Goal: Obtain resource: Download file/media

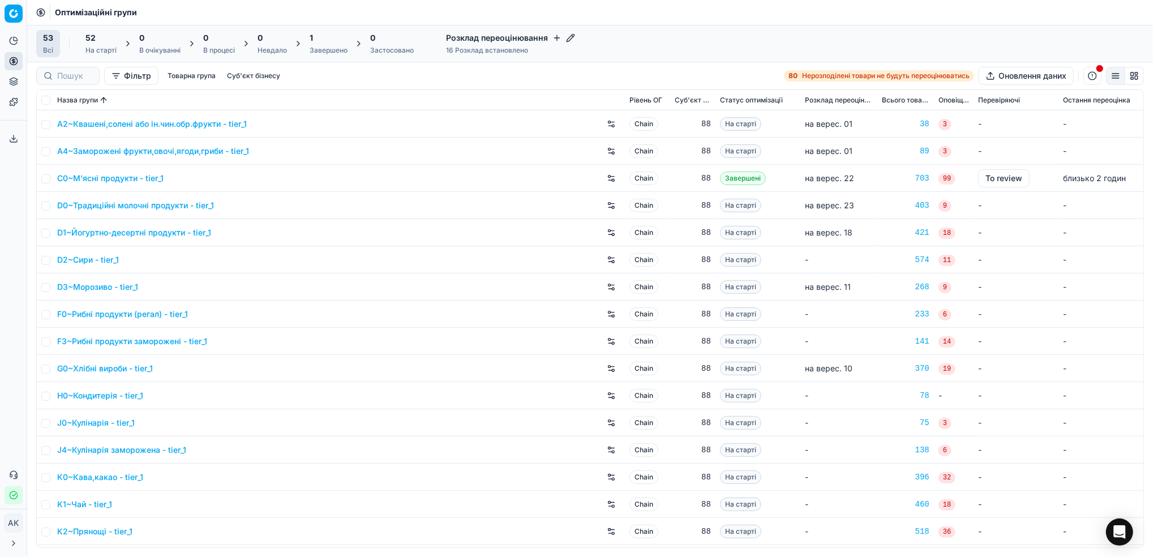
click at [331, 53] on div "Завершено" at bounding box center [329, 50] width 38 height 9
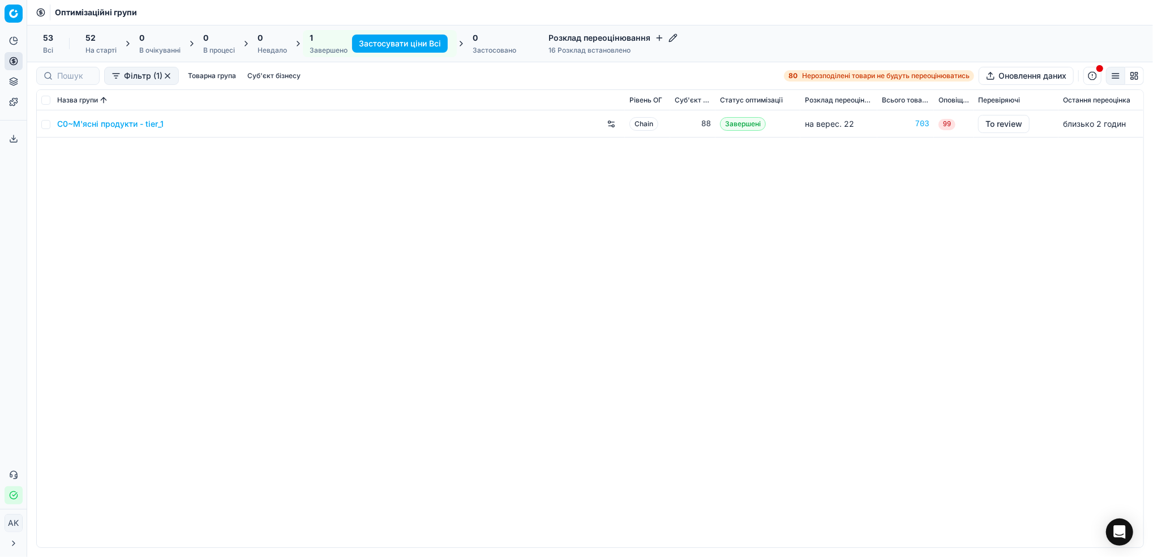
click at [110, 53] on div "На старті" at bounding box center [100, 50] width 31 height 9
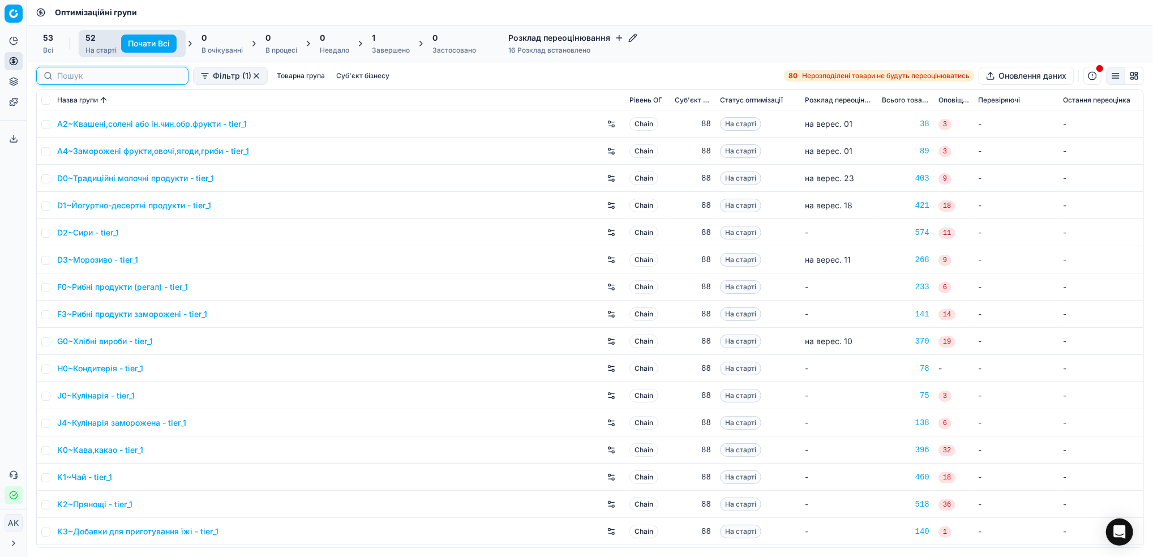
click at [63, 75] on input at bounding box center [119, 75] width 124 height 11
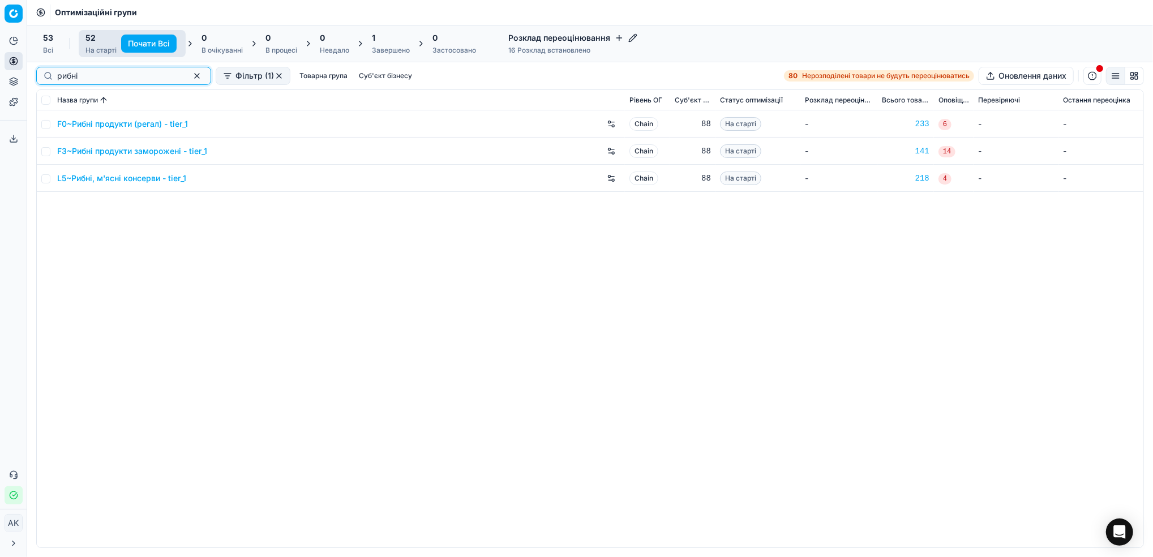
type input "рибні"
click at [47, 180] on input "checkbox" at bounding box center [45, 178] width 9 height 9
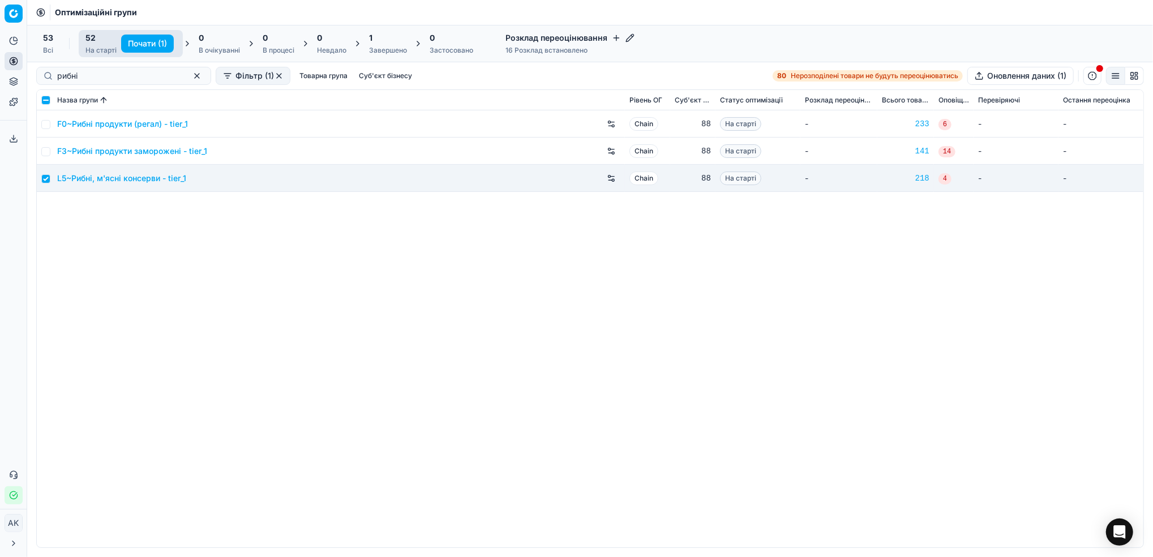
click at [151, 42] on button "Почати (1)" at bounding box center [147, 44] width 53 height 18
checkbox input "false"
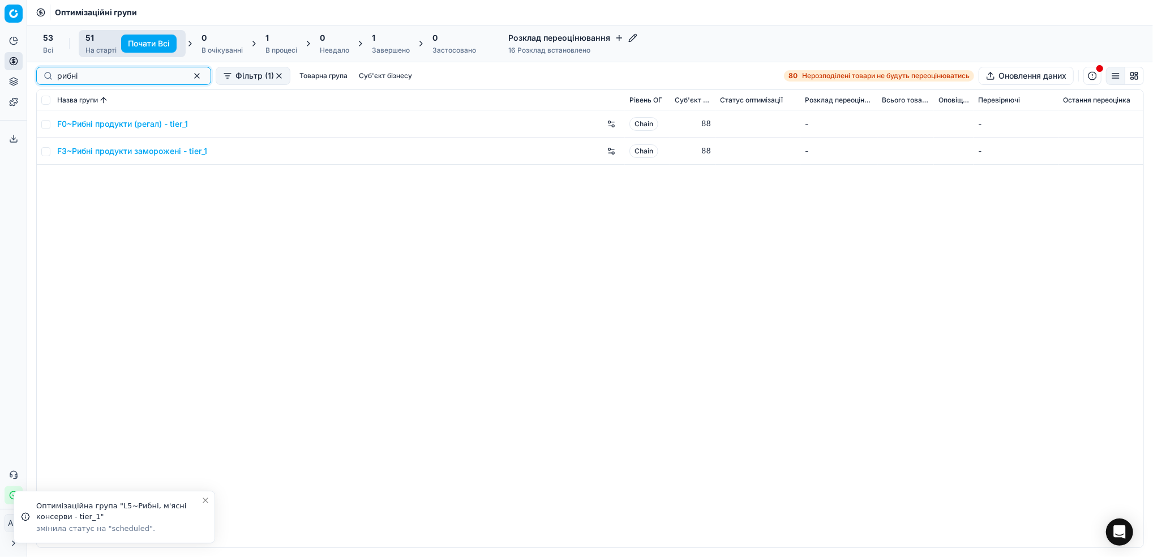
click at [190, 77] on button "button" at bounding box center [197, 76] width 14 height 14
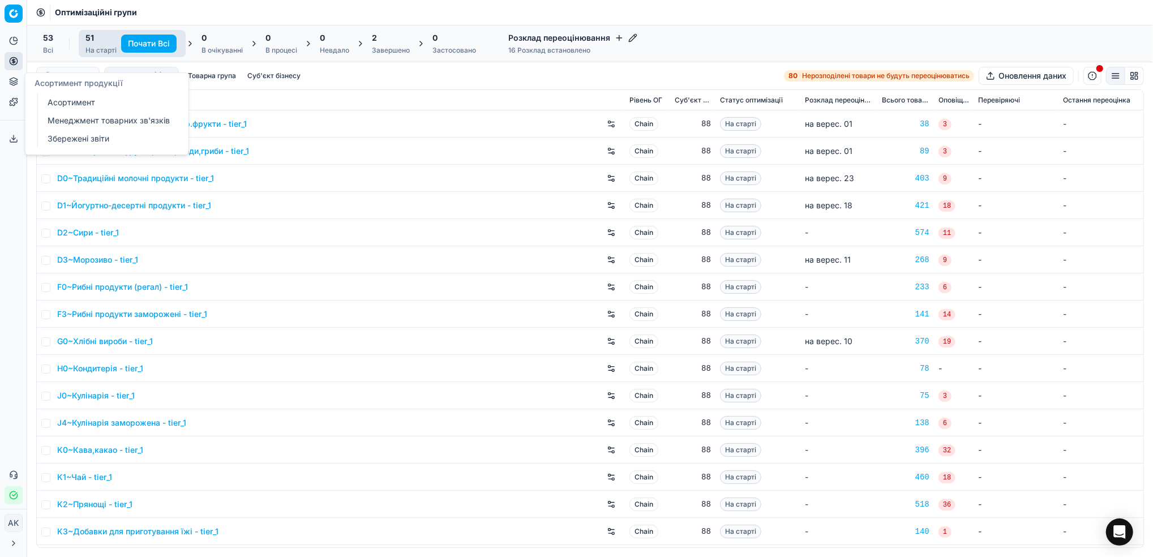
click at [56, 110] on link "Асортимент" at bounding box center [109, 103] width 132 height 16
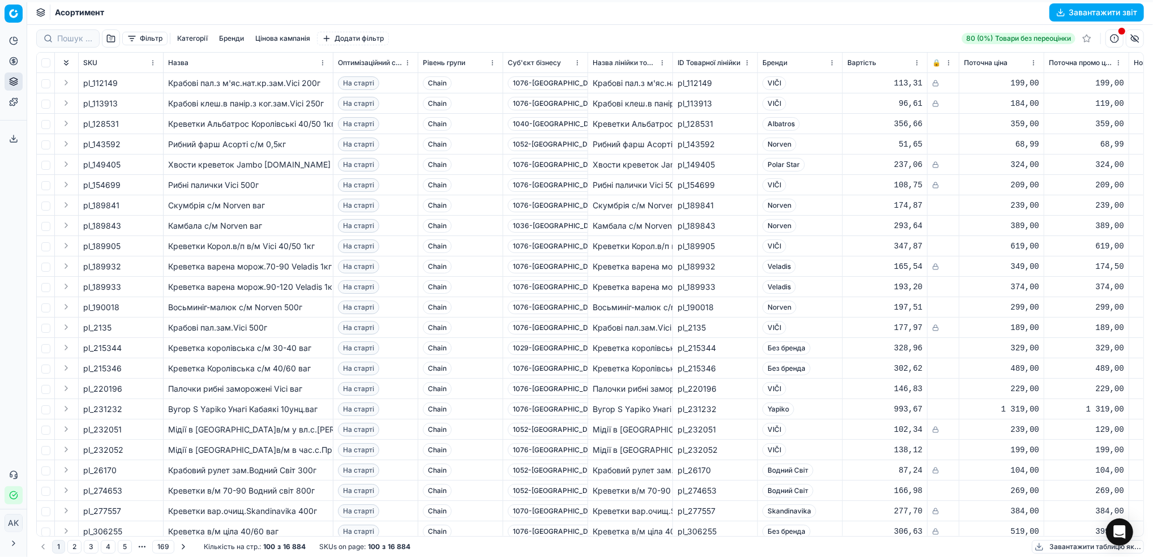
click at [1093, 14] on button "Завантажити звіт" at bounding box center [1097, 12] width 95 height 18
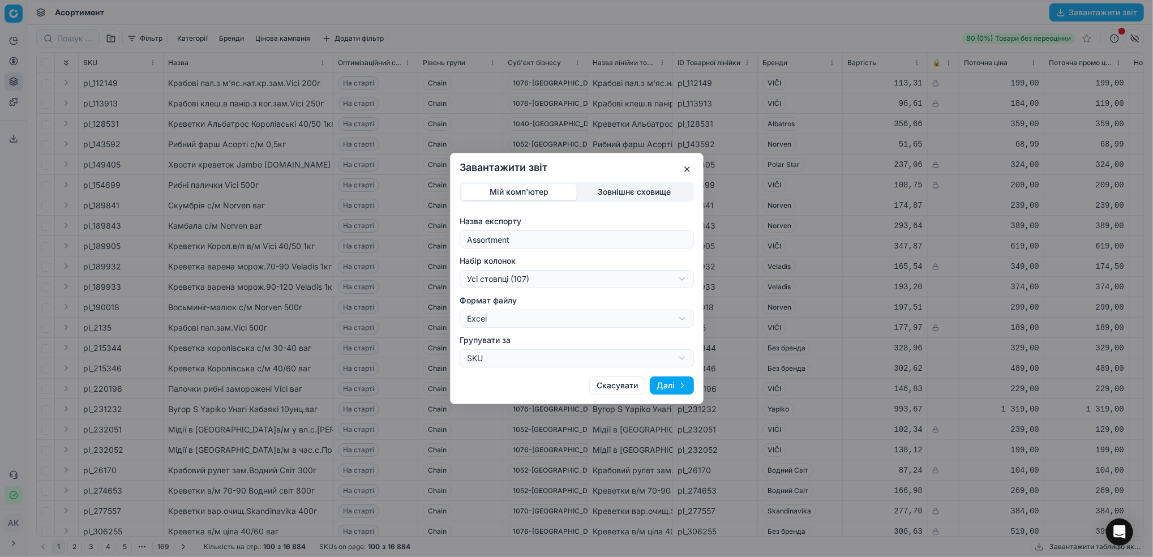
click at [664, 392] on button "Далі" at bounding box center [672, 385] width 44 height 18
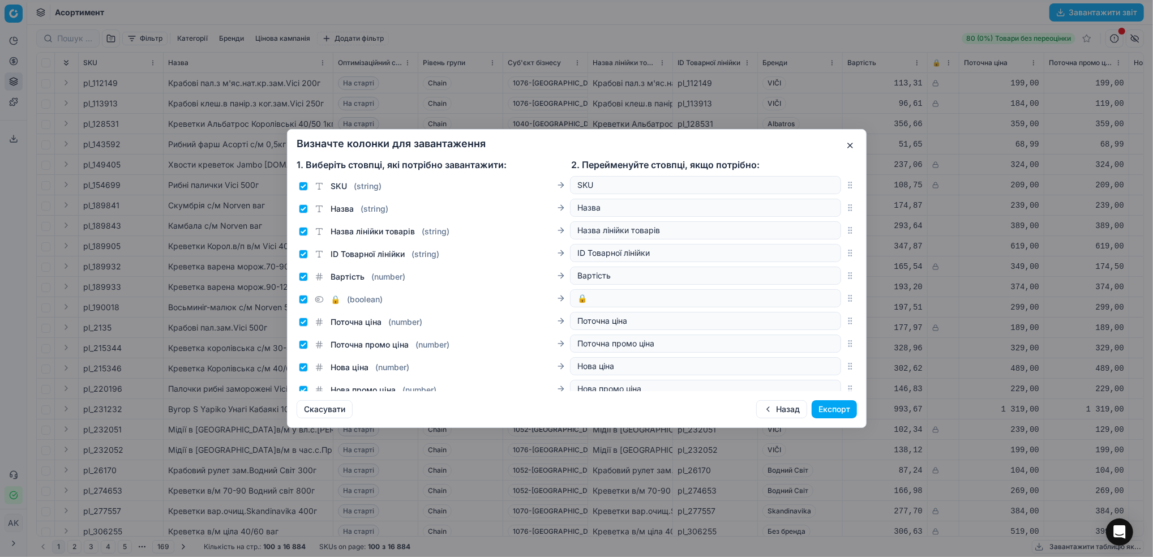
click at [770, 417] on button "Назад" at bounding box center [781, 409] width 51 height 18
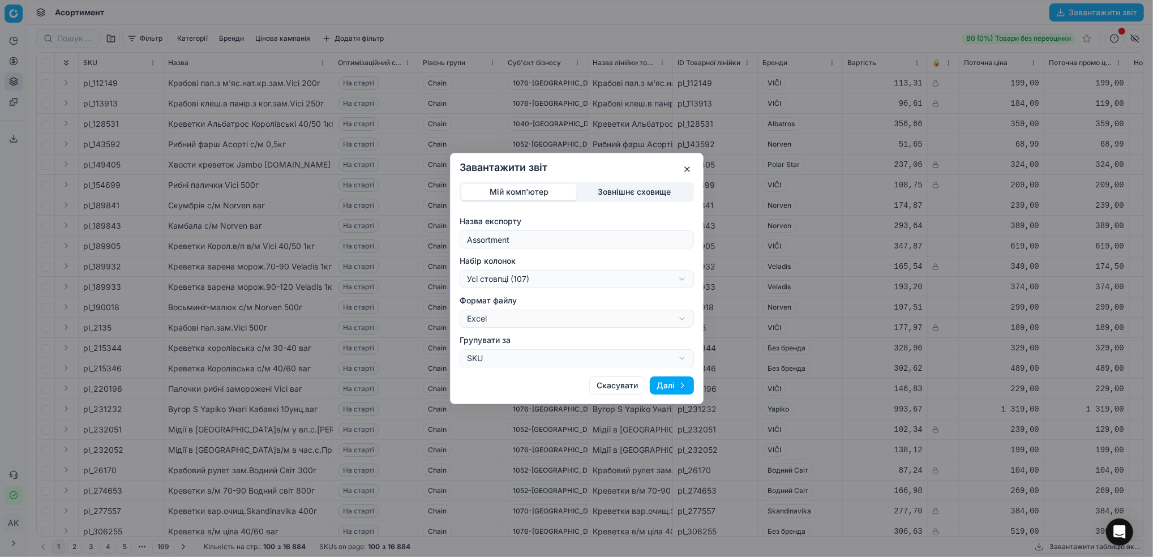
click at [686, 279] on div "Завантажити звіт Мій комп'ютер Зовнішнє сховище Назва експорту Assortment Набір…" at bounding box center [576, 278] width 1153 height 557
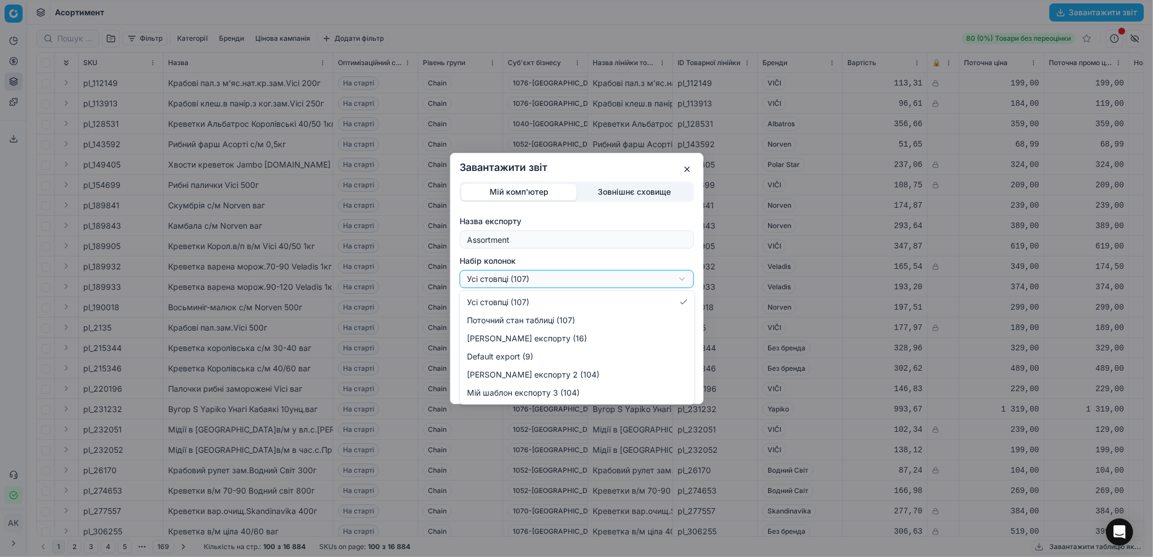
select select "bc72122b-30a3-4b32-8b32-eb62ec05a251"
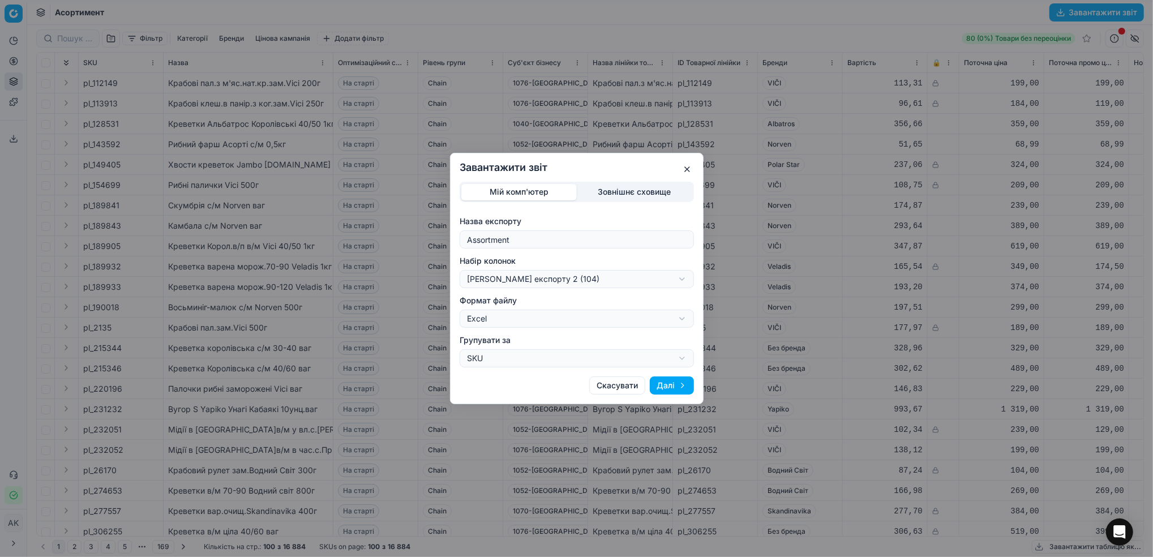
click at [668, 390] on button "Далі" at bounding box center [672, 385] width 44 height 18
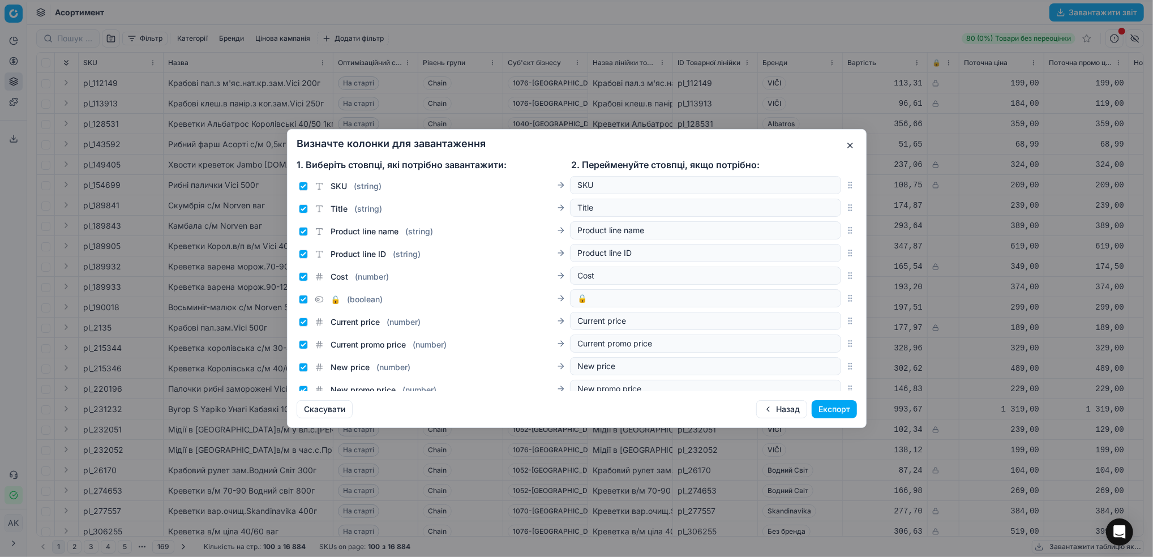
click at [786, 410] on button "Назад" at bounding box center [781, 409] width 51 height 18
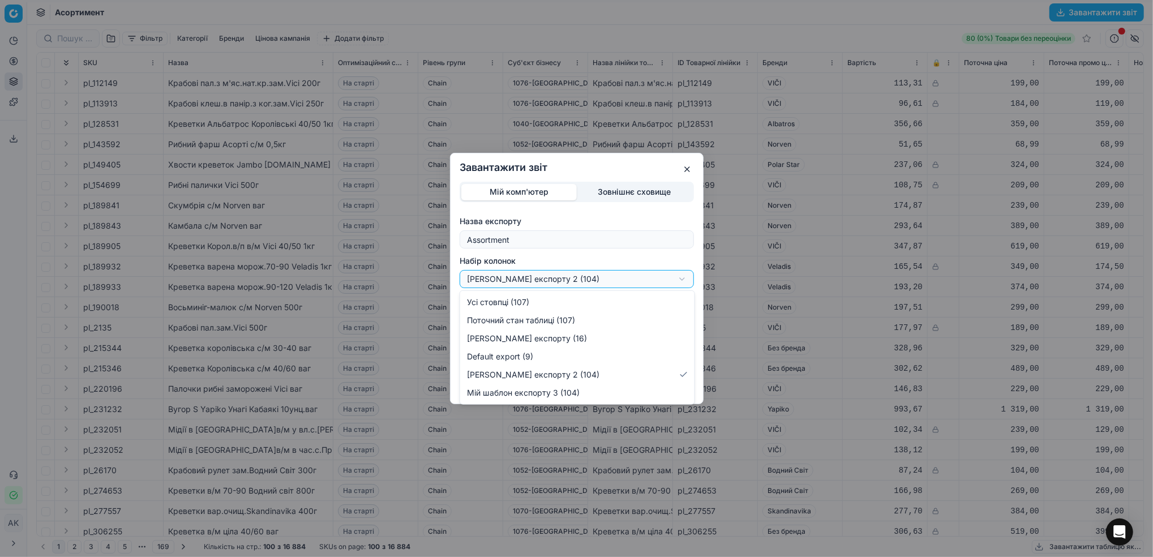
click at [679, 280] on div "Завантажити звіт Мій комп'ютер Зовнішнє сховище Назва експорту Assortment Набір…" at bounding box center [576, 278] width 1153 height 557
select select "all"
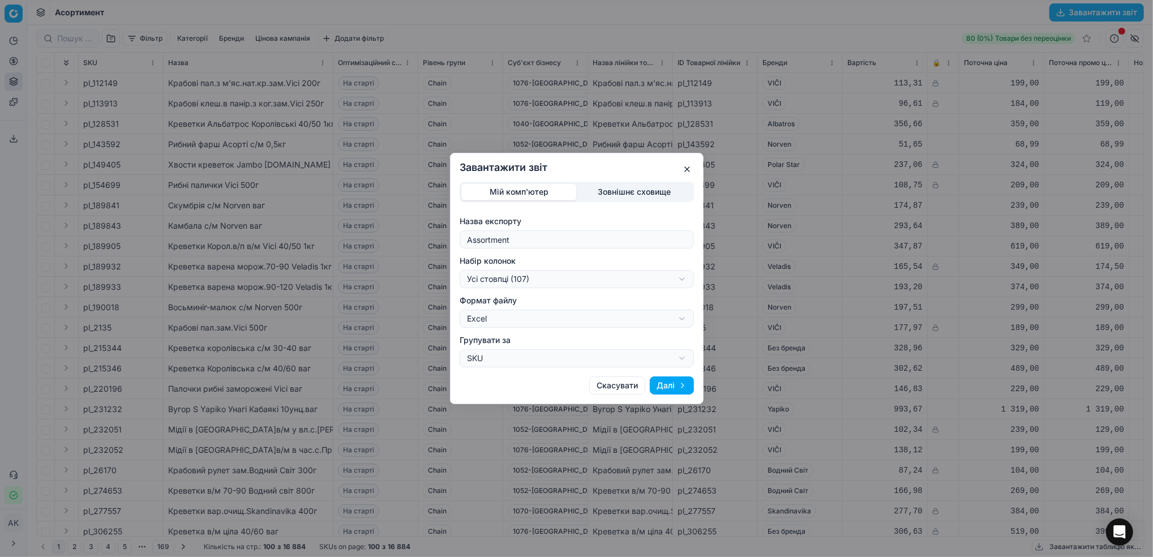
click at [674, 388] on button "Далі" at bounding box center [672, 385] width 44 height 18
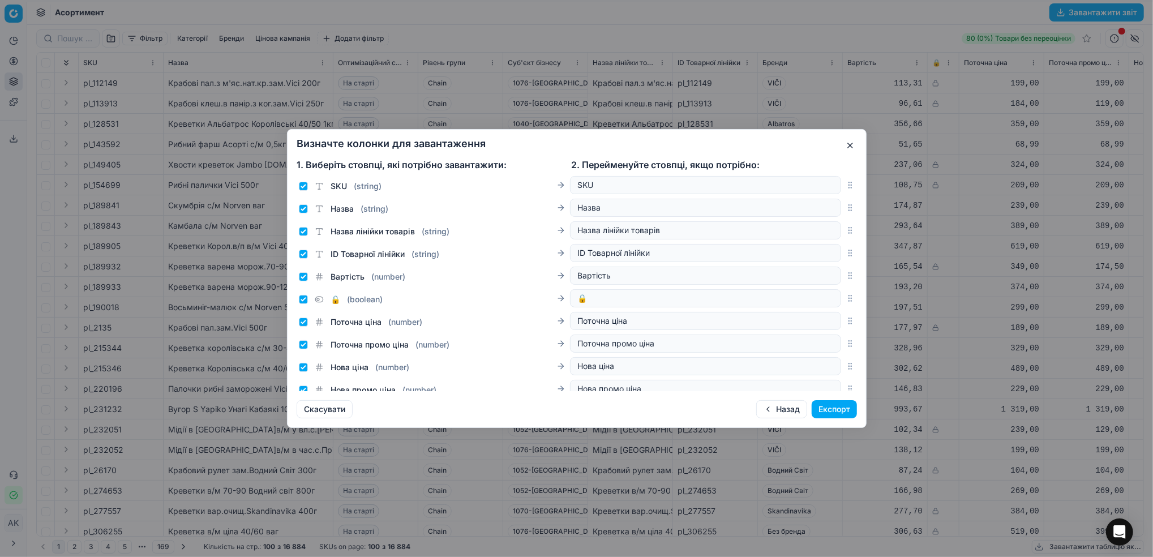
click at [788, 406] on button "Назад" at bounding box center [781, 409] width 51 height 18
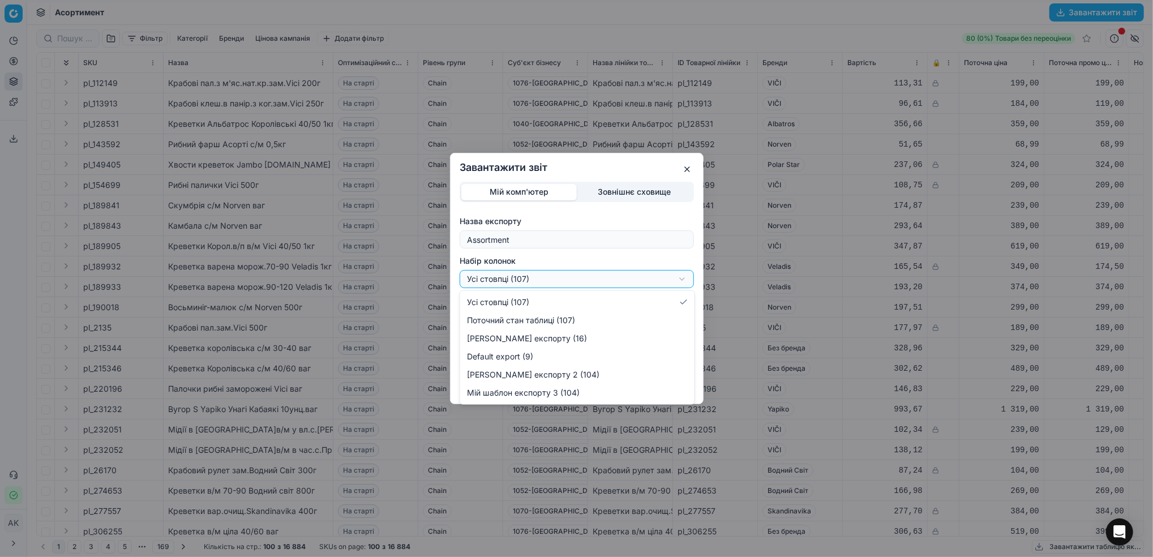
click at [678, 280] on div "Завантажити звіт Мій комп'ютер Зовнішнє сховище Назва експорту Assortment Набір…" at bounding box center [576, 278] width 1153 height 557
select select "2baae9e6-5d95-4e79-8e48-c8c1bf5d703d"
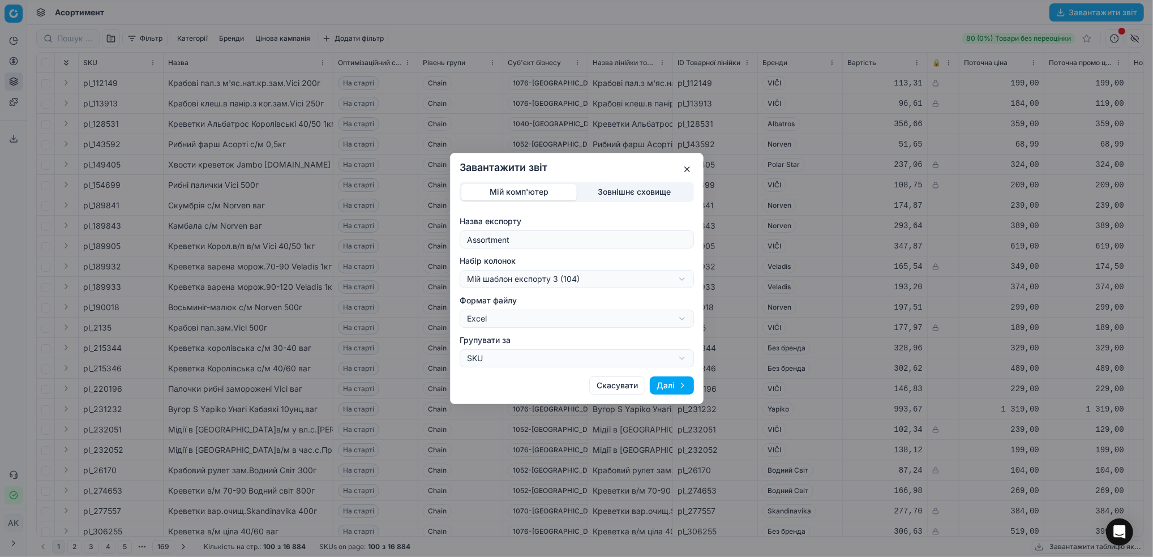
click at [678, 390] on button "Далі" at bounding box center [672, 385] width 44 height 18
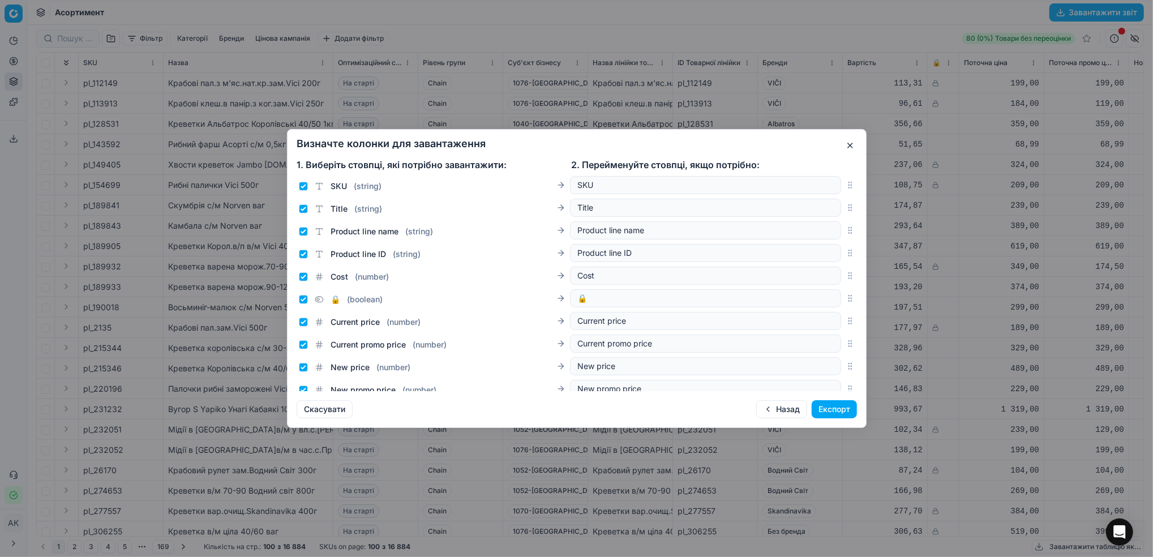
click at [777, 414] on button "Назад" at bounding box center [781, 409] width 51 height 18
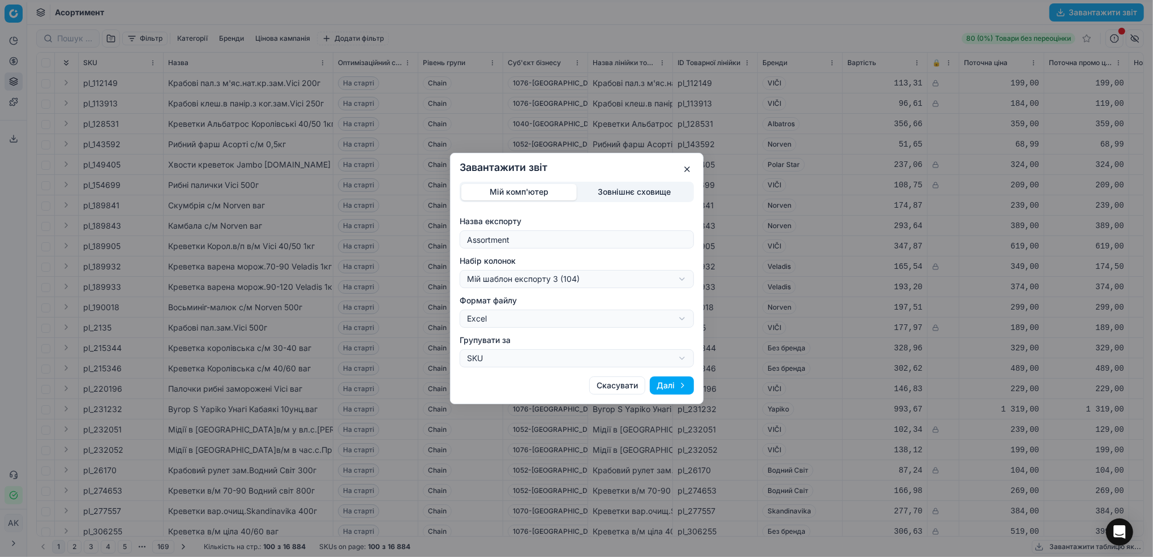
click at [680, 287] on div "Завантажити звіт Мій комп'ютер Зовнішнє сховище Назва експорту Assortment Набір…" at bounding box center [576, 278] width 1153 height 557
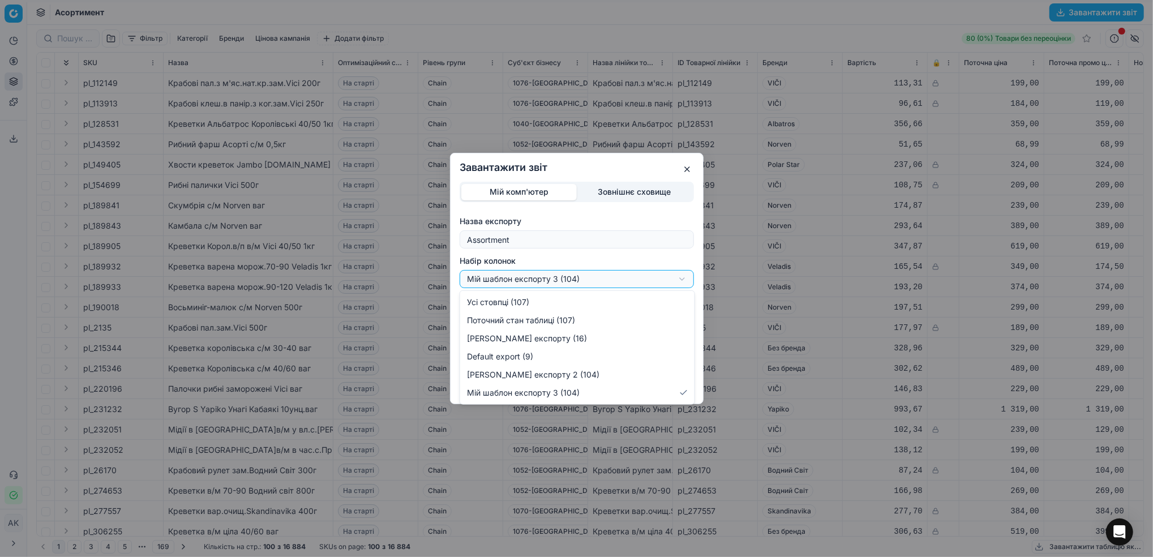
select select "all"
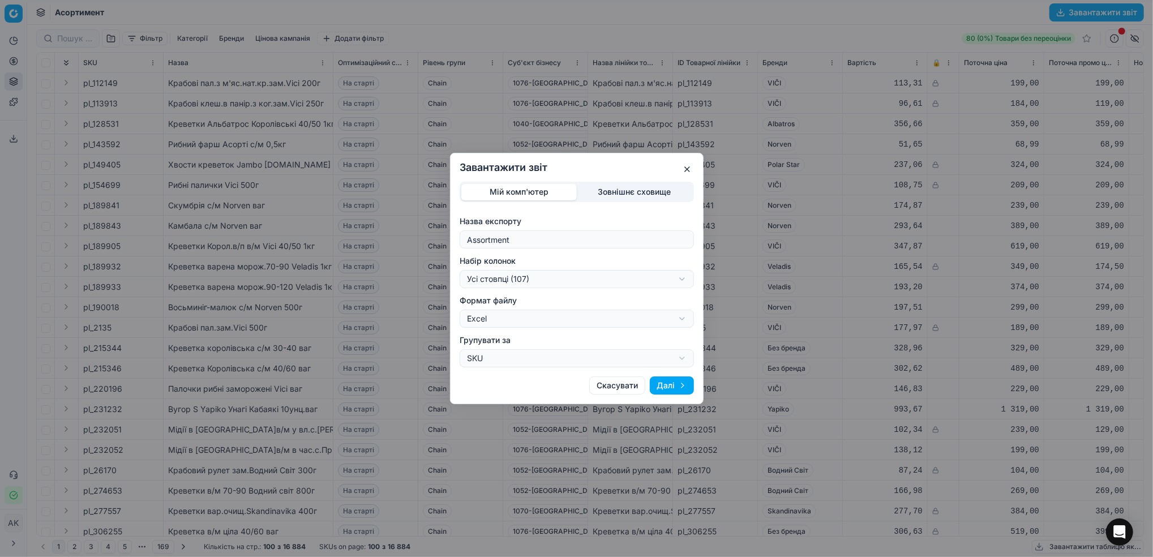
click at [669, 390] on button "Далі" at bounding box center [672, 385] width 44 height 18
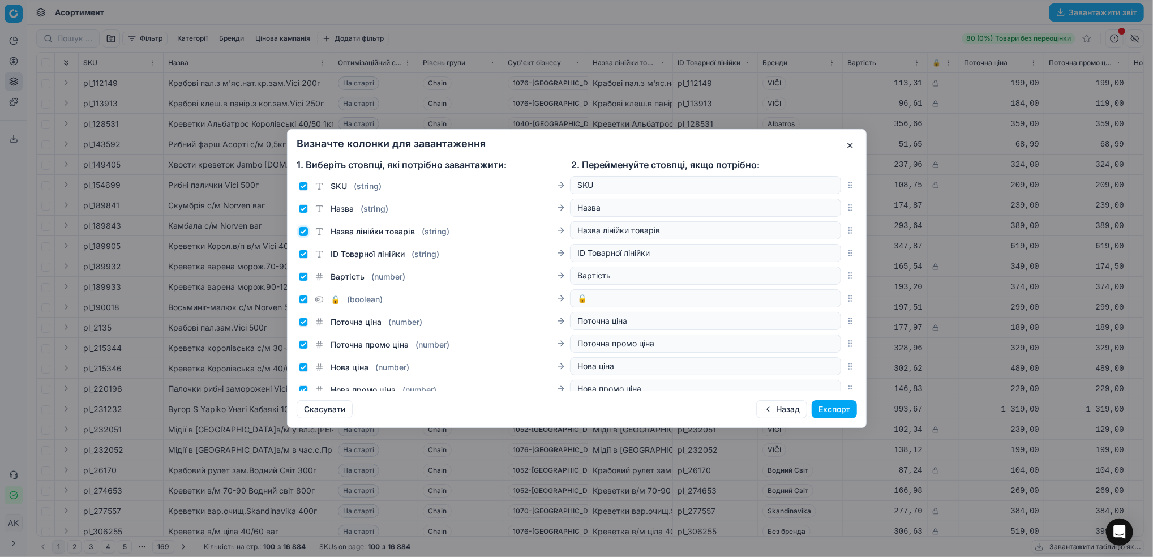
click at [305, 232] on input "Назва лінійки товарів ( string )" at bounding box center [303, 231] width 9 height 9
checkbox input "false"
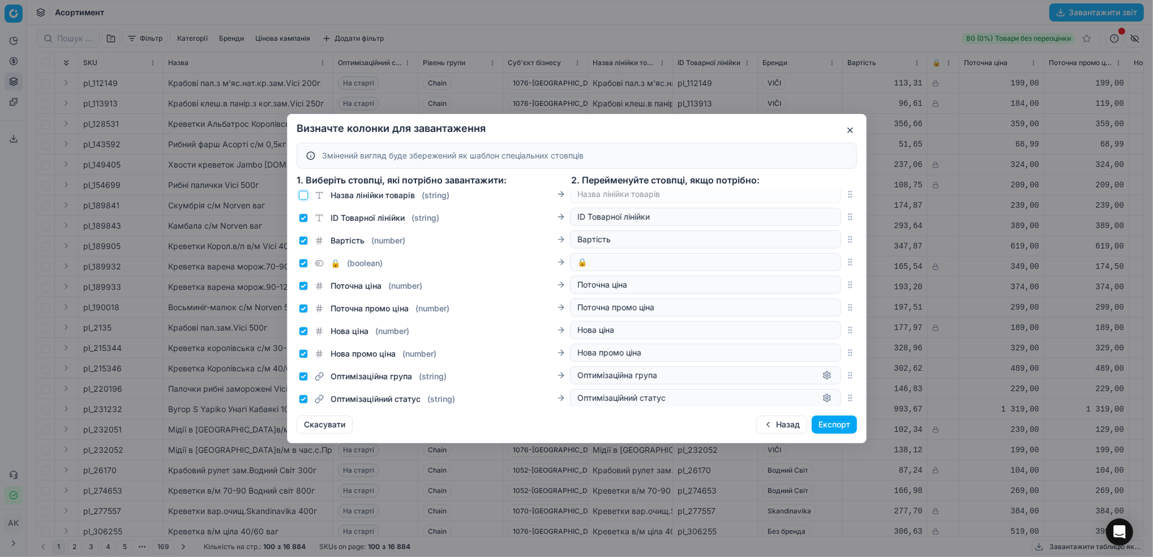
scroll to position [75, 0]
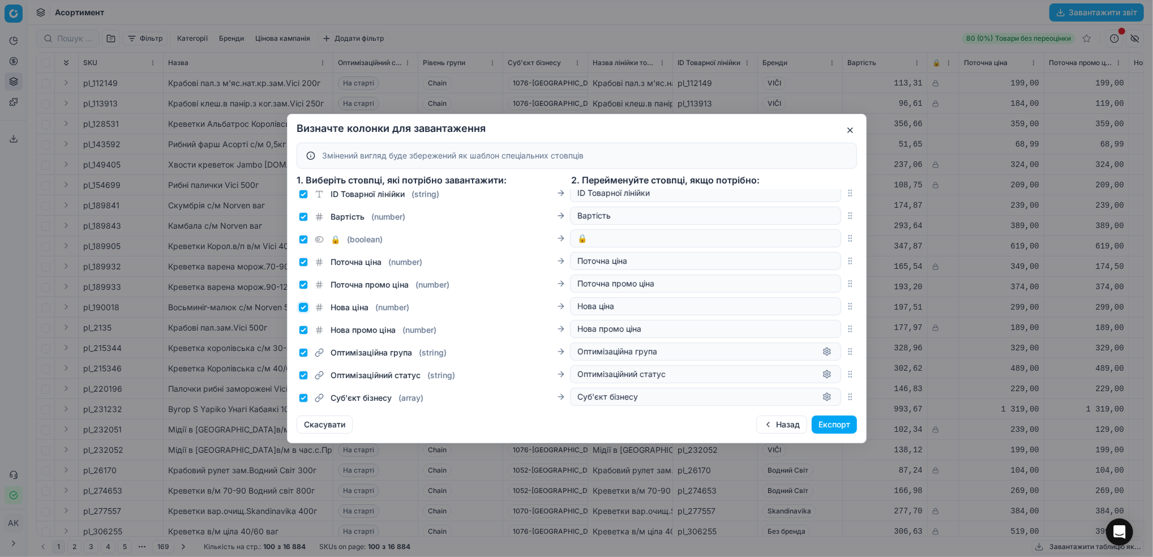
click at [300, 308] on input "Нова ціна ( number )" at bounding box center [303, 307] width 9 height 9
checkbox input "false"
click at [303, 335] on input "Нова промо ціна ( number )" at bounding box center [303, 330] width 9 height 9
checkbox input "false"
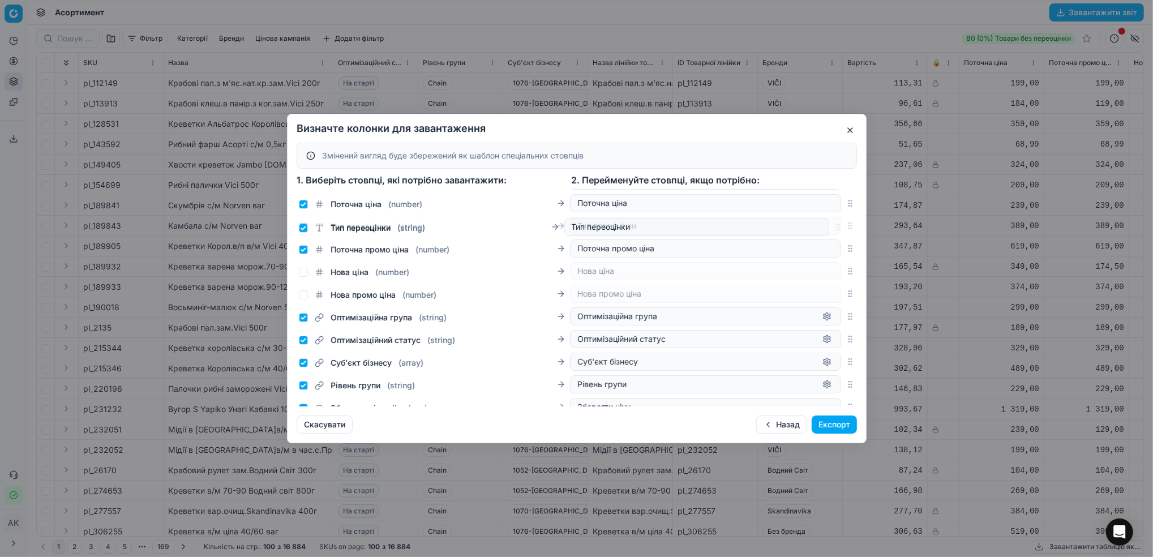
scroll to position [129, 0]
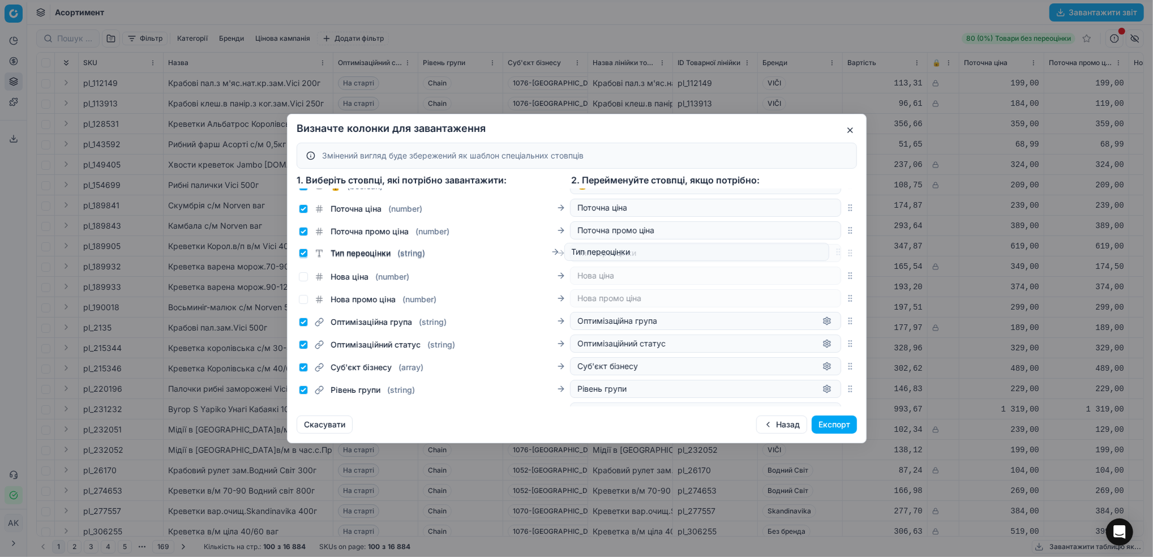
drag, startPoint x: 838, startPoint y: 377, endPoint x: 828, endPoint y: 255, distance: 122.7
click at [828, 255] on div "Тип переоцінки ( string ) Тип переоцінки" at bounding box center [577, 253] width 560 height 23
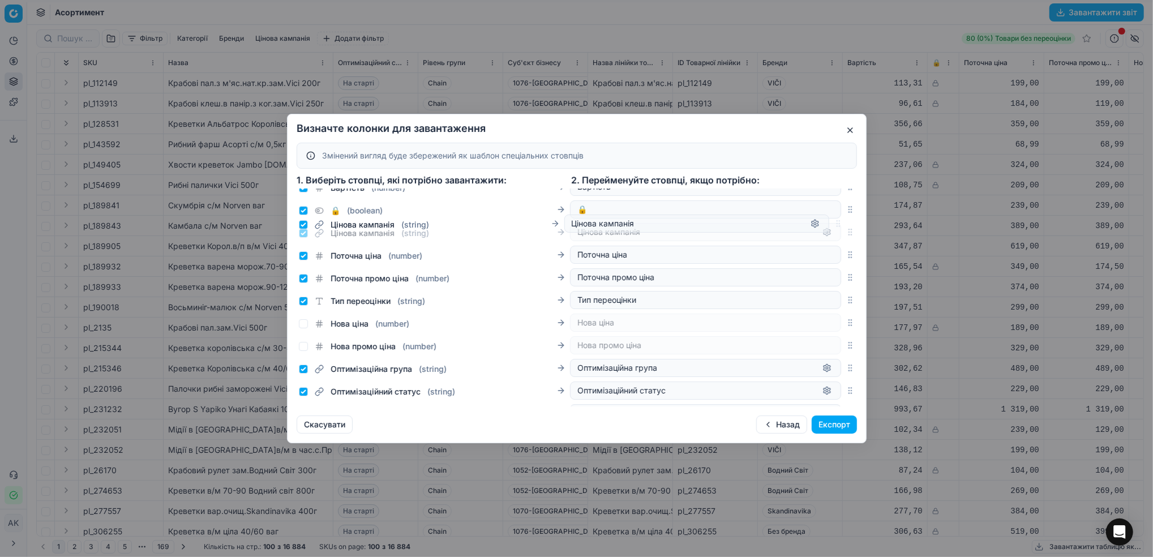
scroll to position [100, 0]
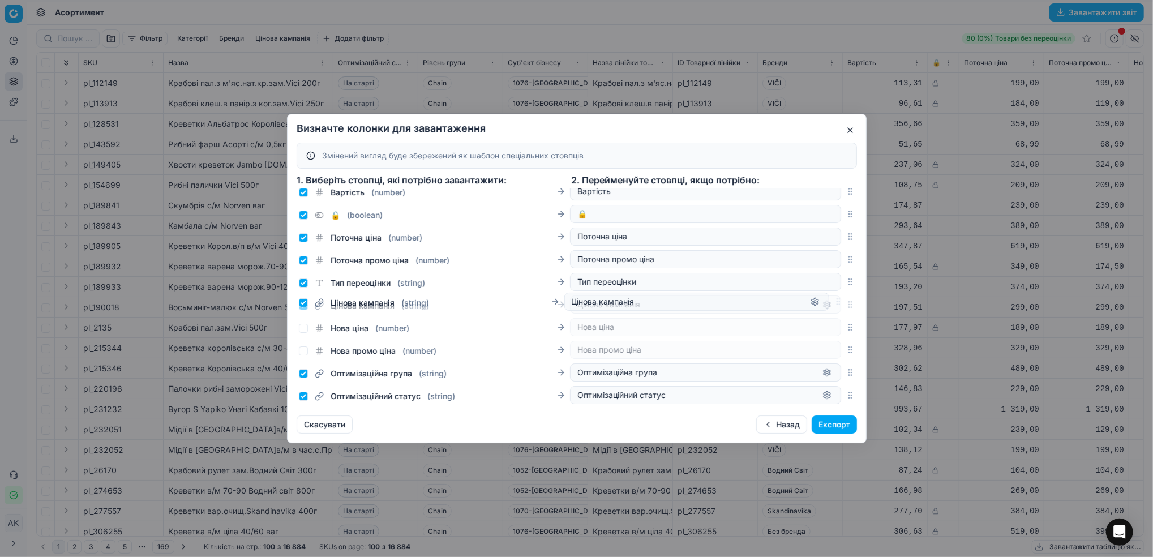
drag, startPoint x: 838, startPoint y: 293, endPoint x: 811, endPoint y: 303, distance: 28.7
click at [811, 303] on div "Цінова кампанія ( string ) Цінова кампанія" at bounding box center [577, 304] width 560 height 23
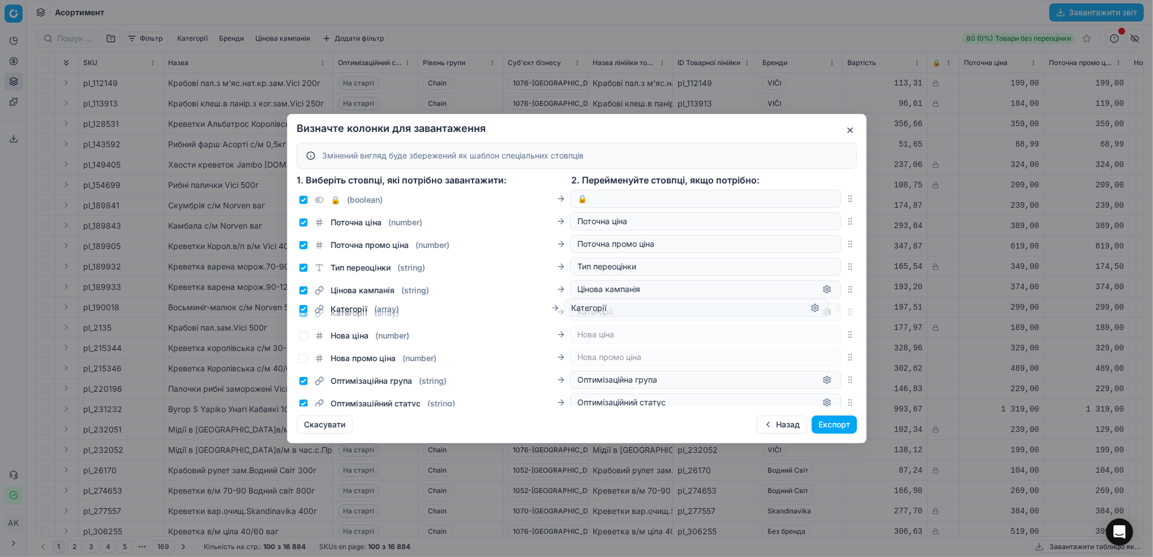
scroll to position [119, 0]
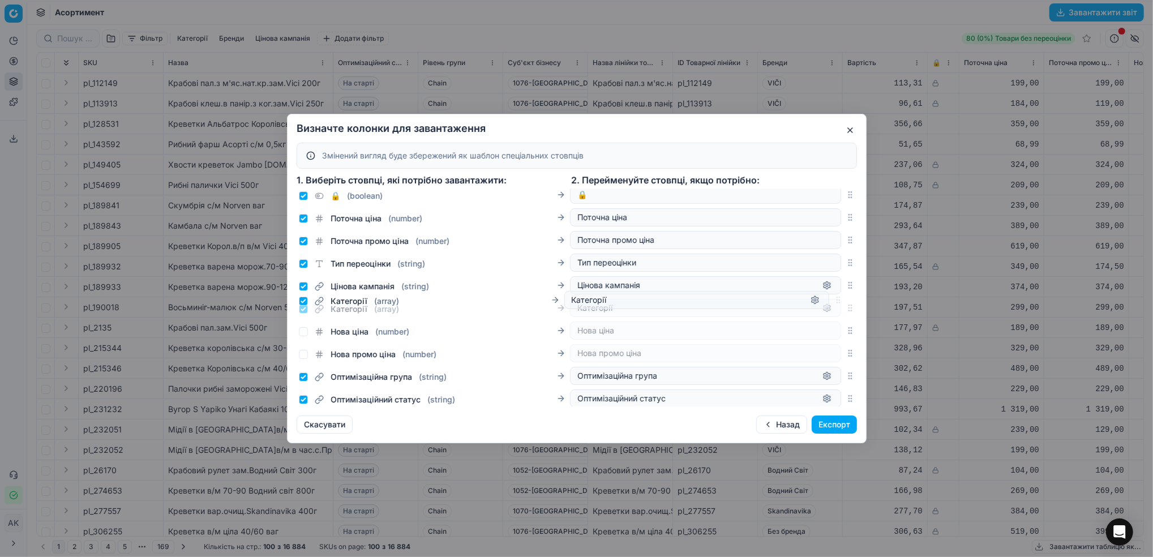
drag, startPoint x: 838, startPoint y: 268, endPoint x: 367, endPoint y: 301, distance: 471.6
click at [367, 301] on div "Категорії ( array ) Категорії" at bounding box center [577, 308] width 560 height 23
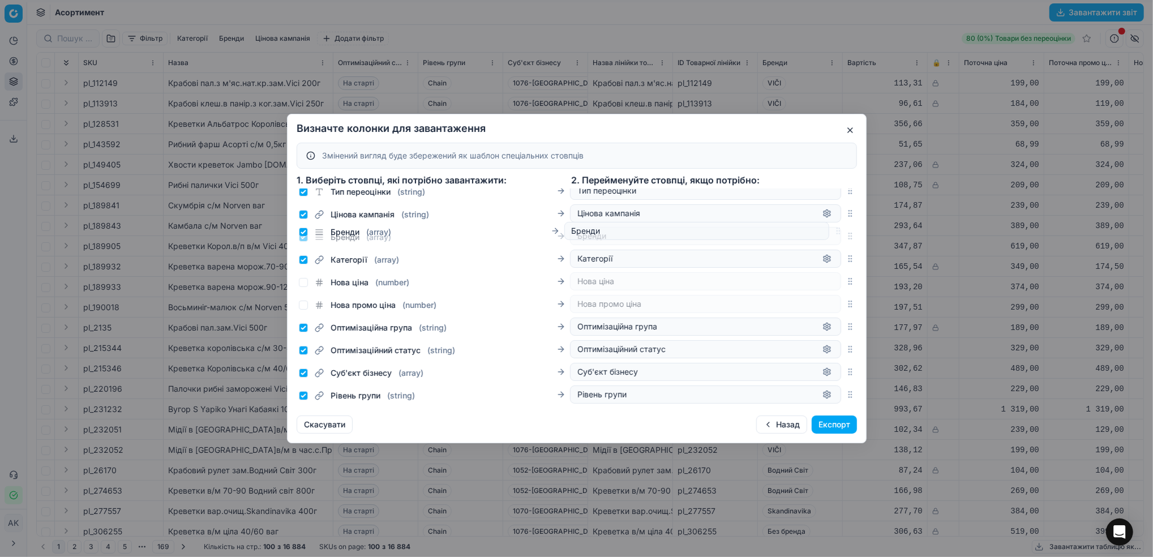
scroll to position [186, 0]
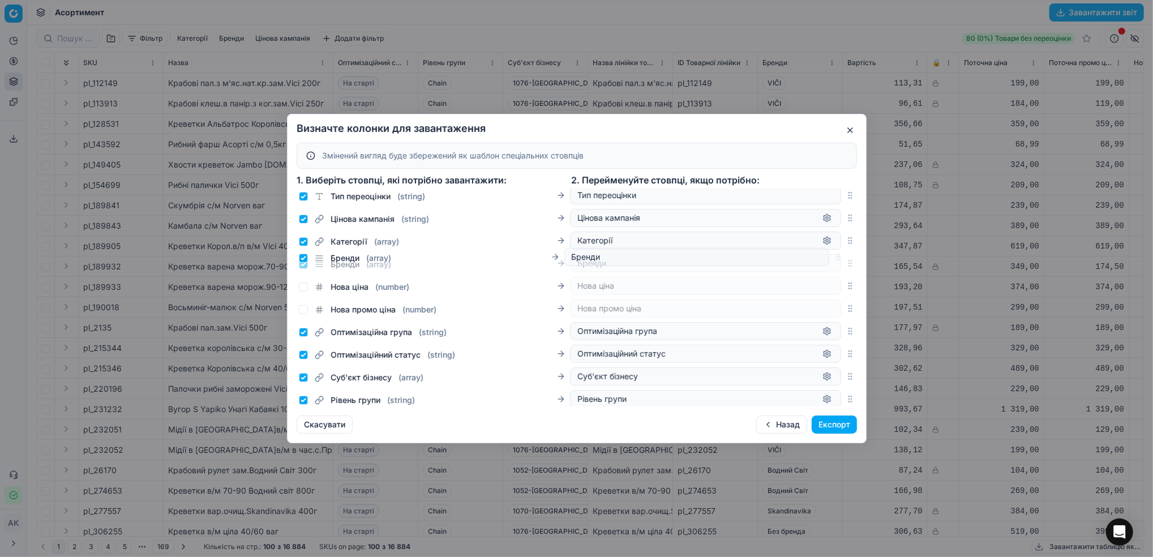
drag, startPoint x: 838, startPoint y: 273, endPoint x: 810, endPoint y: 260, distance: 31.4
click at [810, 260] on div "Бренди ( array ) Бренди" at bounding box center [577, 263] width 560 height 23
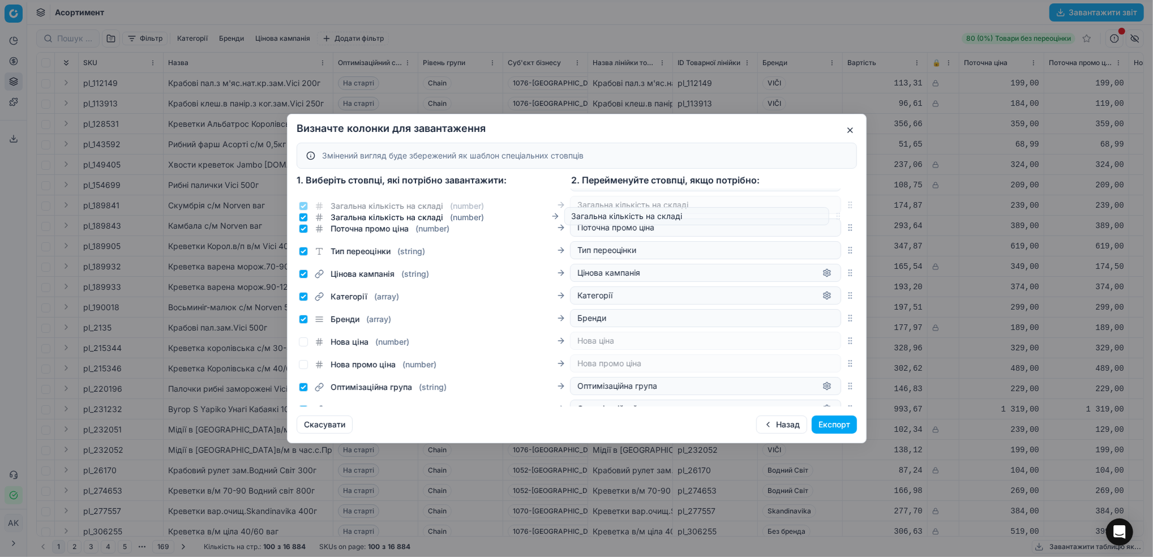
scroll to position [143, 0]
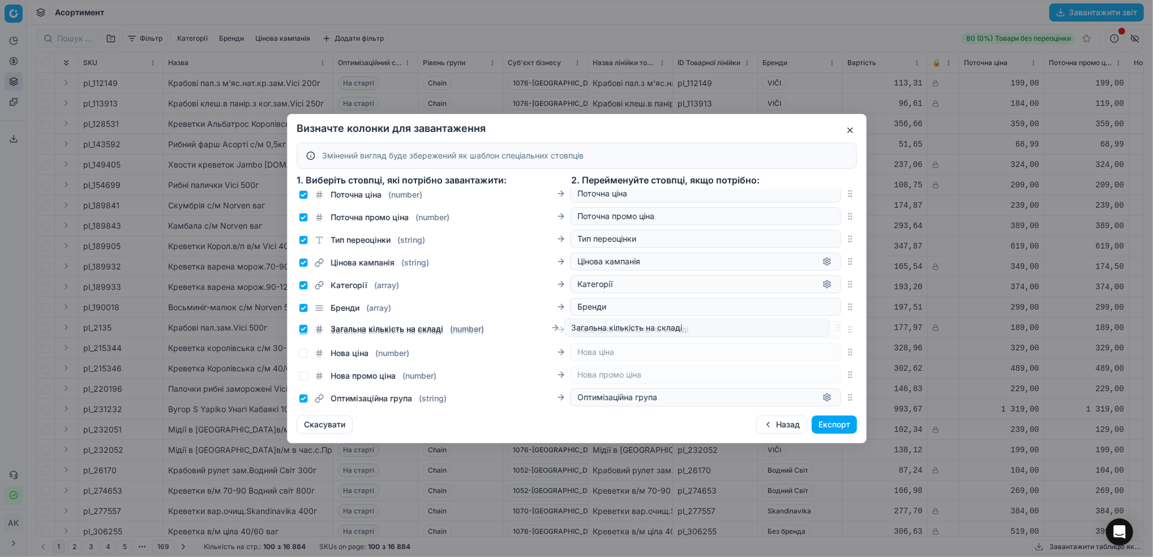
drag, startPoint x: 837, startPoint y: 284, endPoint x: 820, endPoint y: 328, distance: 47.5
click at [820, 328] on div "Загальна кількість на складі ( number ) Загальна кількість на складі" at bounding box center [577, 329] width 560 height 23
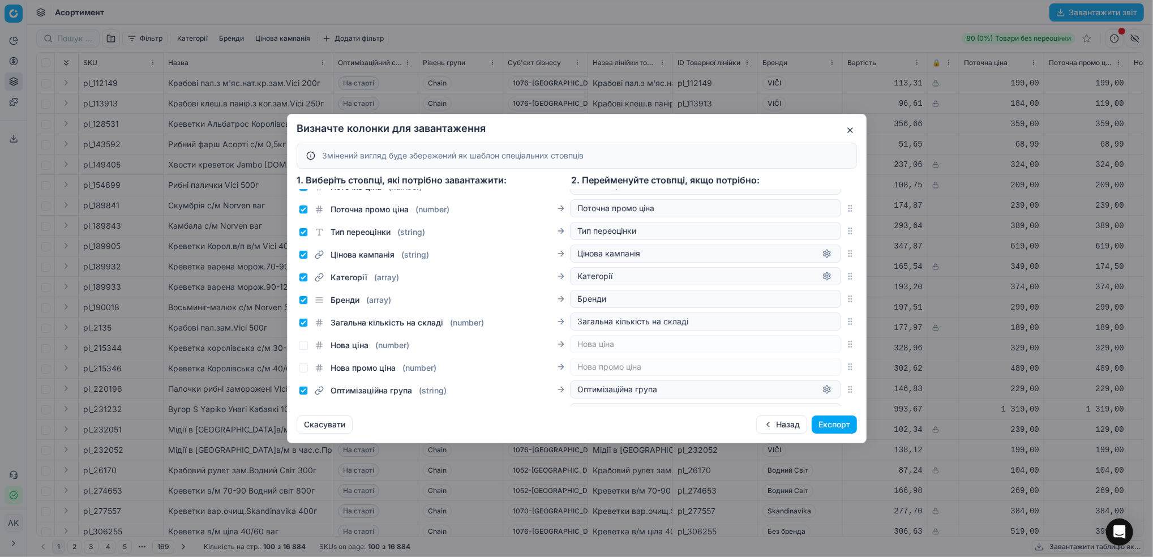
scroll to position [226, 0]
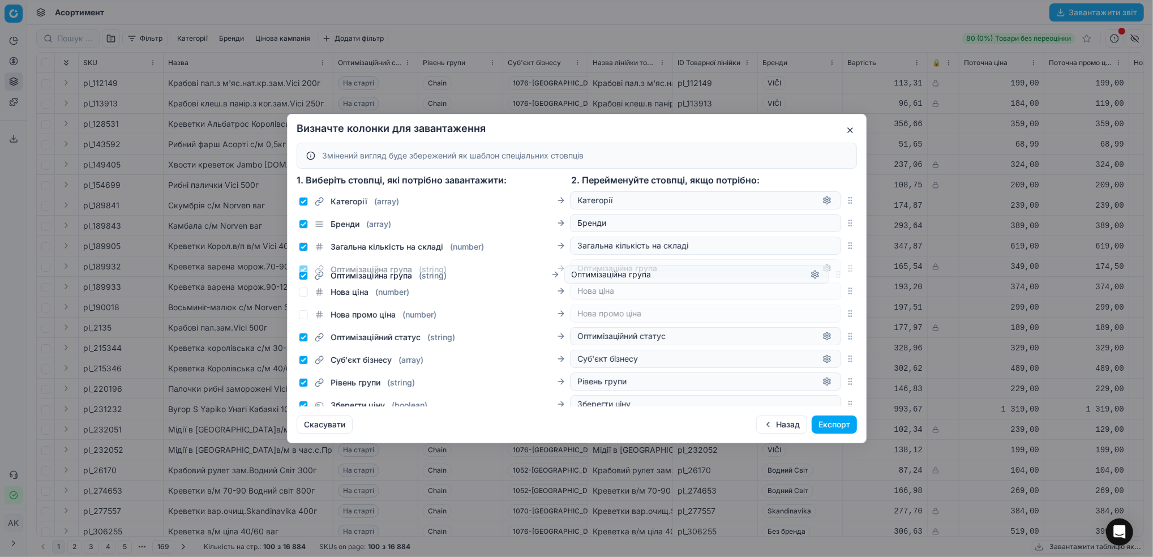
drag, startPoint x: 838, startPoint y: 315, endPoint x: 834, endPoint y: 276, distance: 39.3
click at [834, 276] on div "Оптимізаційна група ( string ) Оптимізаційна група" at bounding box center [577, 268] width 560 height 23
click at [306, 336] on input "Оптимізаційний статус ( string )" at bounding box center [303, 337] width 9 height 9
checkbox input "false"
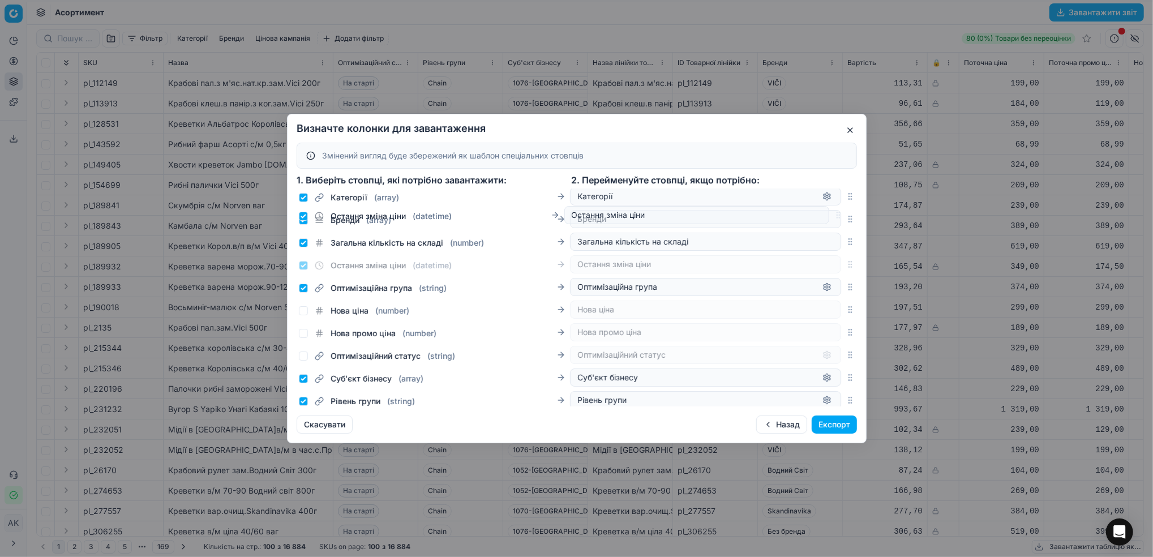
scroll to position [218, 0]
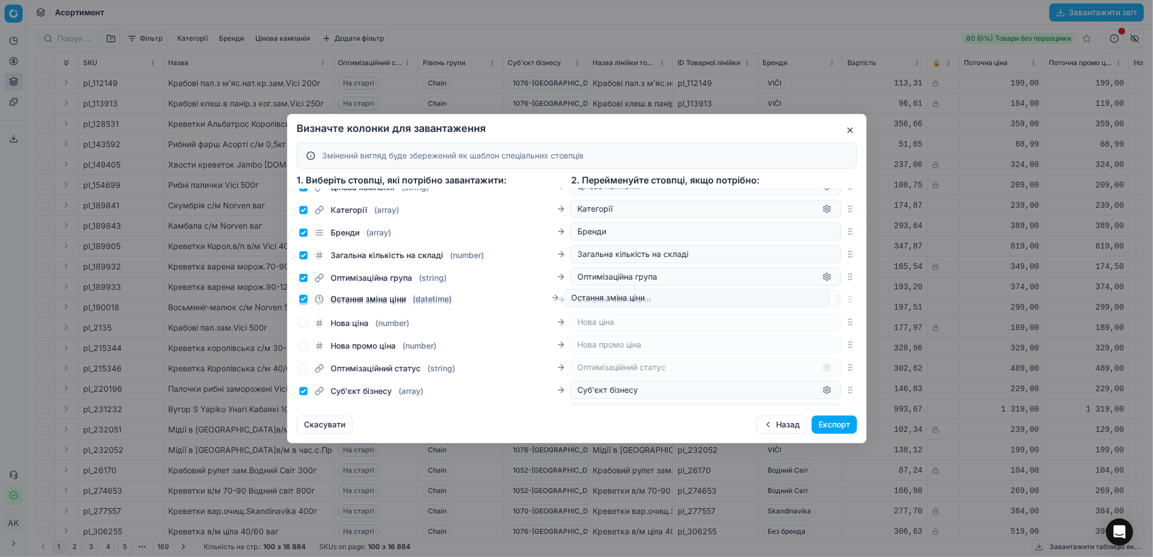
drag, startPoint x: 837, startPoint y: 352, endPoint x: 814, endPoint y: 298, distance: 58.8
click at [814, 298] on div "Остання зміна ціни ( datetime ) Остання зміна ціни" at bounding box center [577, 299] width 560 height 23
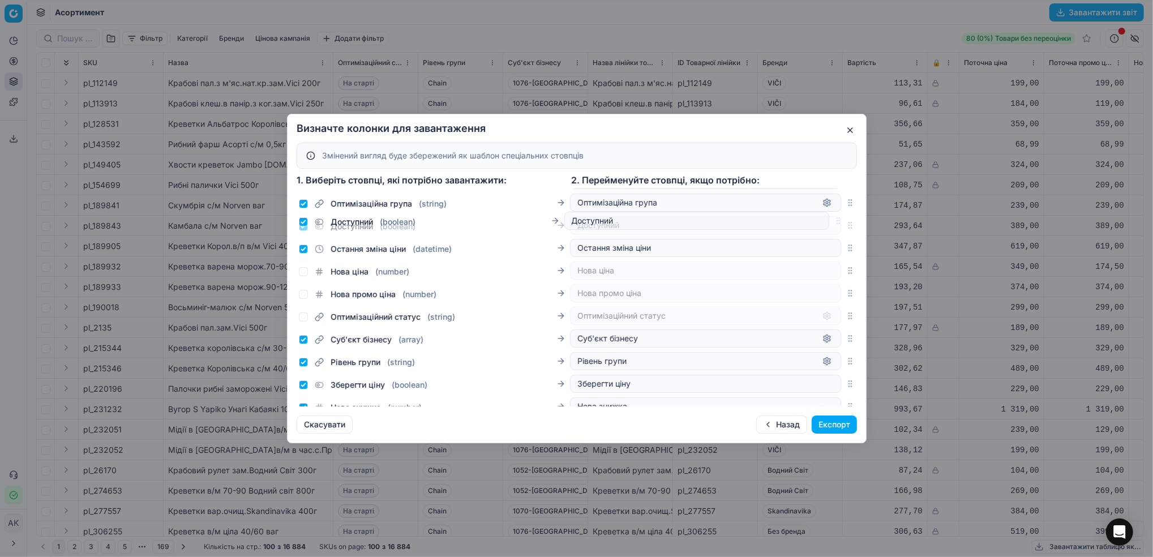
scroll to position [288, 0]
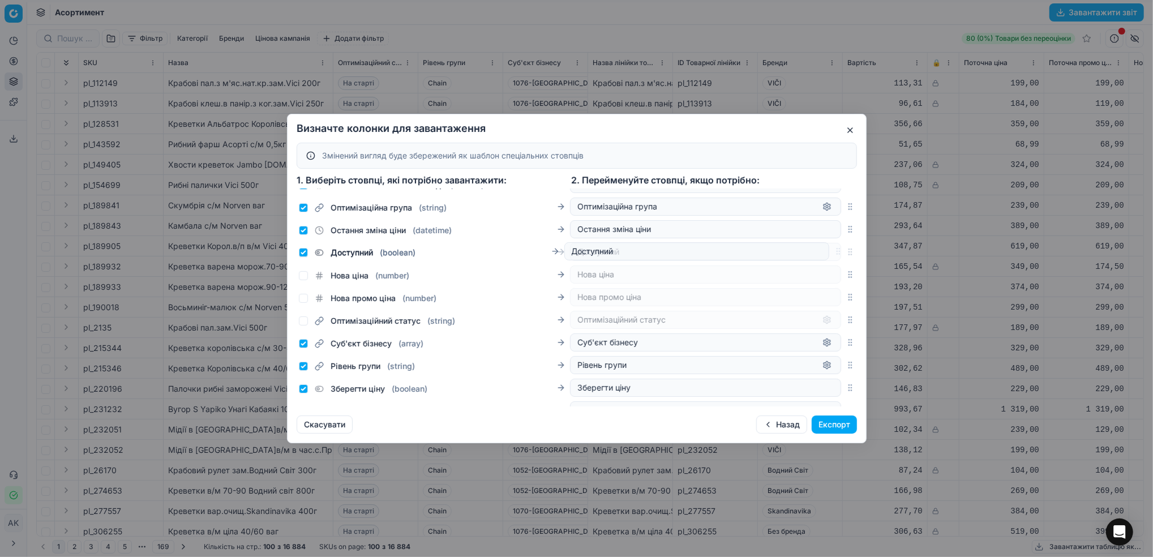
drag, startPoint x: 838, startPoint y: 231, endPoint x: 805, endPoint y: 251, distance: 39.3
click at [805, 251] on div "Доступний ( boolean ) Доступний" at bounding box center [577, 252] width 560 height 23
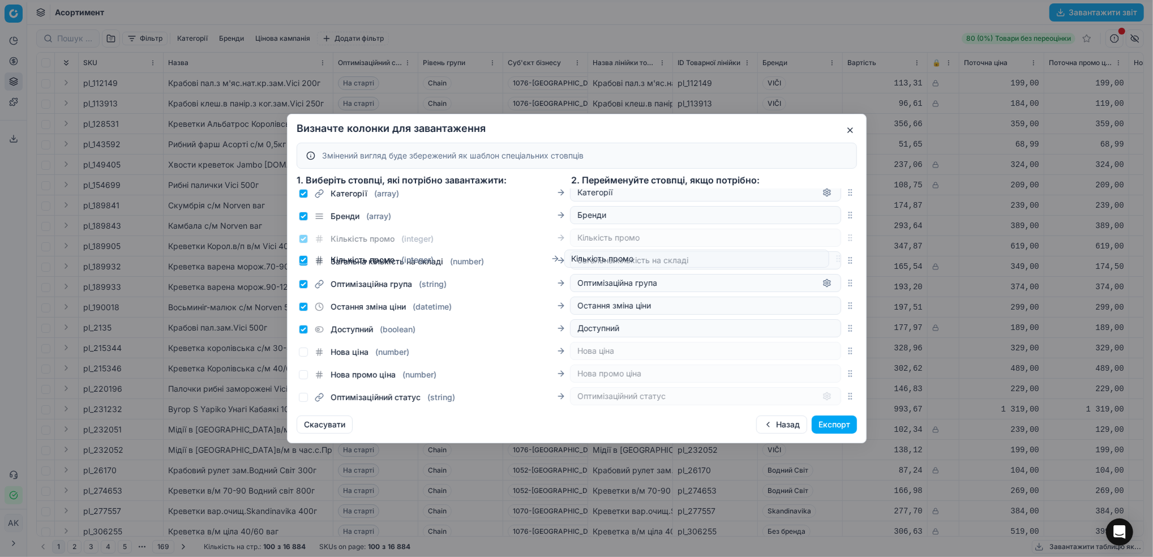
scroll to position [227, 0]
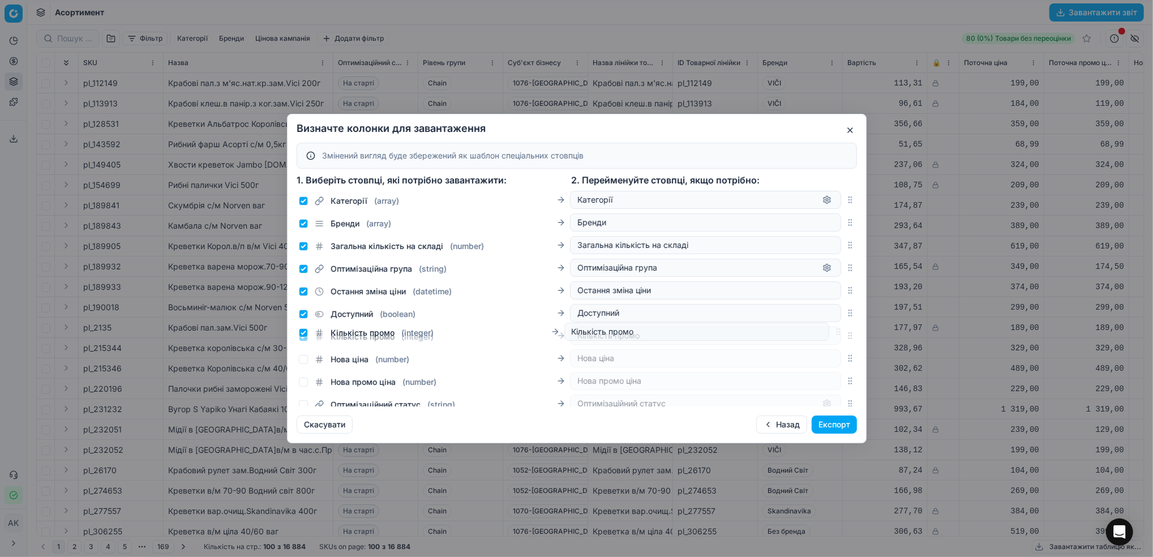
drag, startPoint x: 837, startPoint y: 305, endPoint x: 795, endPoint y: 332, distance: 49.5
click at [795, 332] on div "Кількість промо ( integer ) Кількість промо" at bounding box center [577, 335] width 560 height 23
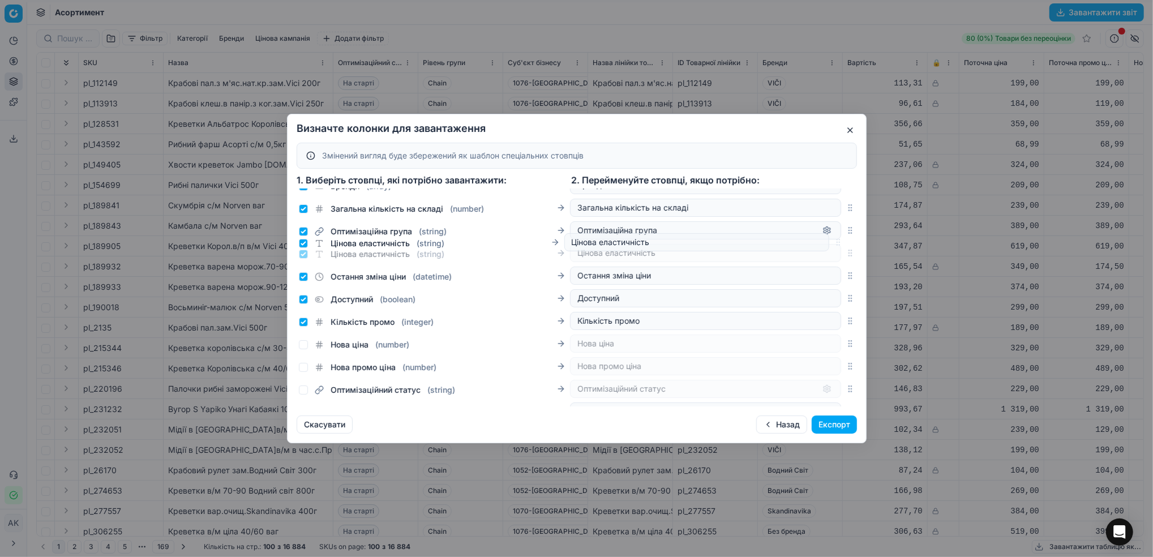
scroll to position [264, 0]
drag, startPoint x: 839, startPoint y: 263, endPoint x: 818, endPoint y: 324, distance: 64.6
click at [818, 324] on div "Цінова еластичність ( string ) Цінова еластичність" at bounding box center [577, 321] width 560 height 23
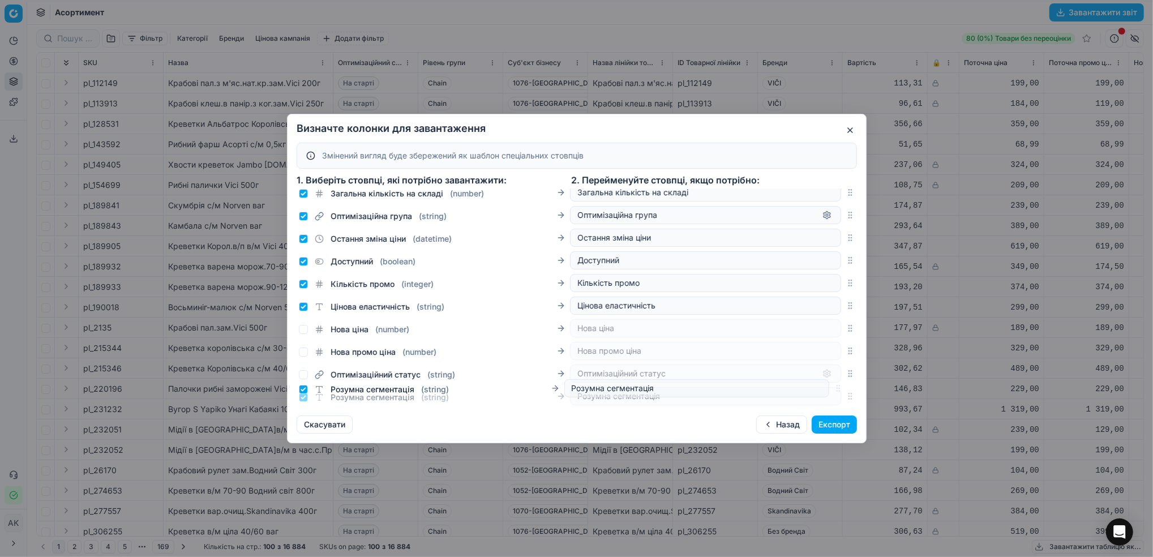
scroll to position [297, 0]
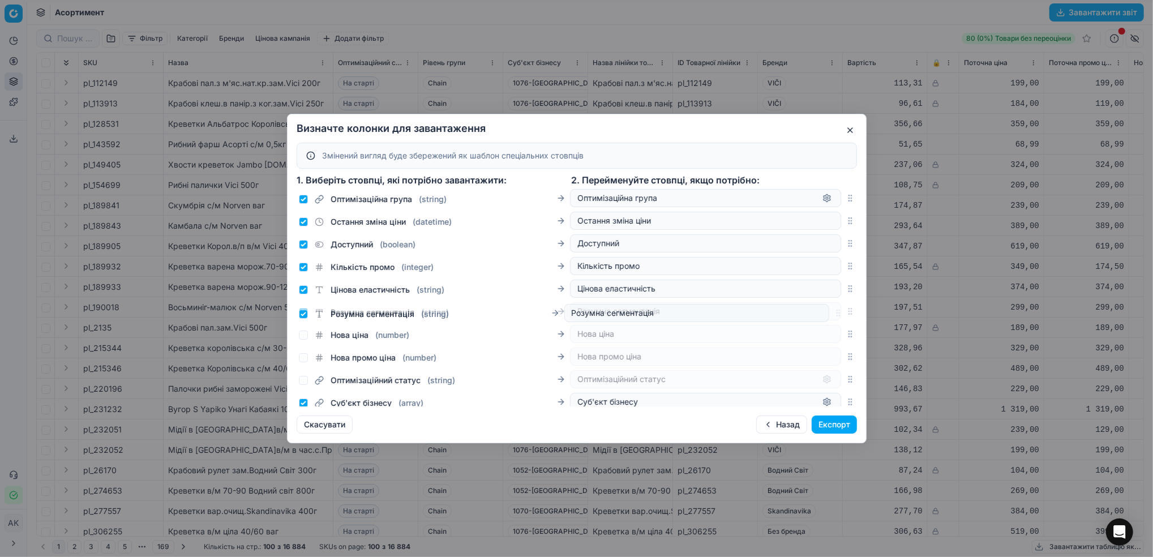
drag, startPoint x: 838, startPoint y: 324, endPoint x: 819, endPoint y: 316, distance: 20.8
click at [819, 316] on div "Розумна сегментація ( string ) Розумна сегментація" at bounding box center [577, 311] width 560 height 23
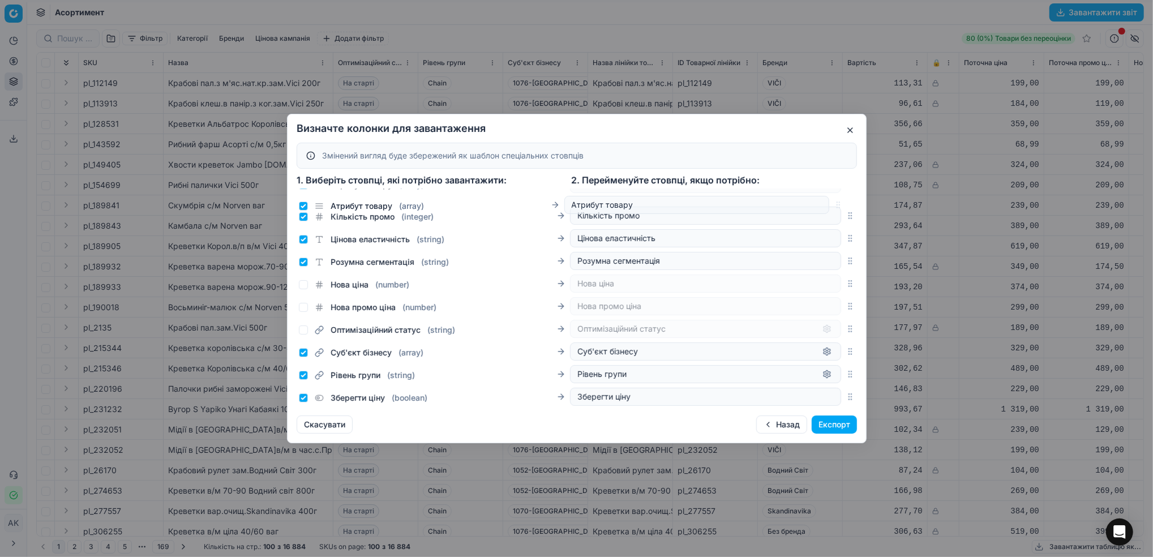
scroll to position [325, 0]
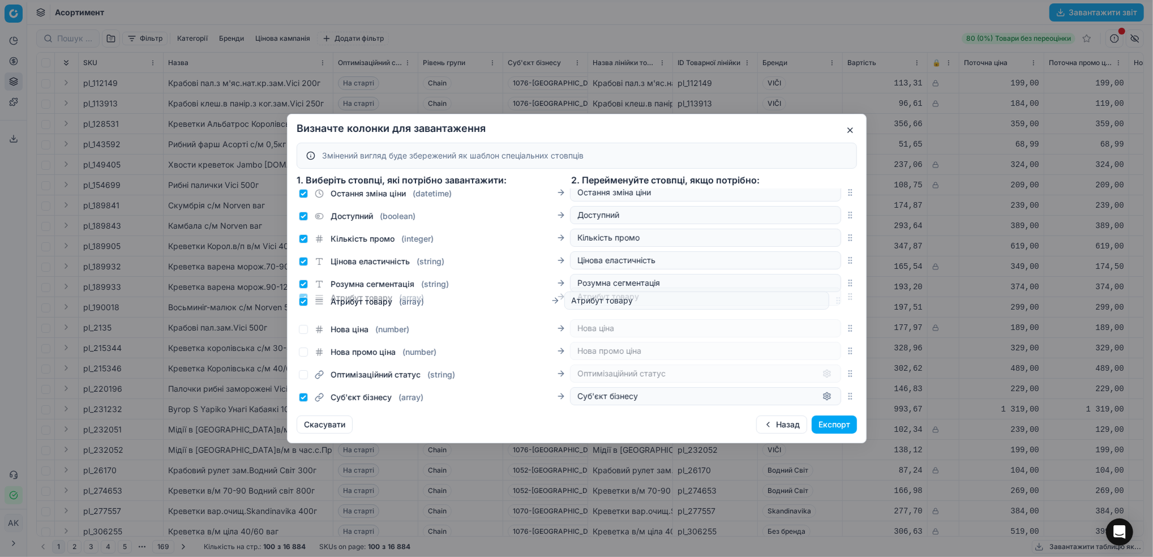
drag, startPoint x: 838, startPoint y: 342, endPoint x: 842, endPoint y: 304, distance: 38.2
click at [846, 301] on icon "button" at bounding box center [850, 296] width 9 height 9
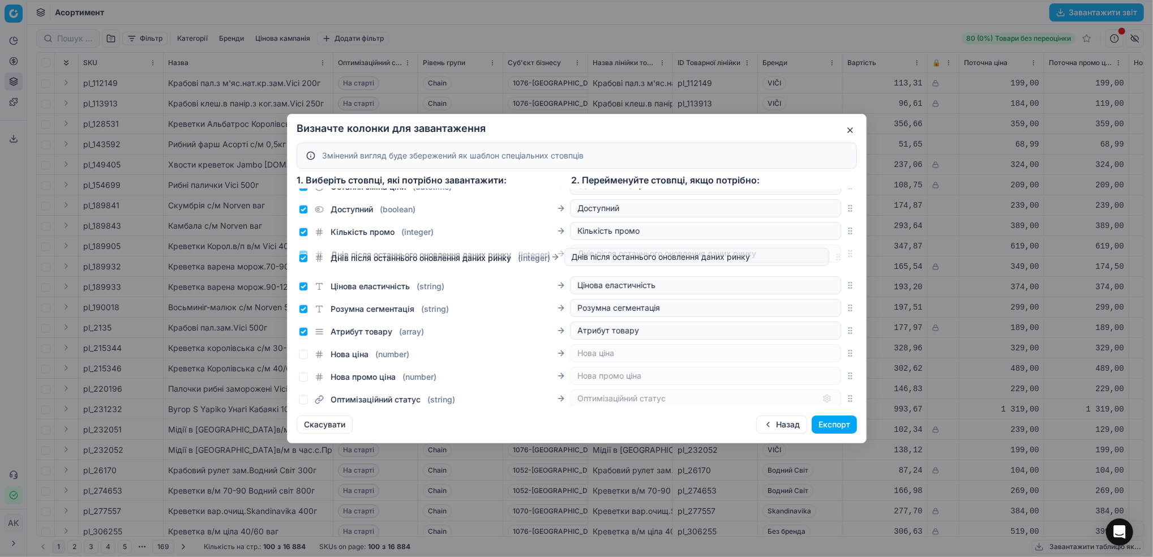
scroll to position [322, 0]
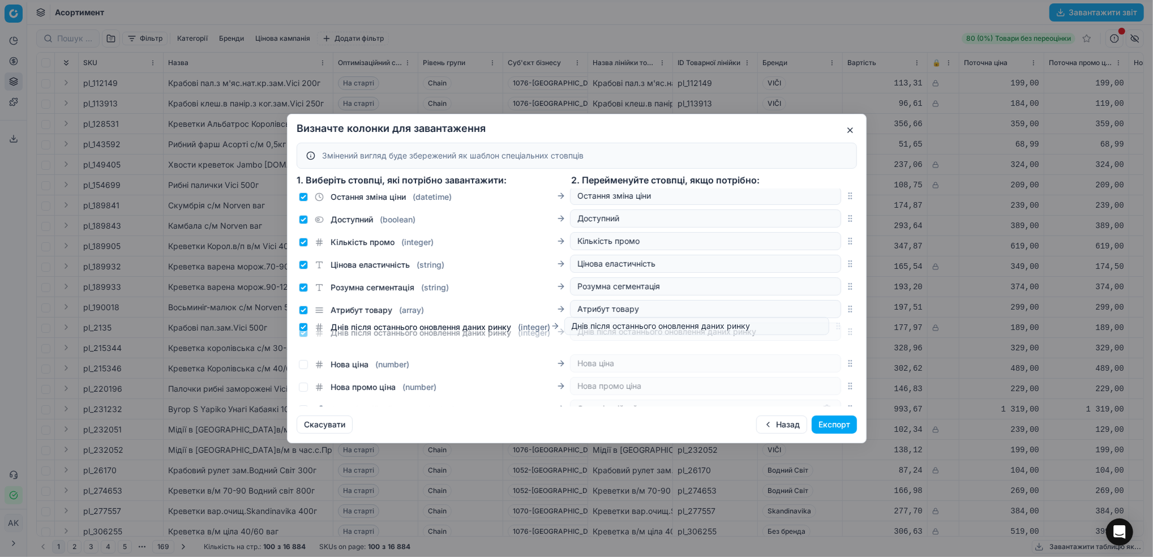
drag, startPoint x: 840, startPoint y: 369, endPoint x: 825, endPoint y: 333, distance: 38.9
click at [825, 333] on div "Днів після останнього оновлення даних ринку ( integer ) Днів після останнього о…" at bounding box center [577, 331] width 560 height 23
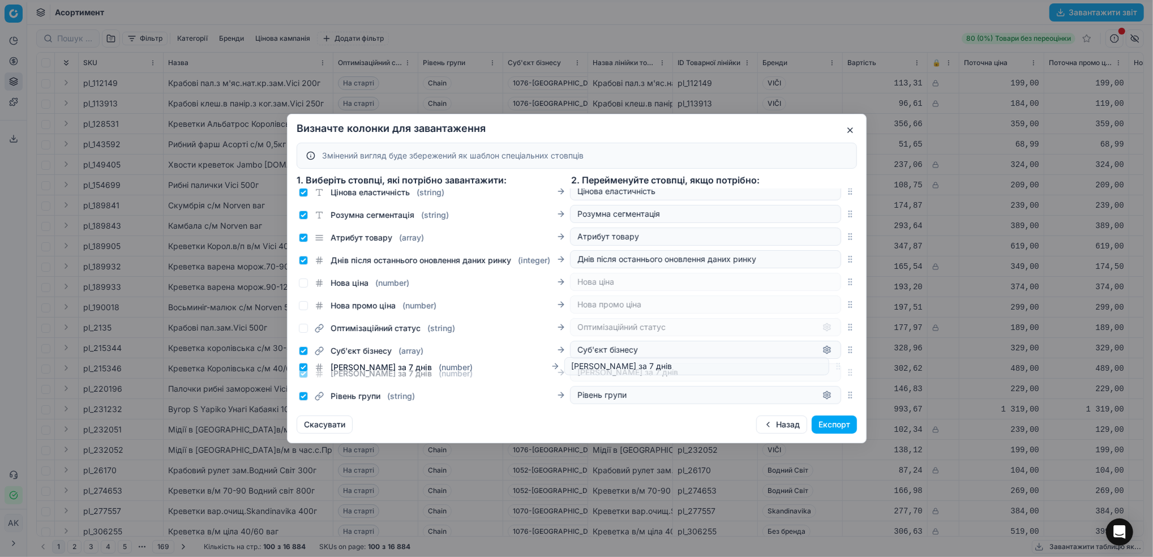
scroll to position [399, 0]
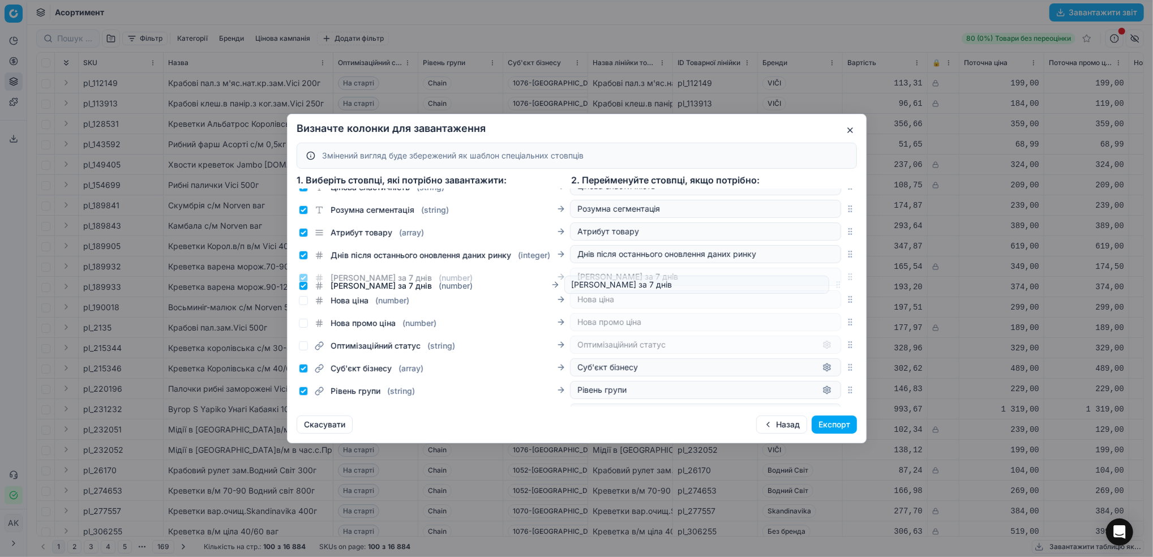
drag, startPoint x: 838, startPoint y: 255, endPoint x: 802, endPoint y: 287, distance: 47.7
click at [802, 287] on div "[PERSON_NAME] за 7 днів ( number ) [PERSON_NAME] за 7 днів" at bounding box center [577, 277] width 560 height 23
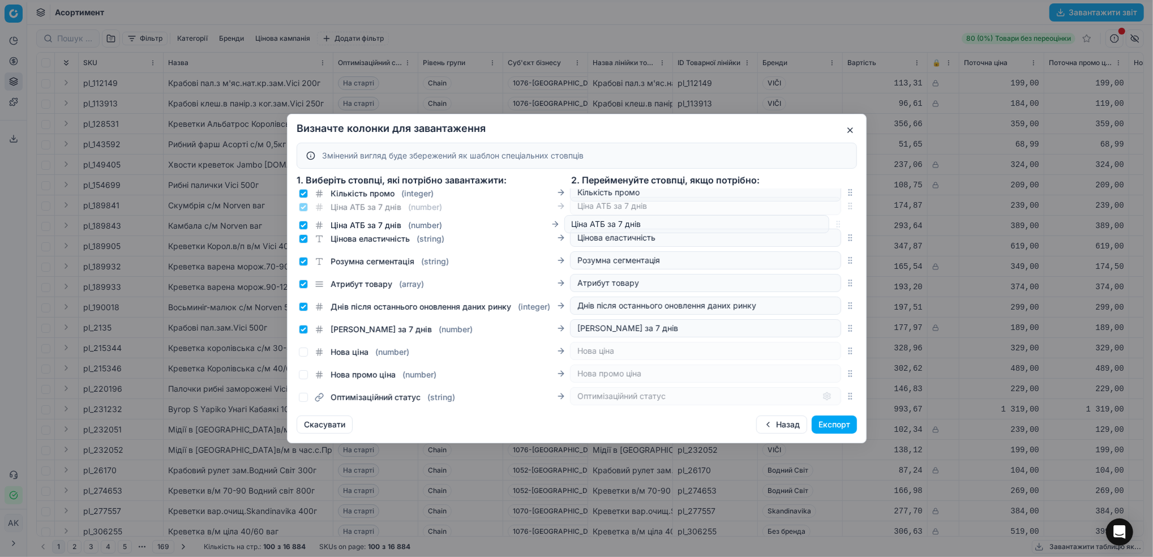
scroll to position [369, 0]
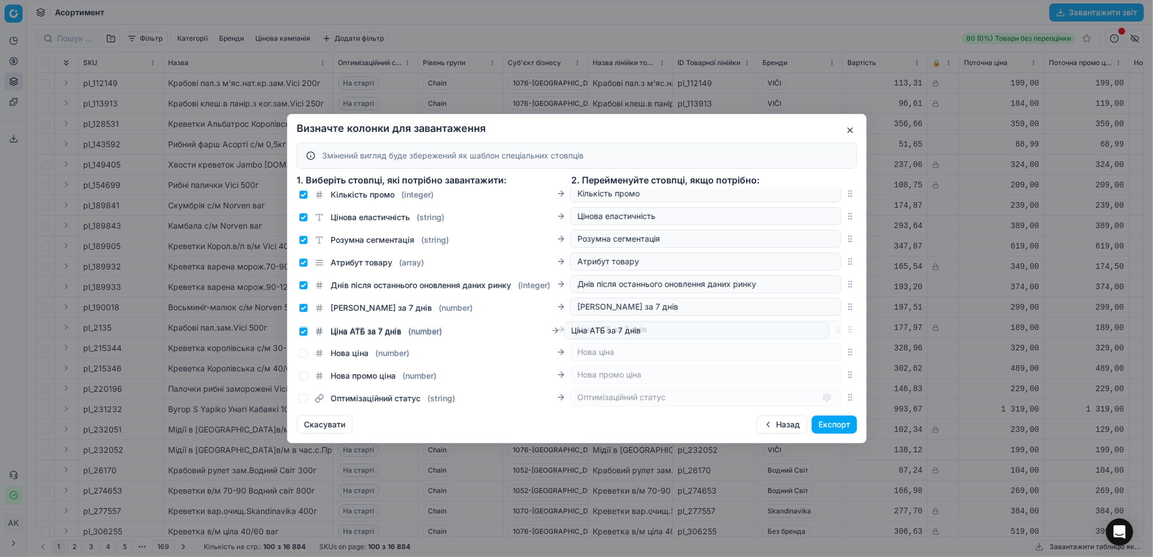
drag, startPoint x: 838, startPoint y: 320, endPoint x: 825, endPoint y: 331, distance: 17.3
click at [825, 331] on div "Ціна АТБ за 7 днів ( number ) Ціна АТБ за 7 днів" at bounding box center [577, 329] width 560 height 23
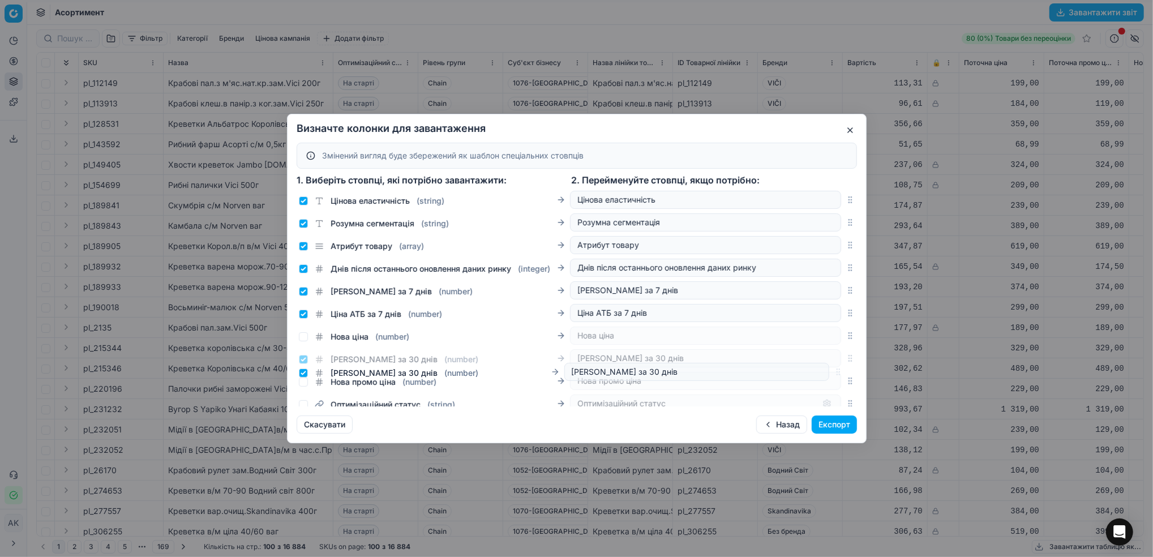
scroll to position [387, 0]
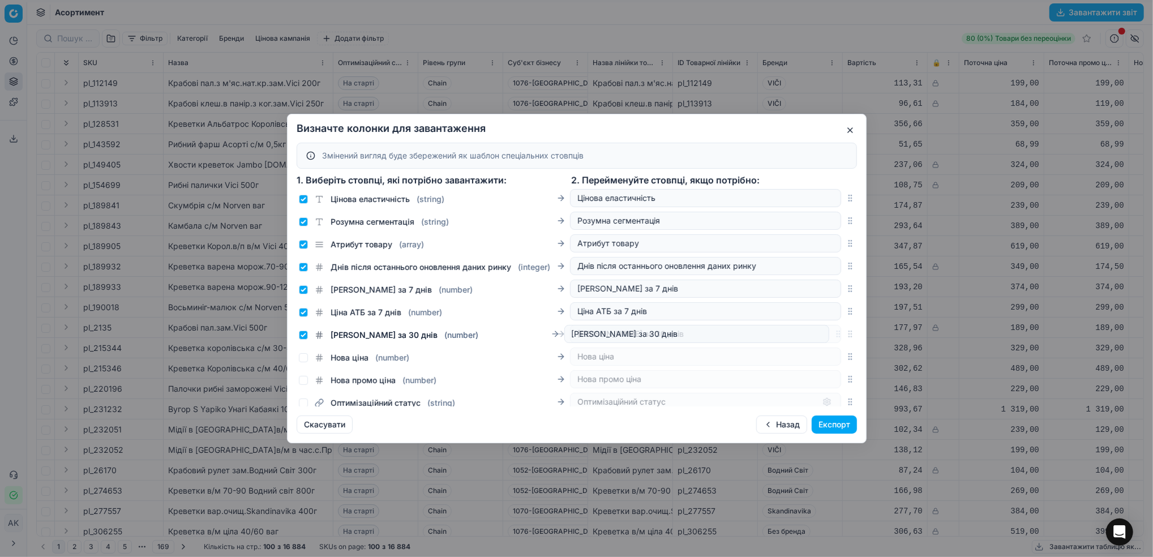
drag, startPoint x: 837, startPoint y: 275, endPoint x: 822, endPoint y: 336, distance: 62.5
click at [822, 336] on div "Ціна Сільпо за 30 днів ( number ) [PERSON_NAME] за 30 днів" at bounding box center [577, 334] width 560 height 23
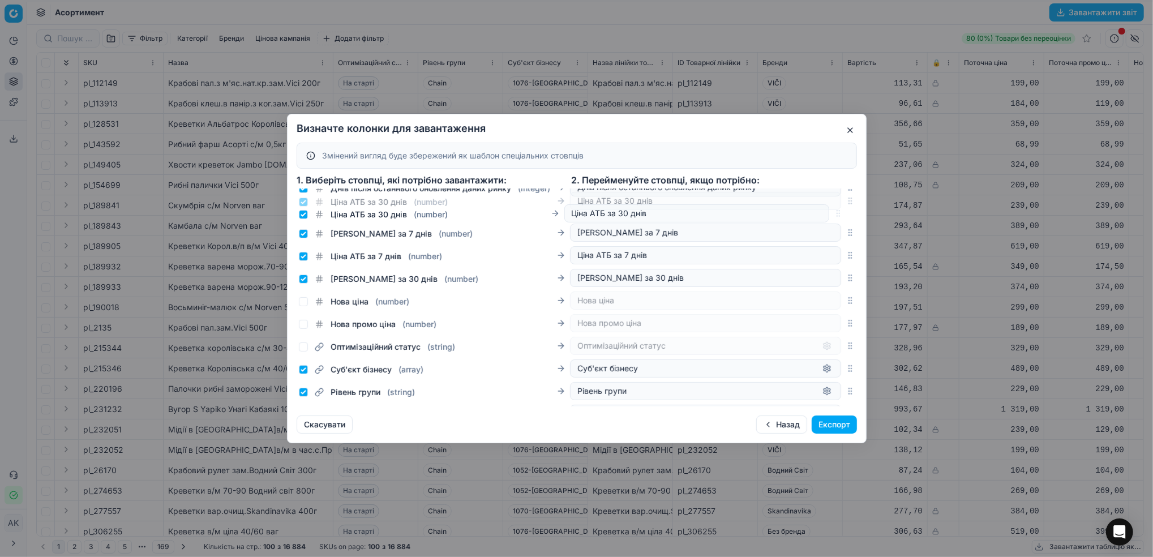
scroll to position [418, 0]
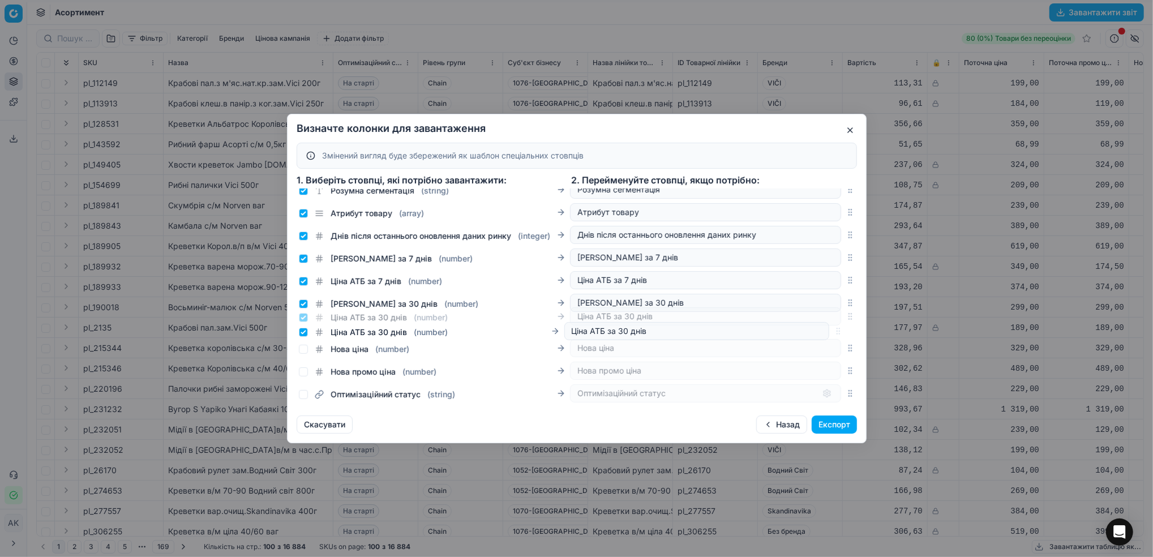
drag, startPoint x: 840, startPoint y: 283, endPoint x: 825, endPoint y: 332, distance: 50.9
click at [825, 328] on div "Ціна АТБ за 30 днів ( number ) Ціна АТБ за 30 днів" at bounding box center [577, 316] width 560 height 23
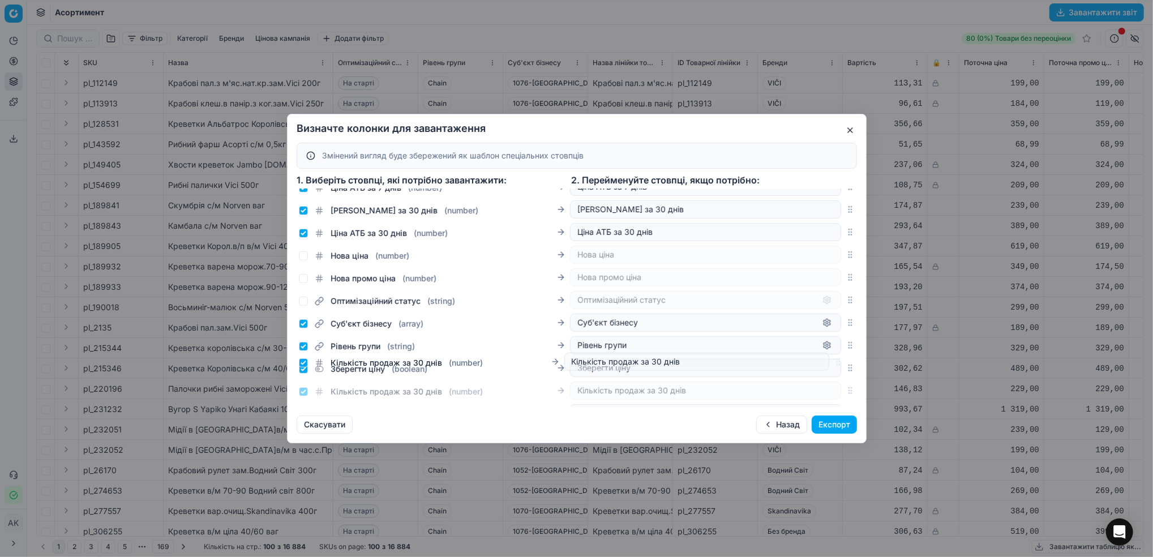
scroll to position [547, 0]
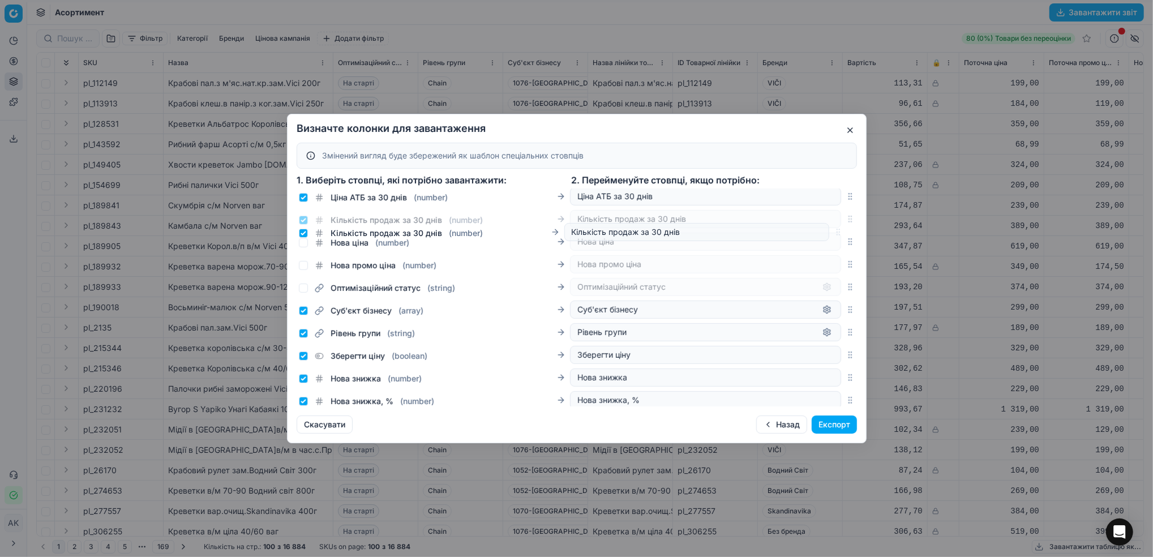
drag, startPoint x: 839, startPoint y: 323, endPoint x: 808, endPoint y: 233, distance: 95.8
click at [808, 230] on div "Кількість продаж за 30 днів ( number ) Кількість продаж за 30 днів" at bounding box center [577, 219] width 560 height 23
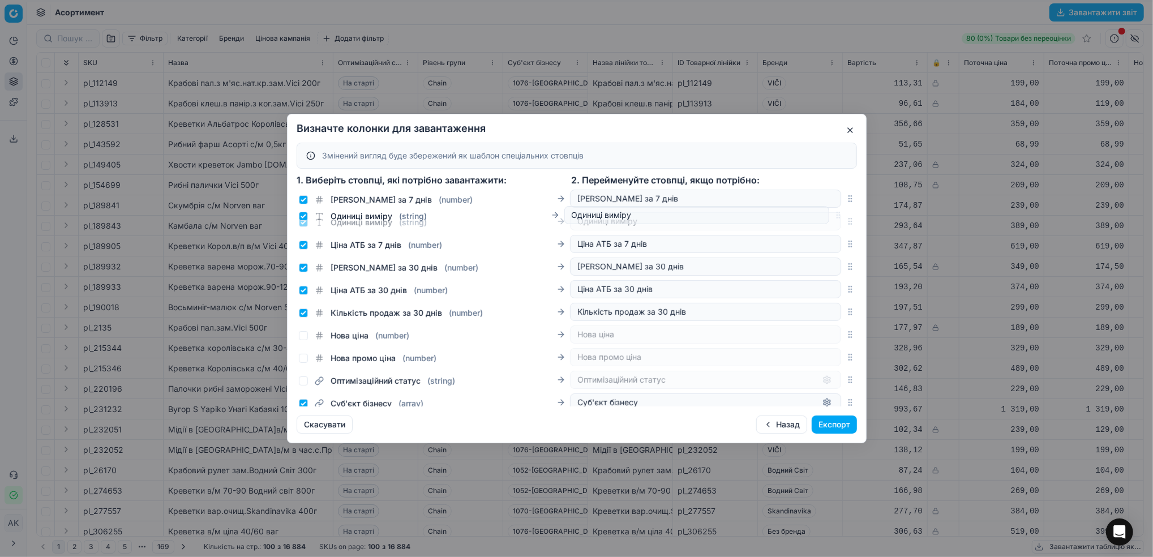
scroll to position [472, 0]
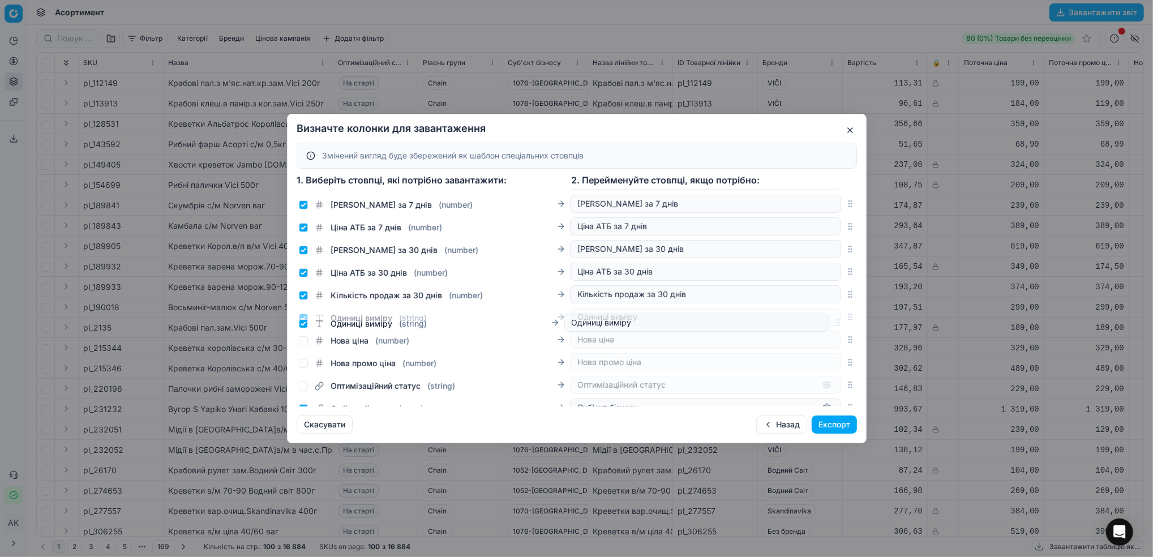
drag, startPoint x: 838, startPoint y: 345, endPoint x: 845, endPoint y: 323, distance: 22.6
click at [845, 323] on div "SKU ( string ) SKU Назва ( string ) Назва Назва лінійки товарів ( string ) Назв…" at bounding box center [577, 297] width 579 height 217
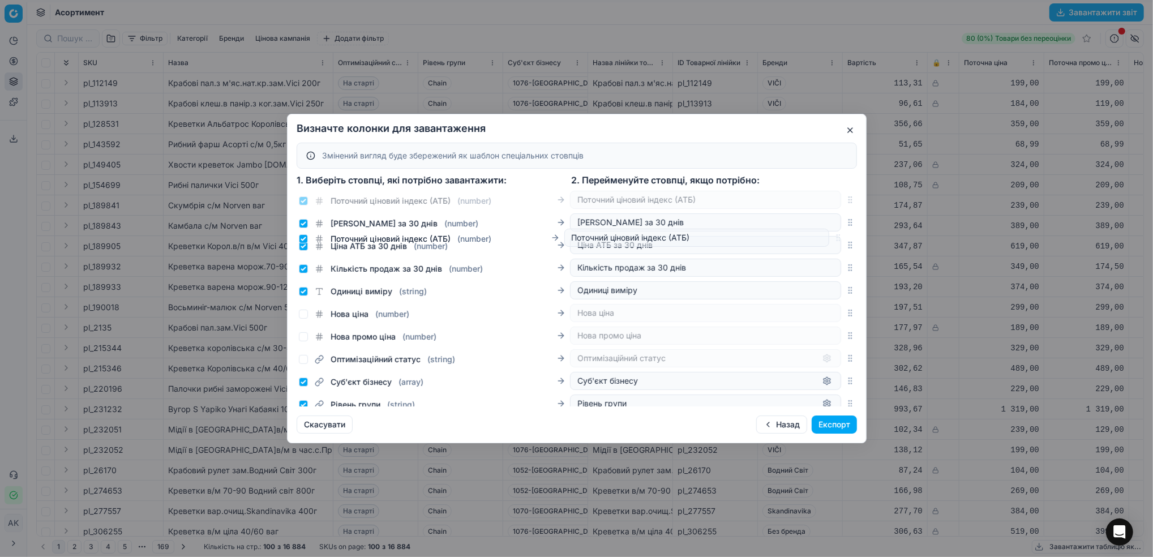
scroll to position [511, 0]
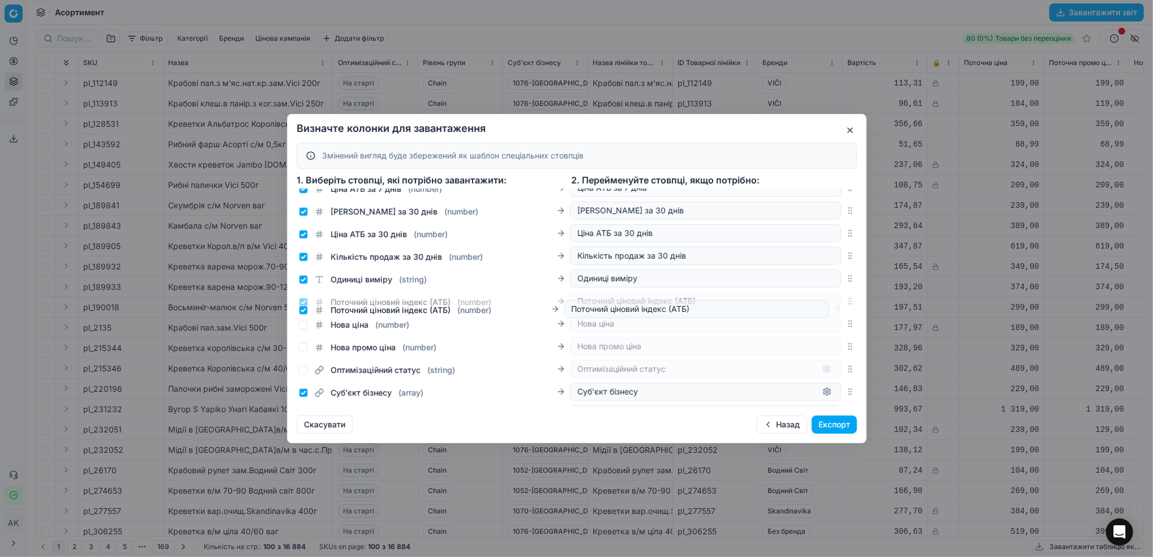
drag, startPoint x: 835, startPoint y: 361, endPoint x: 829, endPoint y: 310, distance: 50.6
click at [829, 310] on div "Поточний ціновий індекс (АТБ) ( number ) Поточний ціновий індекс (АТБ)" at bounding box center [577, 301] width 560 height 23
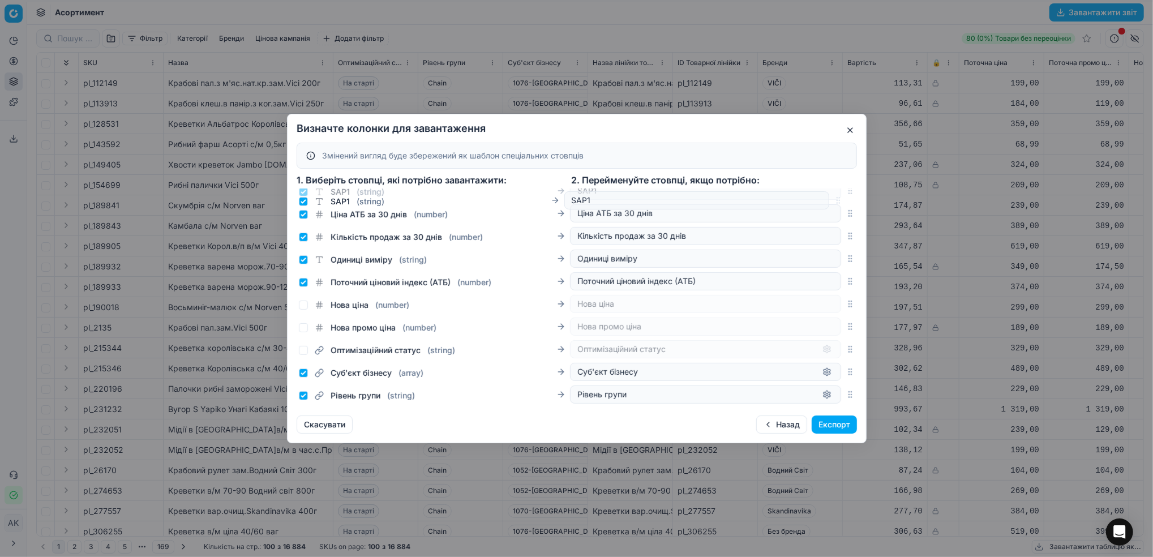
scroll to position [487, 0]
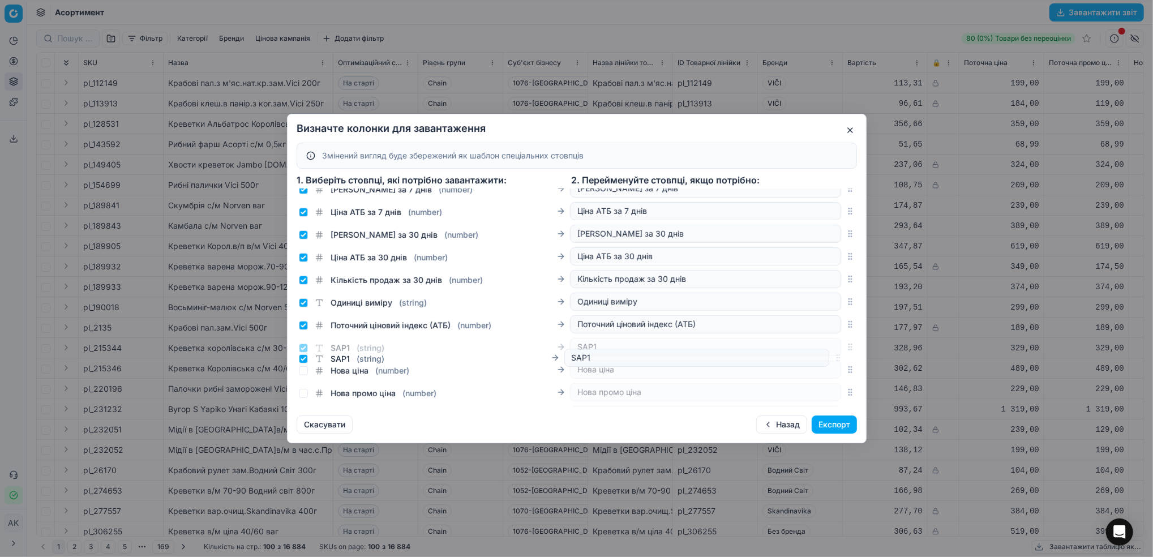
drag, startPoint x: 838, startPoint y: 311, endPoint x: 838, endPoint y: 360, distance: 49.3
click at [846, 352] on icon "button" at bounding box center [850, 347] width 9 height 9
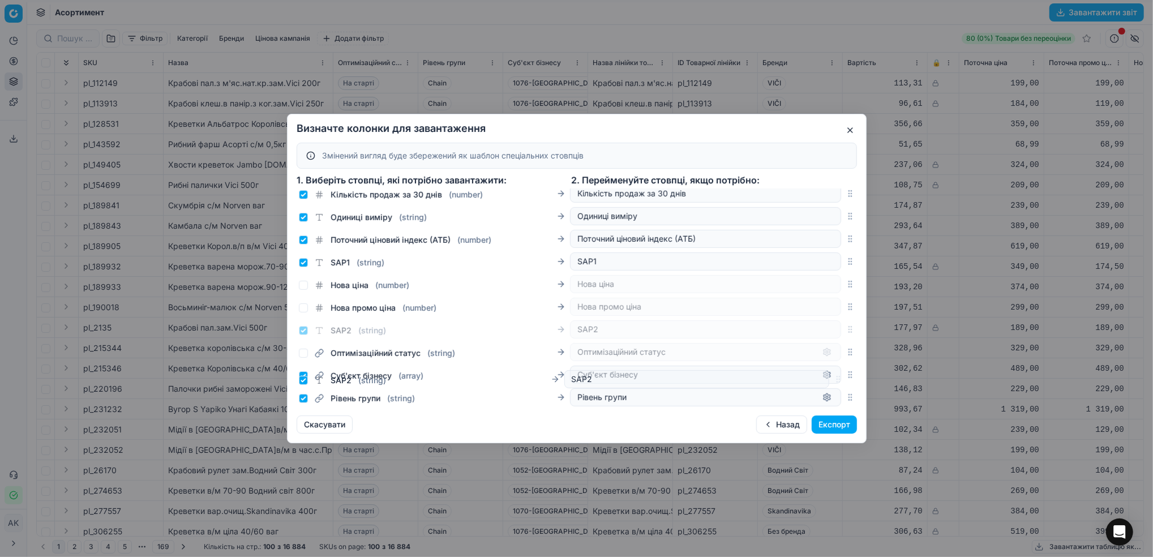
scroll to position [576, 0]
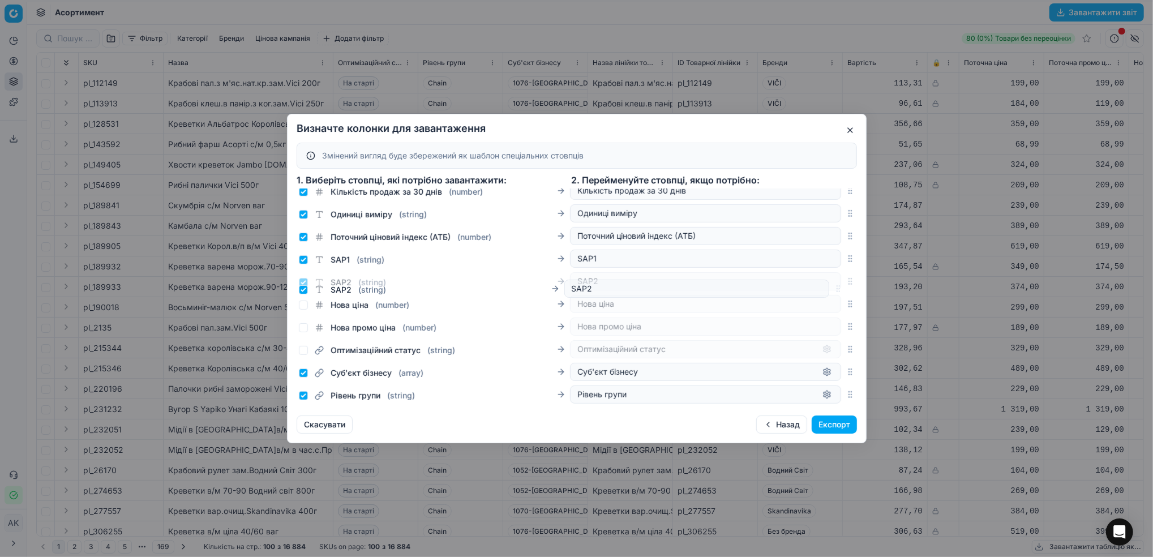
drag, startPoint x: 840, startPoint y: 356, endPoint x: 828, endPoint y: 290, distance: 66.7
click at [828, 290] on div "SAP2 ( string ) SAP2" at bounding box center [577, 281] width 560 height 23
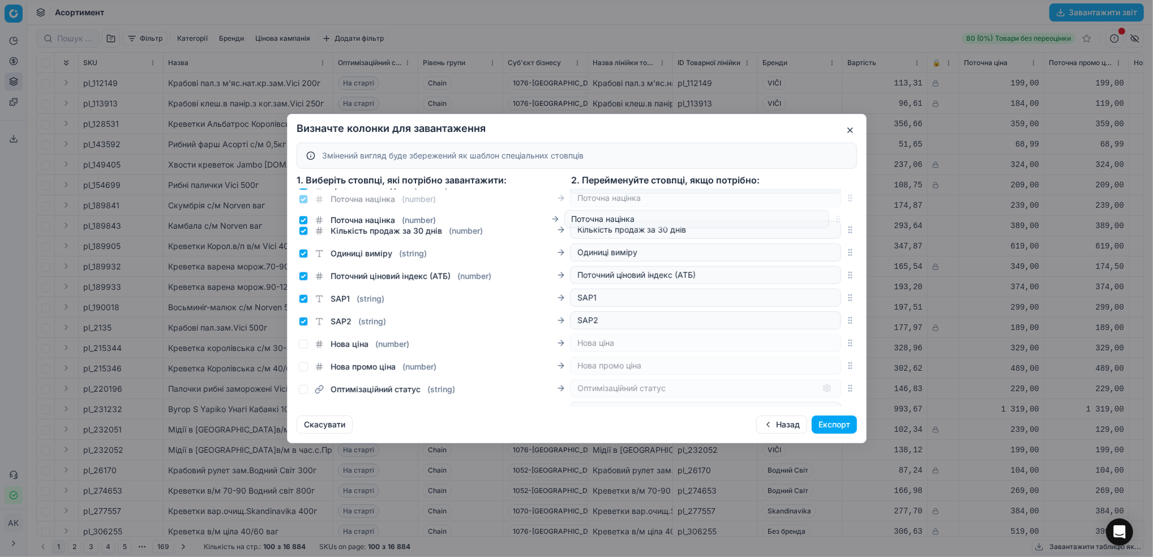
scroll to position [551, 0]
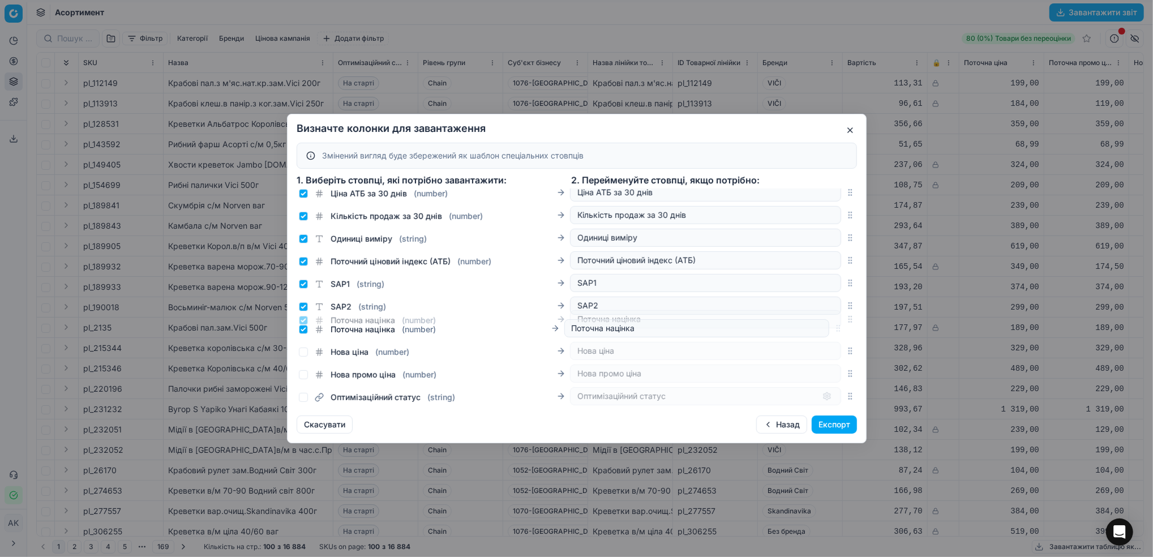
drag, startPoint x: 840, startPoint y: 373, endPoint x: 837, endPoint y: 328, distance: 44.8
click at [837, 328] on div "Поточна націнка ( number ) Поточна націнка" at bounding box center [577, 319] width 560 height 23
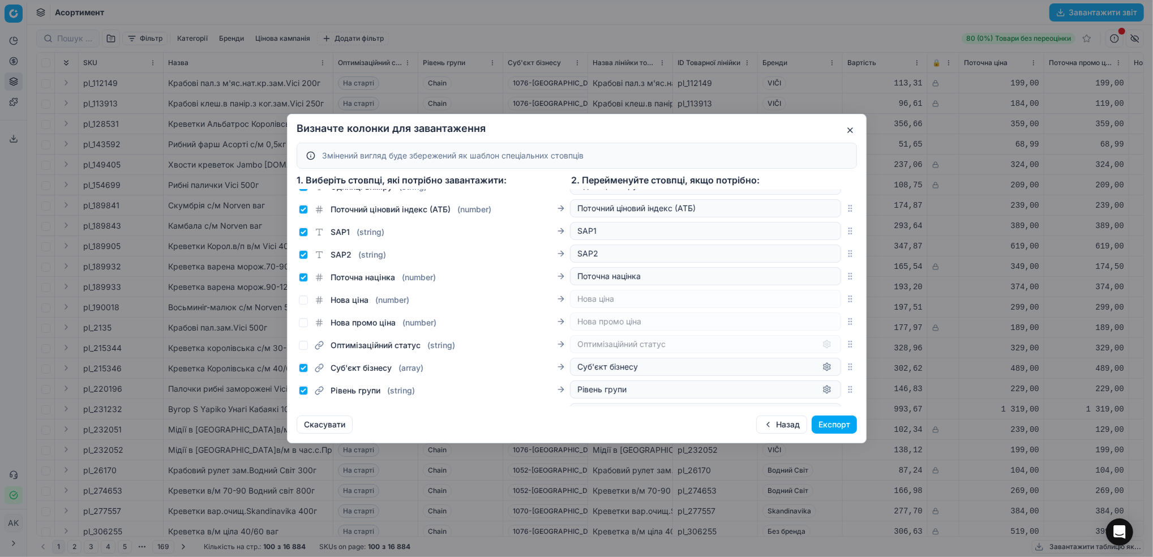
scroll to position [679, 0]
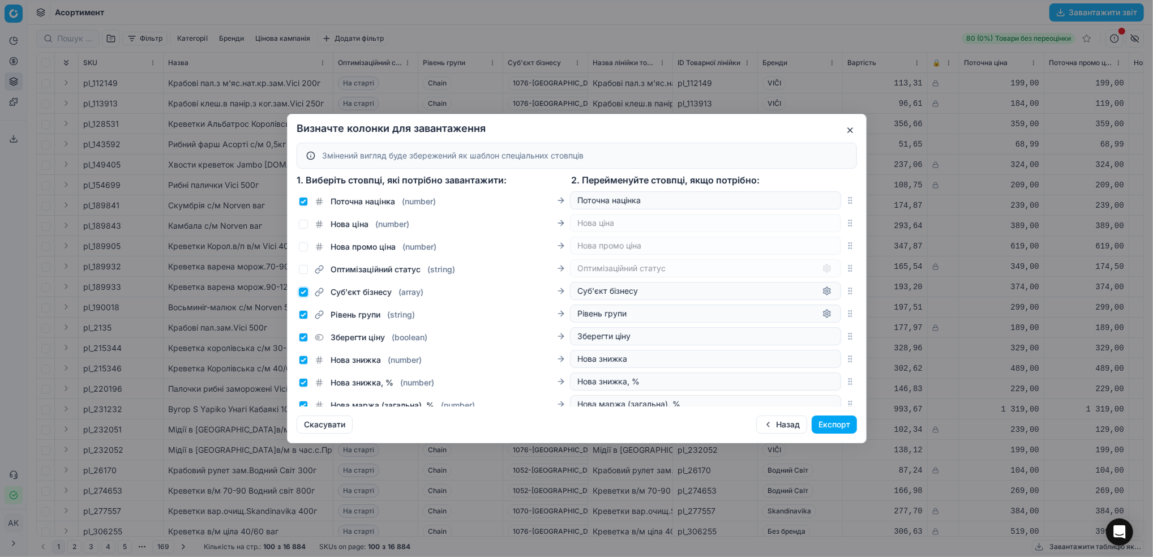
click at [303, 297] on input "Суб'єкт бізнесу ( array )" at bounding box center [303, 292] width 9 height 9
checkbox input "false"
click at [301, 319] on input "Рівень групи ( string )" at bounding box center [303, 314] width 9 height 9
checkbox input "false"
click at [307, 342] on input "Зберегти ціну ( boolean )" at bounding box center [303, 337] width 9 height 9
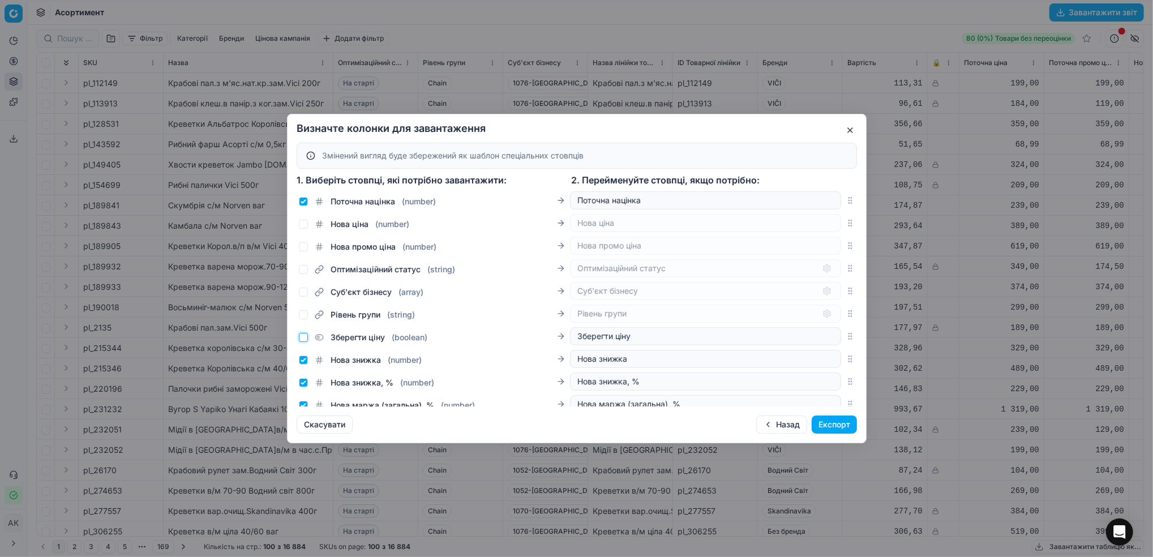
checkbox input "false"
click at [303, 365] on input "Нова знижка ( number )" at bounding box center [303, 360] width 9 height 9
checkbox input "false"
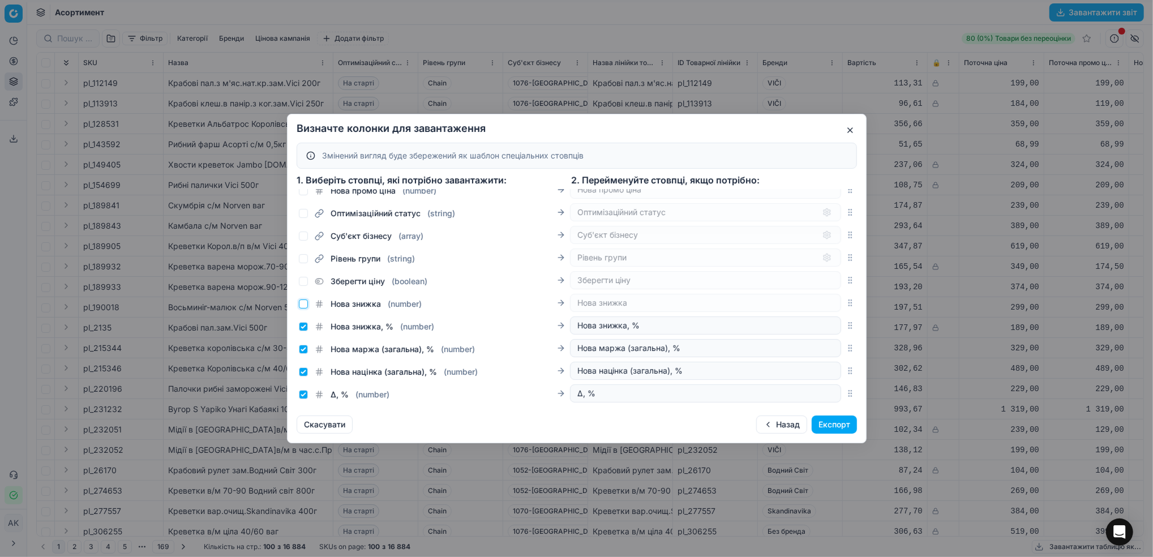
scroll to position [755, 0]
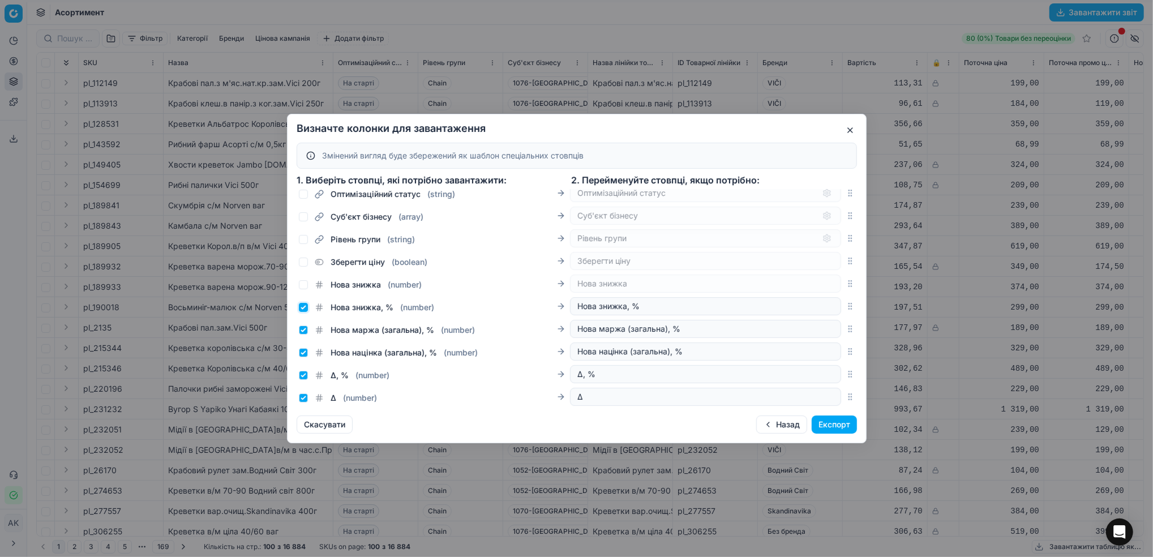
click at [305, 312] on input "Нова знижка, % ( number )" at bounding box center [303, 307] width 9 height 9
checkbox input "false"
click at [303, 335] on input "Нова маржа (загальна), % ( number )" at bounding box center [303, 330] width 9 height 9
checkbox input "false"
click at [303, 357] on input "Нова націнка (загальна), % ( number )" at bounding box center [303, 352] width 9 height 9
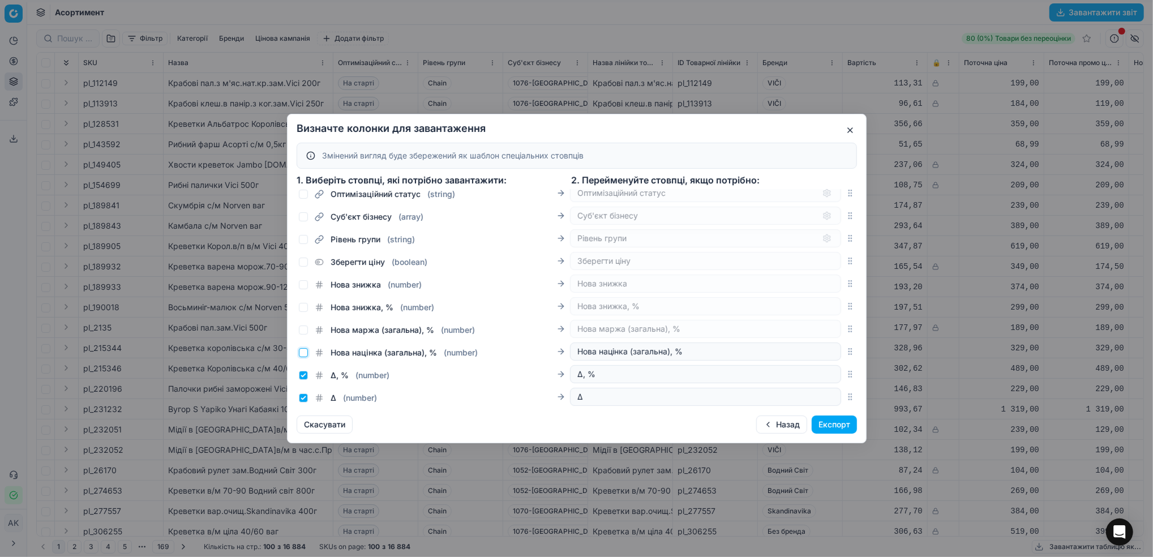
checkbox input "false"
click at [303, 380] on input "Δ, % ( number )" at bounding box center [303, 375] width 9 height 9
checkbox input "false"
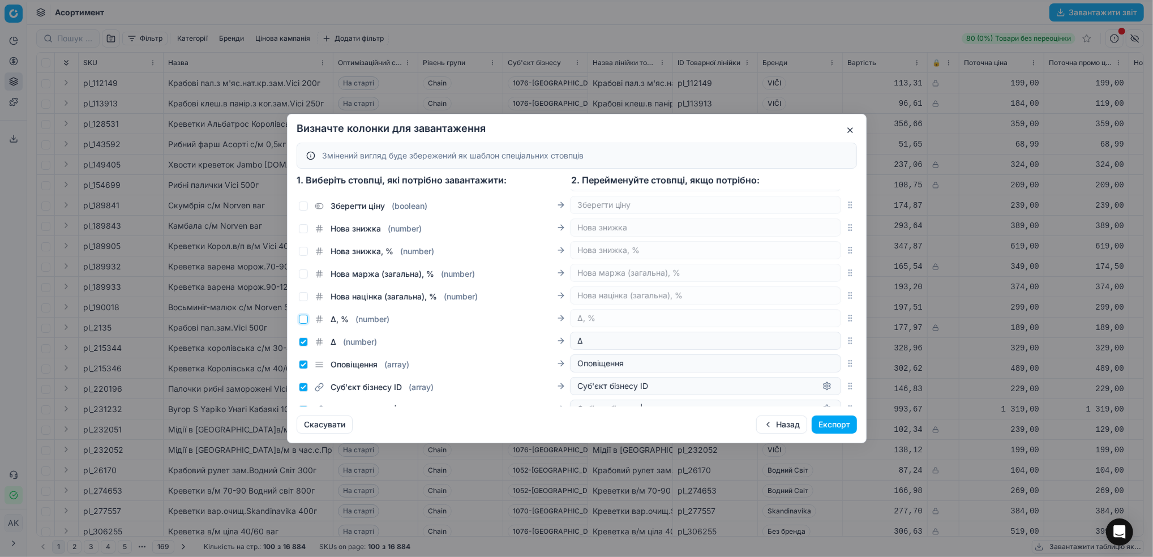
scroll to position [830, 0]
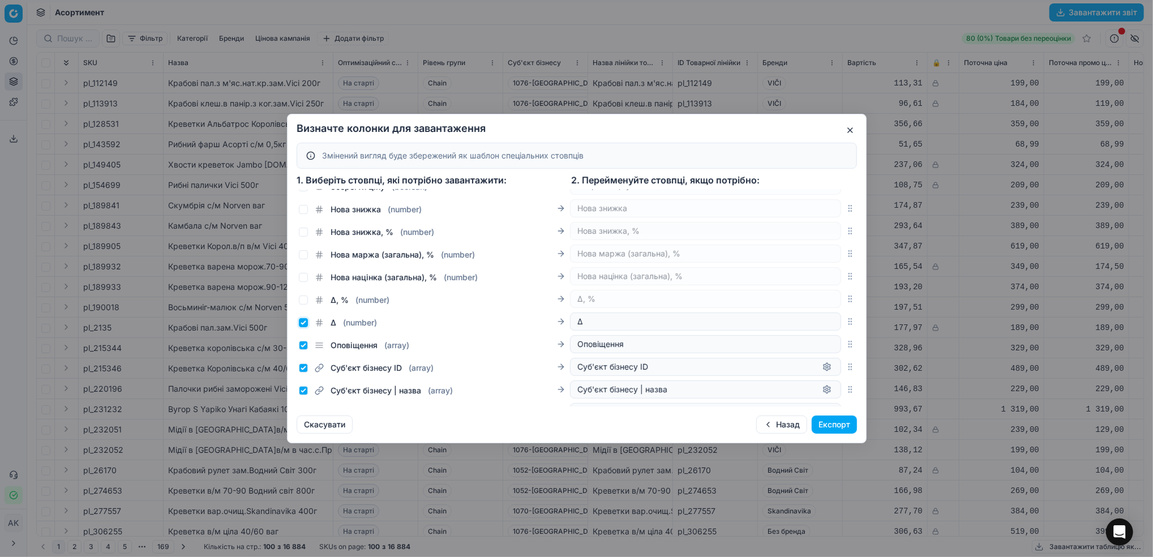
click at [303, 327] on input "Δ ( number )" at bounding box center [303, 322] width 9 height 9
checkbox input "false"
click at [302, 351] on div "Оповіщення ( array )" at bounding box center [354, 345] width 110 height 11
click at [305, 373] on input "Суб'єкт бізнесу ID ( array )" at bounding box center [303, 367] width 9 height 9
checkbox input "false"
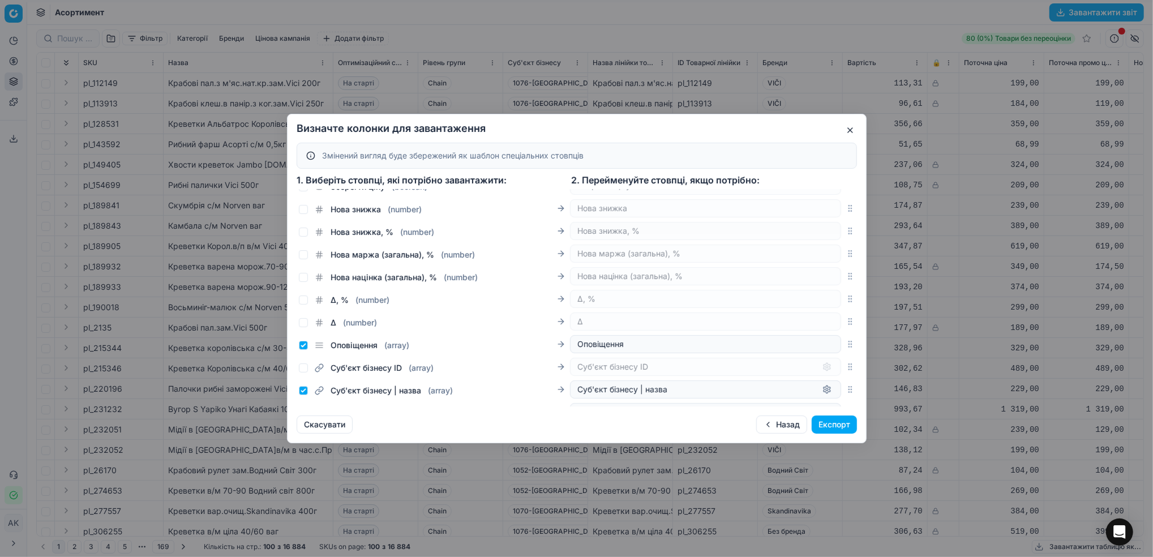
click at [306, 353] on div "Оповіщення ( array ) [DEMOGRAPHIC_DATA]" at bounding box center [570, 344] width 542 height 18
click at [306, 350] on input "Оповіщення ( array )" at bounding box center [303, 345] width 9 height 9
checkbox input "false"
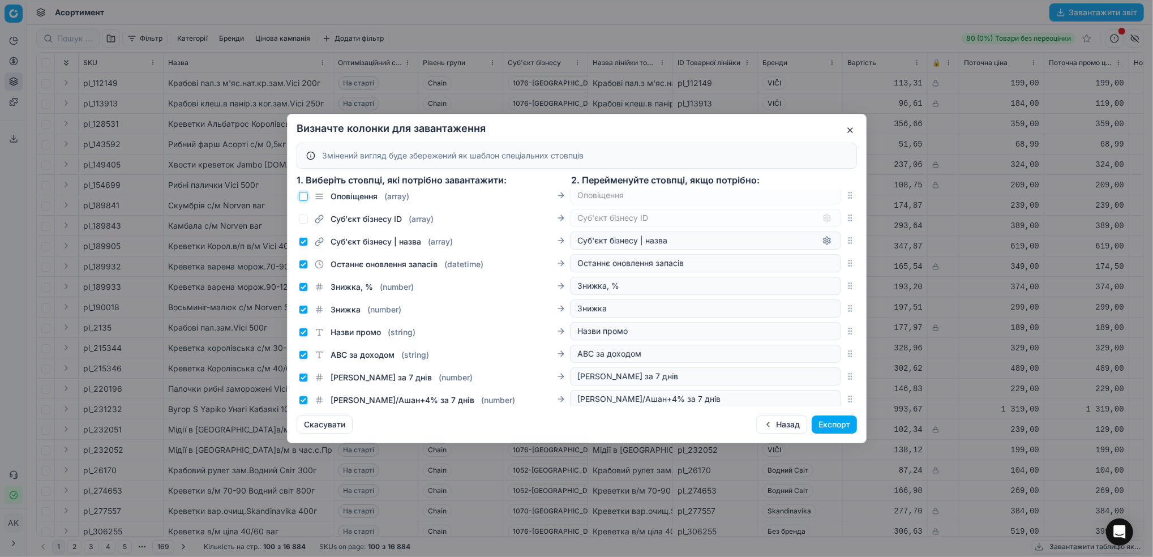
scroll to position [981, 0]
click at [304, 250] on div "Суб'єкт бізнесу | назва ( array ) Суб'єкт бізнесу | назва" at bounding box center [577, 238] width 560 height 23
click at [306, 267] on input "Останнє оновлення запасів ( datetime )" at bounding box center [303, 262] width 9 height 9
checkbox input "false"
click at [300, 244] on input "Суб'єкт бізнесу | назва ( array )" at bounding box center [303, 239] width 9 height 9
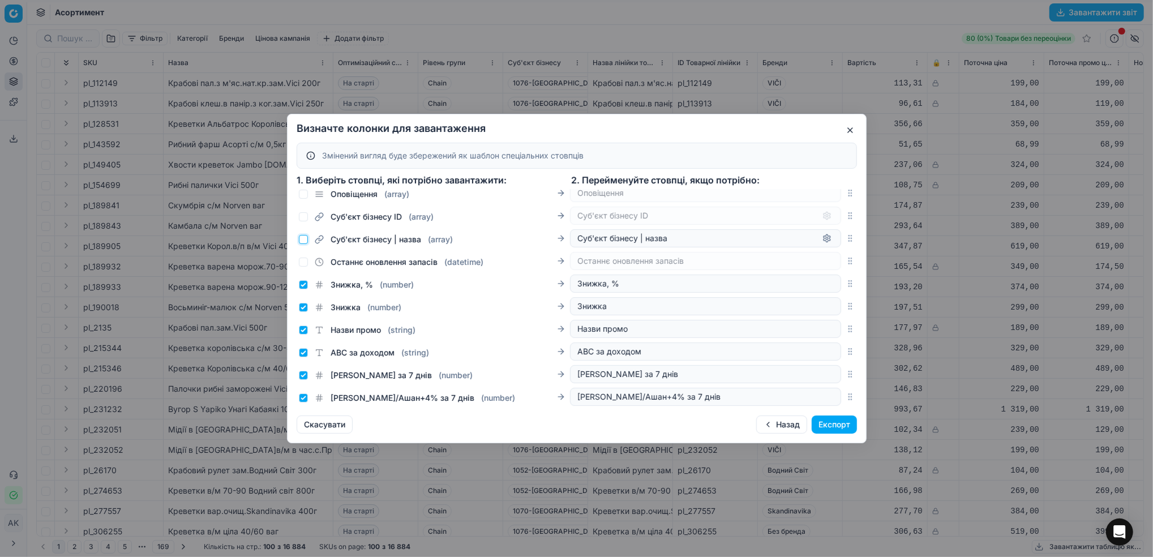
checkbox input "false"
click at [297, 295] on div "Знижка, % ( number ) Знижка, %" at bounding box center [577, 283] width 560 height 23
click at [305, 312] on input "Знижка ( number )" at bounding box center [303, 307] width 9 height 9
checkbox input "false"
click at [305, 289] on input "Знижка, % ( number )" at bounding box center [303, 284] width 9 height 9
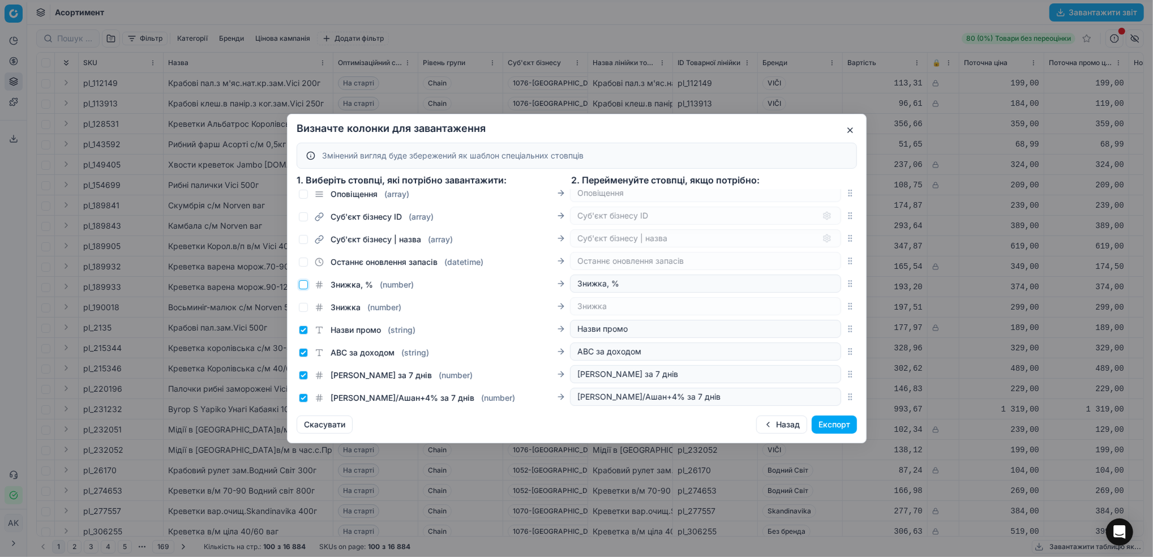
checkbox input "false"
click at [304, 335] on input "Назви промо ( string )" at bounding box center [303, 330] width 9 height 9
checkbox input "false"
click at [305, 358] on div "ABC за доходом ( string )" at bounding box center [364, 352] width 130 height 11
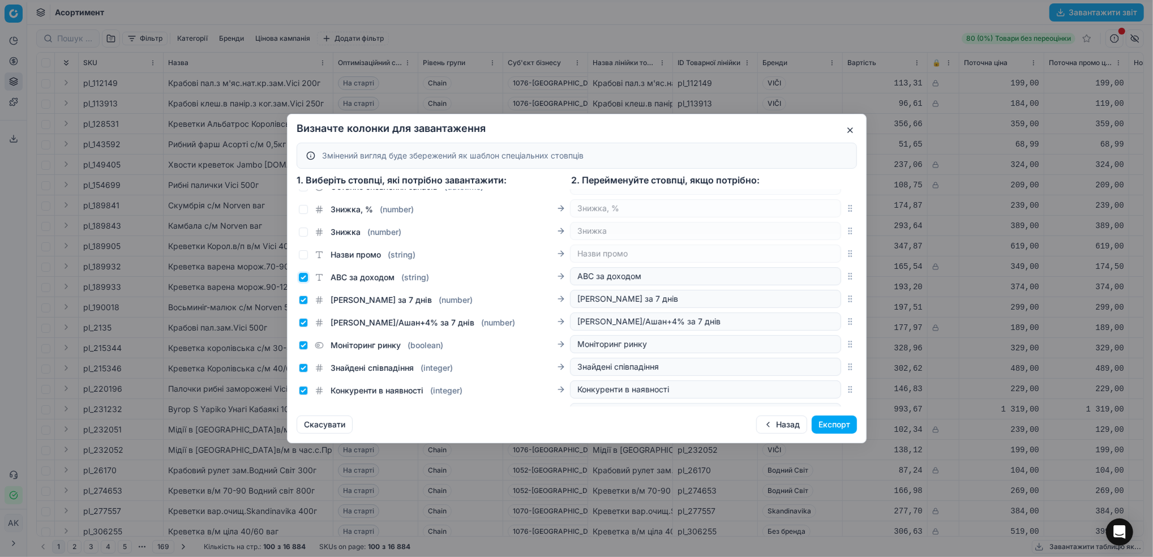
click at [301, 282] on input "ABC за доходом ( string )" at bounding box center [303, 277] width 9 height 9
checkbox input "false"
click at [306, 305] on input "[PERSON_NAME] за 7 днів ( number )" at bounding box center [303, 300] width 9 height 9
checkbox input "false"
click at [301, 327] on input "[PERSON_NAME]/Ашан+4% за 7 днів ( number )" at bounding box center [303, 322] width 9 height 9
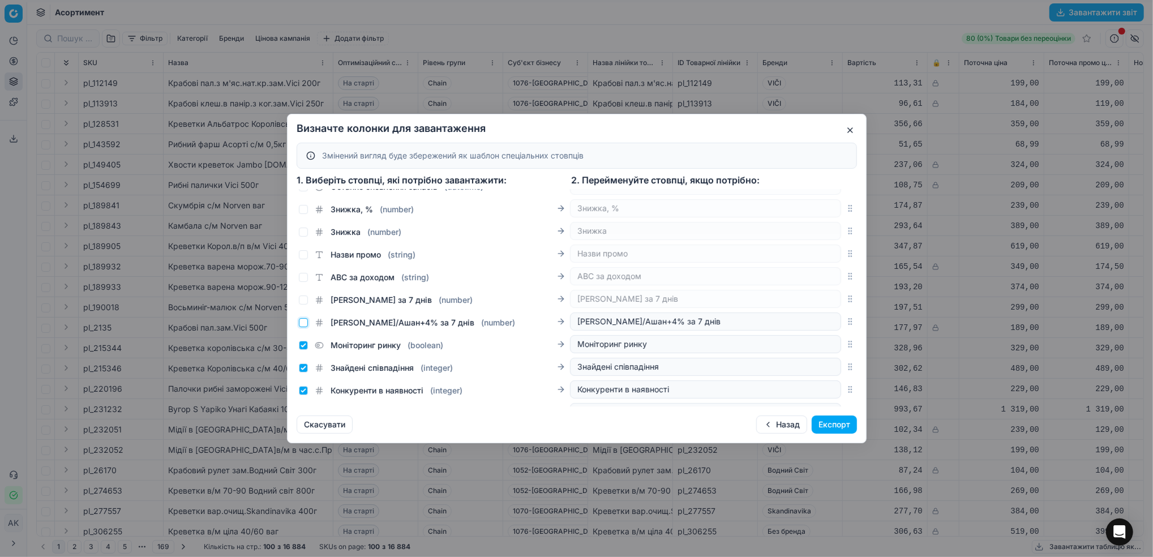
checkbox input "false"
click at [306, 350] on input "Моніторинг ринку ( boolean )" at bounding box center [303, 345] width 9 height 9
checkbox input "false"
click at [305, 373] on input "Знайдені співпадіння ( integer )" at bounding box center [303, 367] width 9 height 9
checkbox input "false"
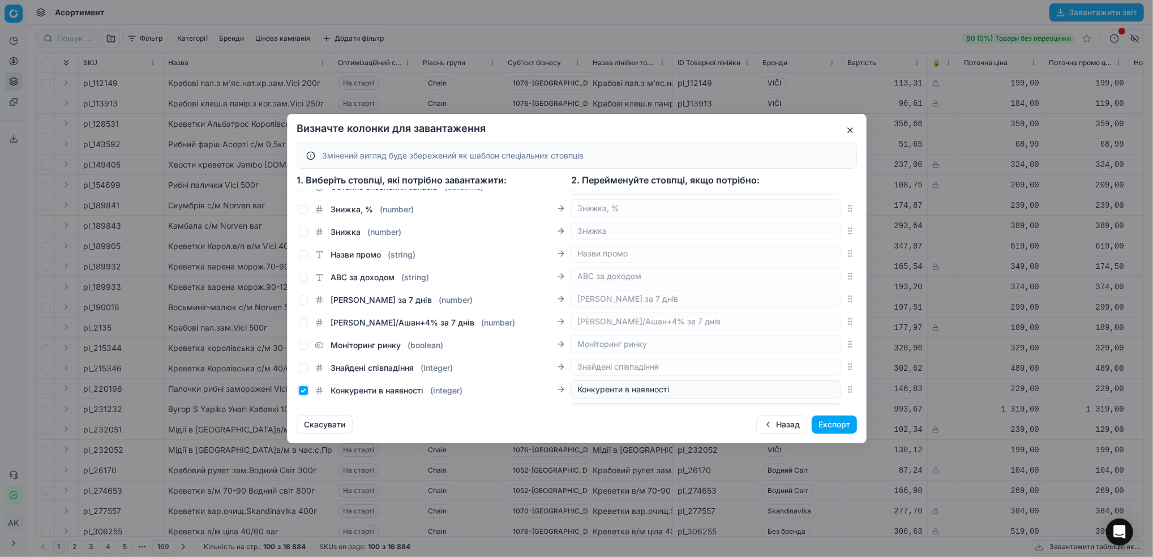
click at [302, 395] on input "Конкуренти в наявності ( integer )" at bounding box center [303, 390] width 9 height 9
checkbox input "false"
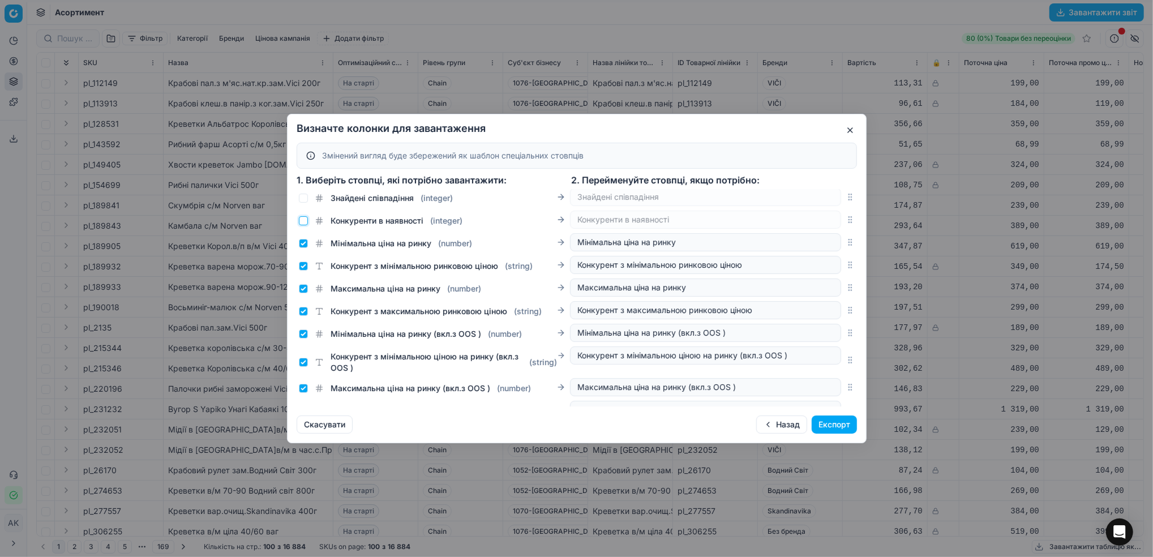
scroll to position [1208, 0]
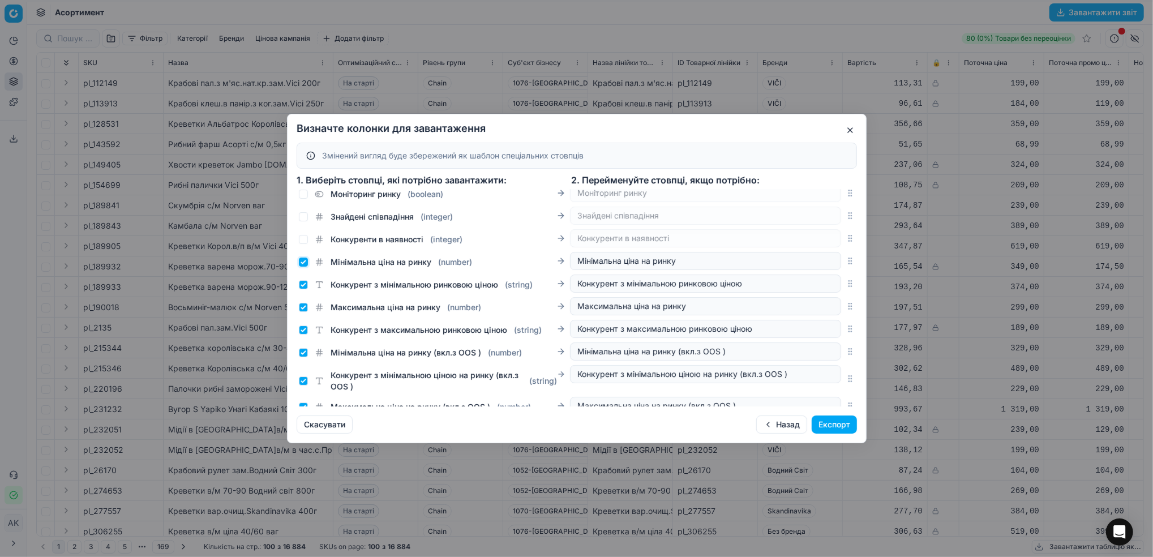
click at [301, 267] on input "Мінімальна ціна на ринку ( number )" at bounding box center [303, 262] width 9 height 9
checkbox input "false"
click at [301, 289] on input "Конкурент з мінімальною ринковою ціною ( string )" at bounding box center [303, 284] width 9 height 9
checkbox input "false"
click at [304, 312] on input "Максимальна ціна на ринку ( number )" at bounding box center [303, 307] width 9 height 9
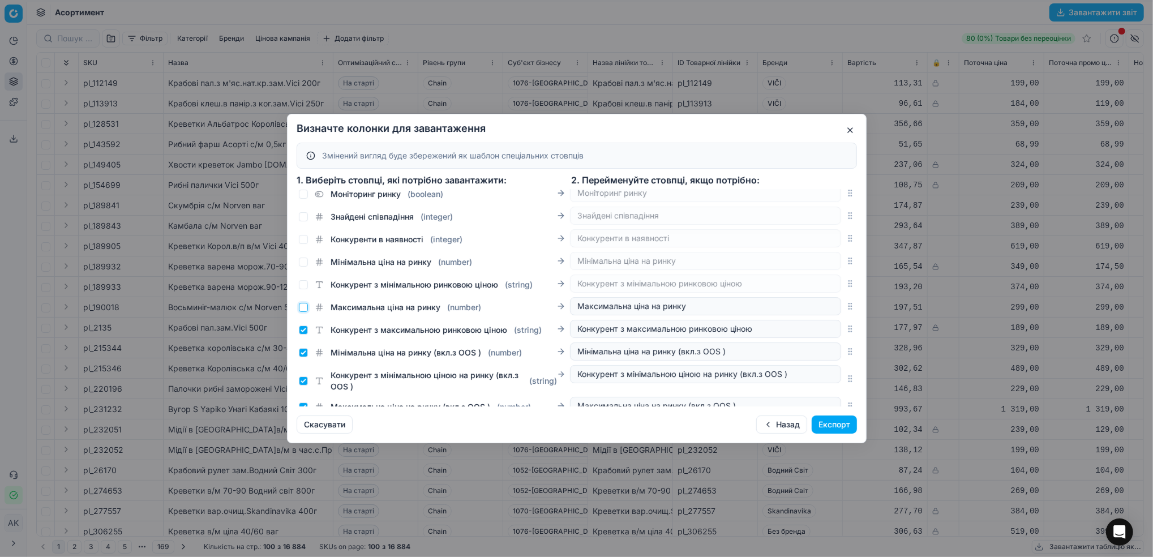
checkbox input "false"
drag, startPoint x: 306, startPoint y: 339, endPoint x: 304, endPoint y: 344, distance: 5.9
click at [306, 335] on input "Конкурент з максимальною ринковою ціною ( string )" at bounding box center [303, 330] width 9 height 9
checkbox input "false"
click at [306, 361] on div "Мінімальна ціна на ринку (вкл.з OOS ) ( number ) Мінімальна ціна на ринку (вкл.…" at bounding box center [570, 352] width 542 height 18
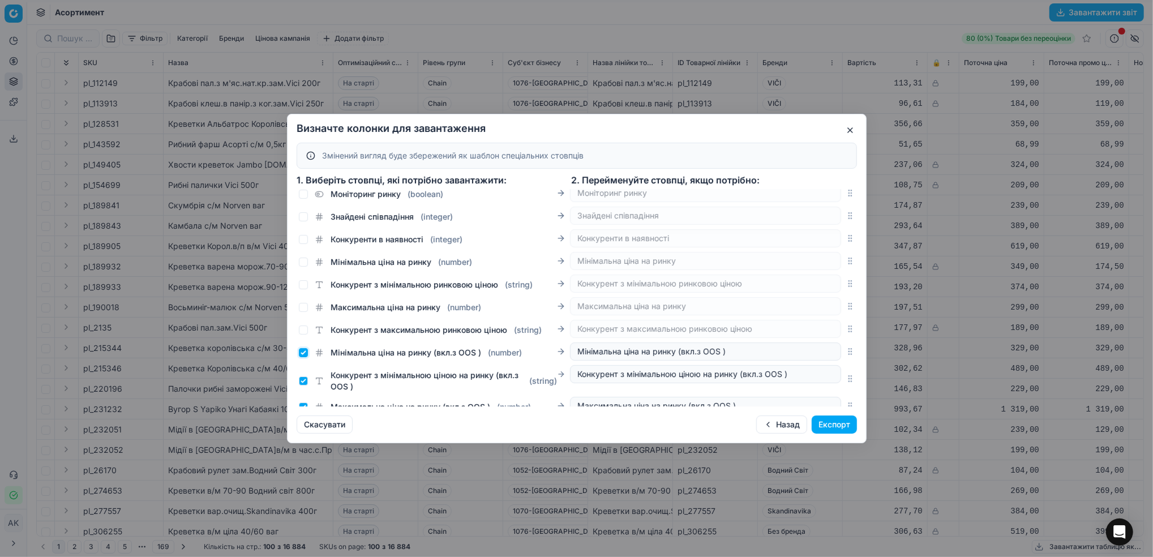
click at [305, 357] on input "Мінімальна ціна на ринку (вкл.з OOS ) ( number )" at bounding box center [303, 352] width 9 height 9
checkbox input "false"
click at [303, 386] on input "Конкурент з мінімальною ціною на ринку (вкл.з OOS ) ( string )" at bounding box center [303, 380] width 9 height 9
checkbox input "false"
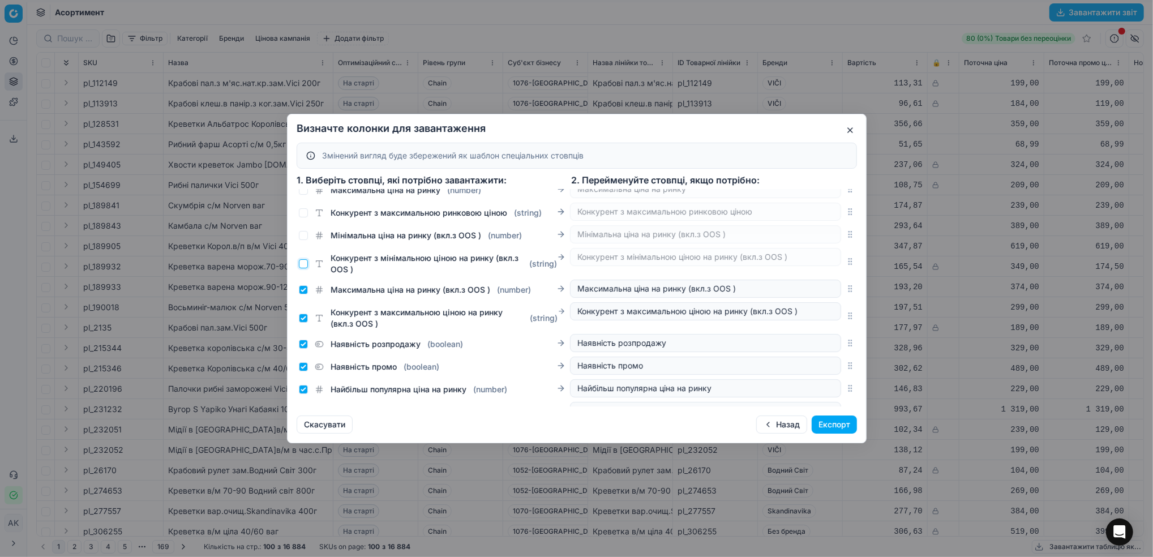
scroll to position [1359, 0]
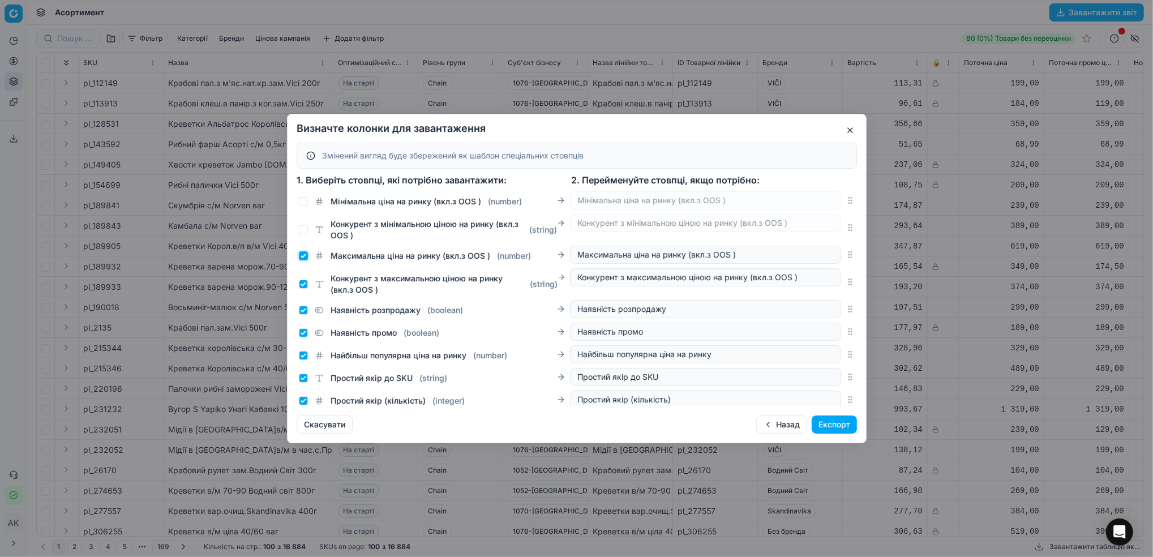
click at [302, 260] on input "Максимальна ціна на ринку (вкл.з OOS ) ( number )" at bounding box center [303, 255] width 9 height 9
checkbox input "false"
click at [300, 289] on input "Конкурент з максимальною ціною на ринку (вкл.з OOS ) ( string )" at bounding box center [303, 284] width 9 height 9
checkbox input "false"
click at [306, 315] on input "Наявність розпродажу ( boolean )" at bounding box center [303, 310] width 9 height 9
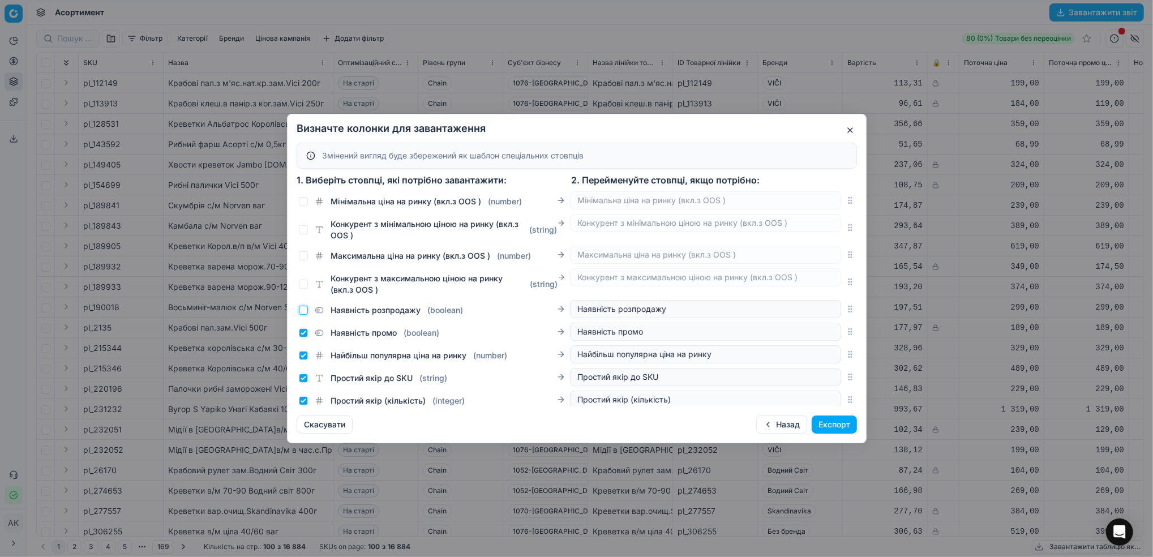
checkbox input "false"
click at [302, 337] on input "Наявність промо ( boolean )" at bounding box center [303, 332] width 9 height 9
checkbox input "false"
click at [301, 360] on input "Найбільш популярна ціна на ринку ( number )" at bounding box center [303, 355] width 9 height 9
checkbox input "false"
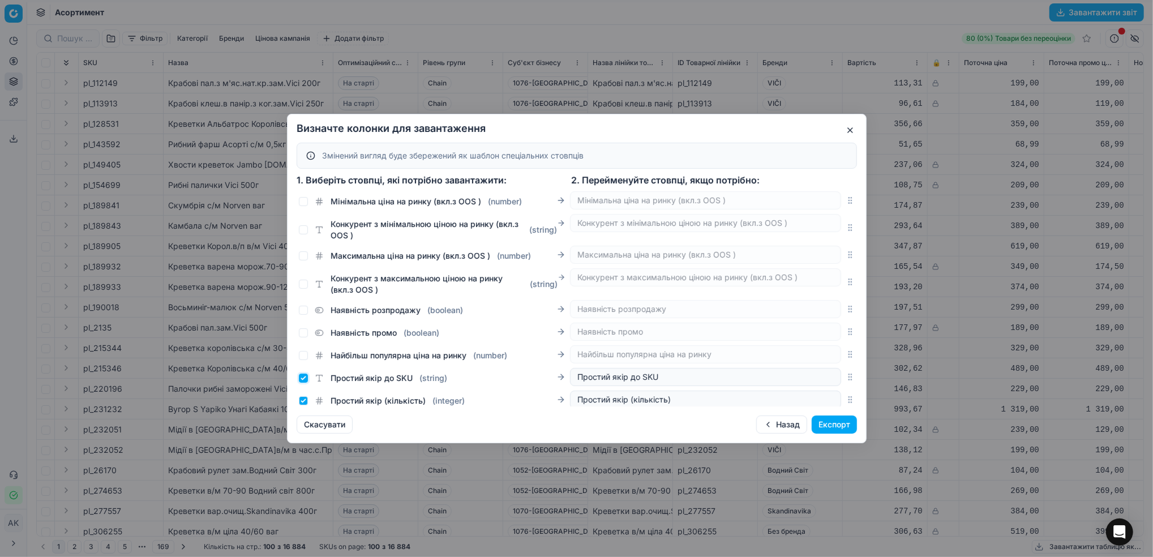
click at [304, 383] on input "Простий якір до SKU ( string )" at bounding box center [303, 378] width 9 height 9
checkbox input "false"
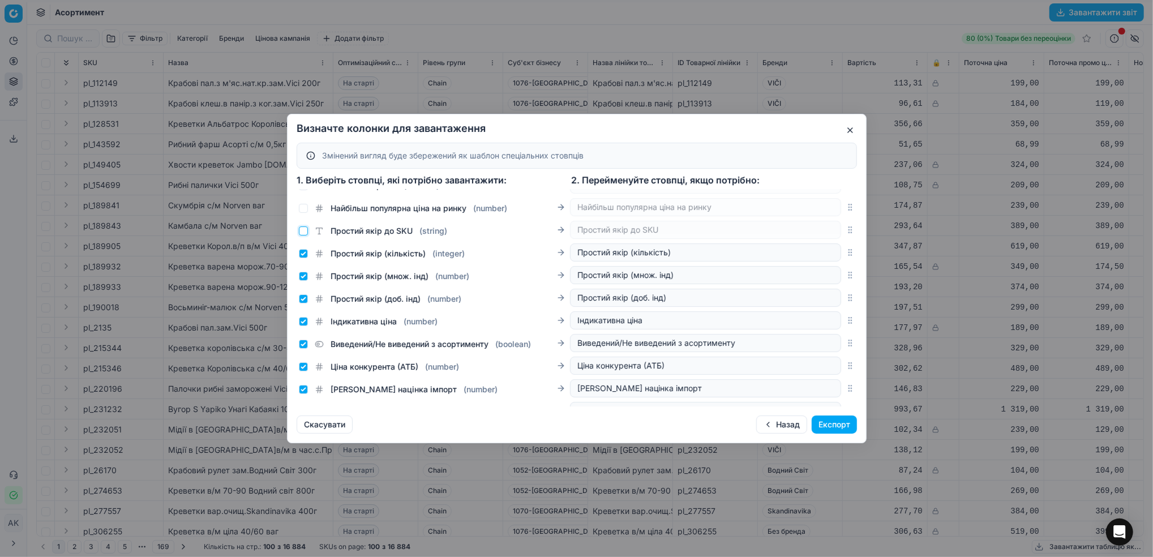
scroll to position [1509, 0]
click at [303, 255] on input "Простий якір (кількість) ( integer )" at bounding box center [303, 250] width 9 height 9
checkbox input "false"
click at [306, 277] on div "Простий якір (множ. інд) ( number )" at bounding box center [384, 272] width 170 height 11
click at [305, 277] on input "Простий якір (множ. інд) ( number )" at bounding box center [303, 272] width 9 height 9
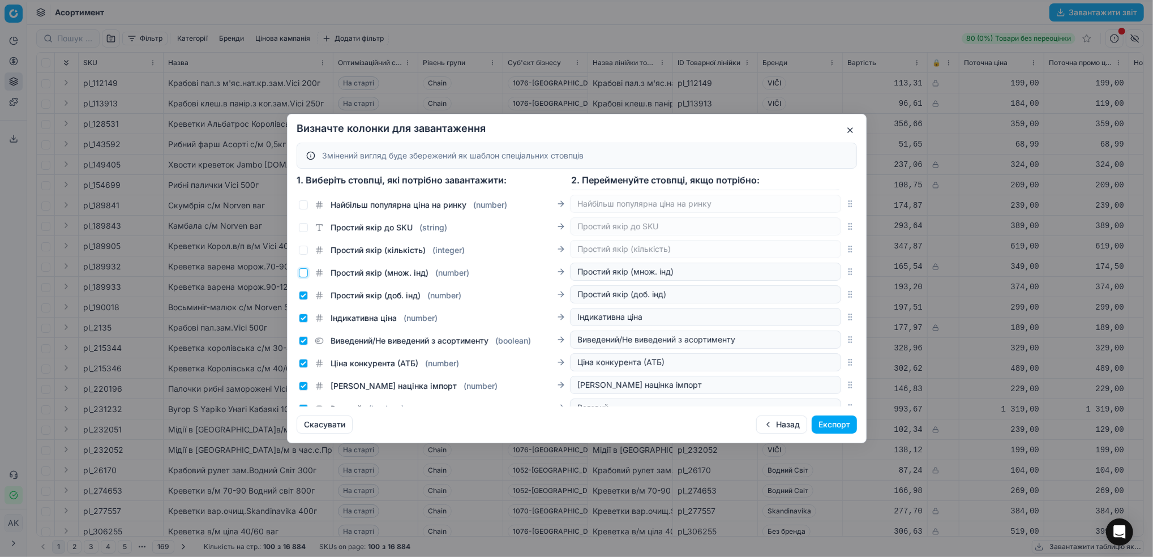
checkbox input "false"
drag, startPoint x: 303, startPoint y: 299, endPoint x: 304, endPoint y: 307, distance: 7.9
click at [304, 299] on div "Простий якір (доб. інд) ( number )" at bounding box center [380, 295] width 162 height 11
click at [304, 300] on input "Простий якір (доб. інд) ( number )" at bounding box center [303, 295] width 9 height 9
checkbox input "false"
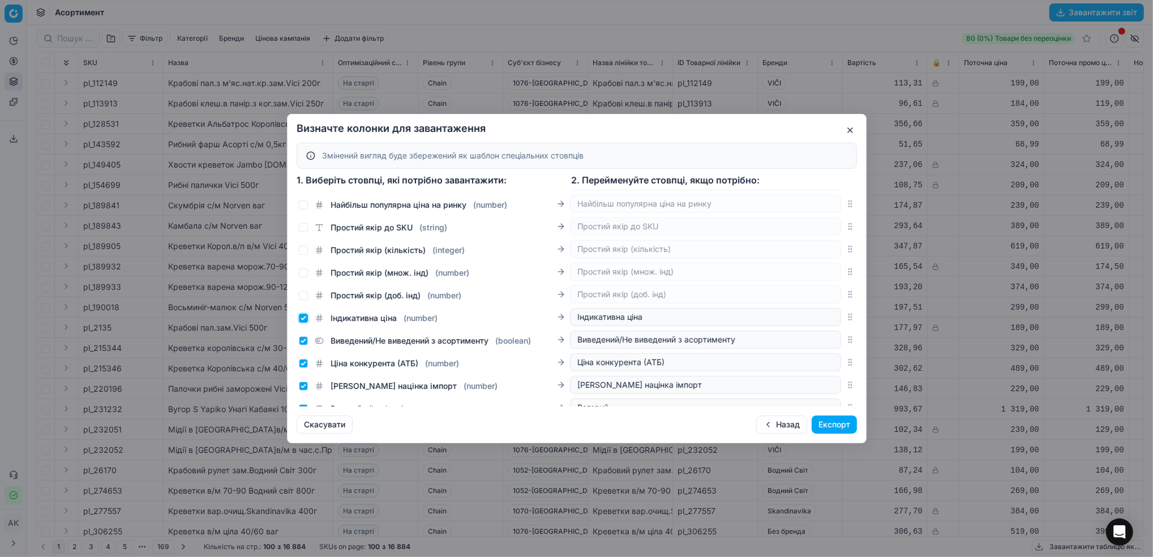
click at [309, 324] on div "Індикативна ціна ( number )" at bounding box center [368, 318] width 139 height 11
click at [303, 323] on input "Індикативна ціна ( number )" at bounding box center [303, 318] width 9 height 9
checkbox input "false"
click at [305, 345] on input "Виведений/Не виведений з асортименту ( boolean )" at bounding box center [303, 340] width 9 height 9
checkbox input "false"
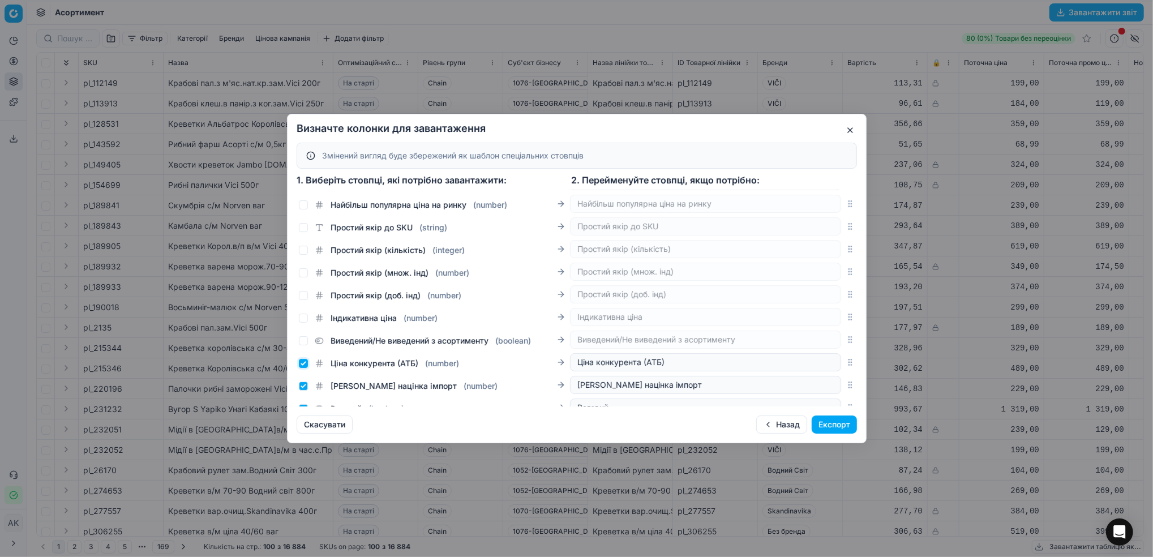
click at [304, 368] on input "Ціна конкурента (АТБ) ( number )" at bounding box center [303, 363] width 9 height 9
checkbox input "false"
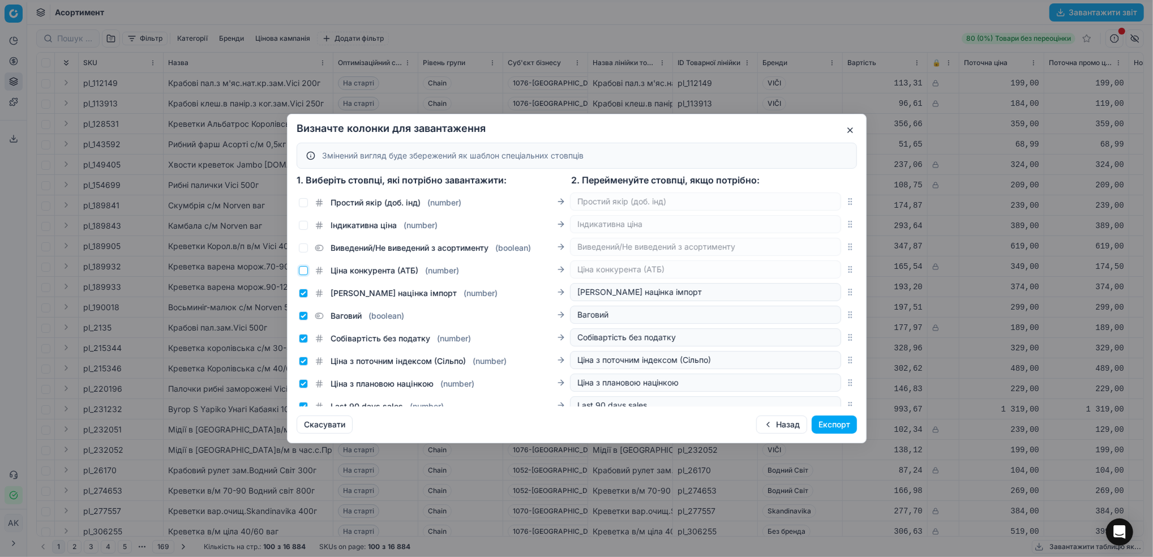
scroll to position [1661, 0]
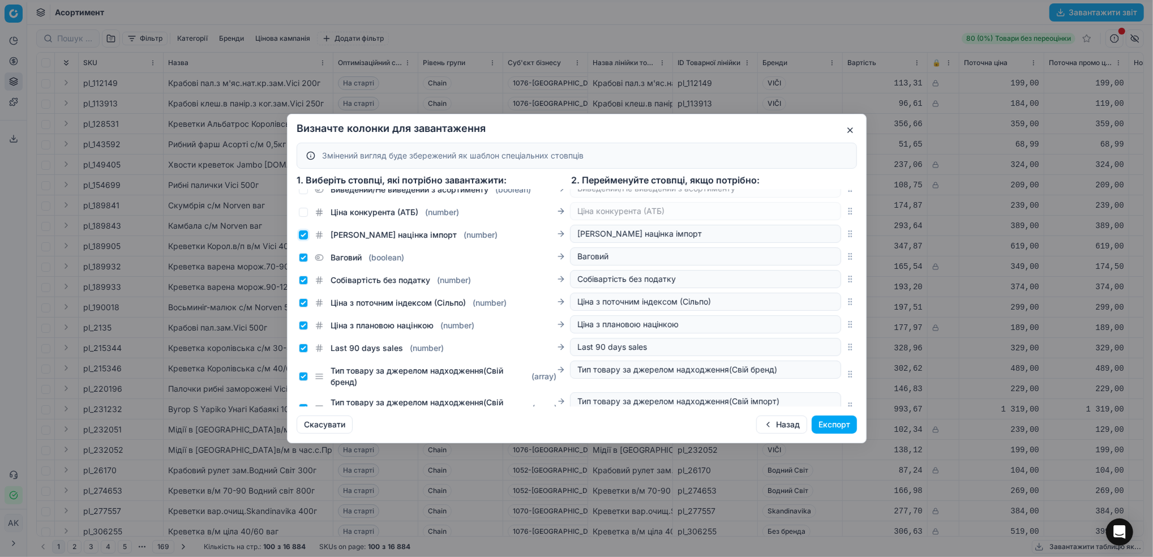
click at [300, 239] on input "[PERSON_NAME] націнка імпорт ( number )" at bounding box center [303, 234] width 9 height 9
checkbox input "false"
click at [306, 262] on input "Ваговий ( boolean )" at bounding box center [303, 257] width 9 height 9
checkbox input "false"
drag, startPoint x: 304, startPoint y: 289, endPoint x: 303, endPoint y: 301, distance: 11.9
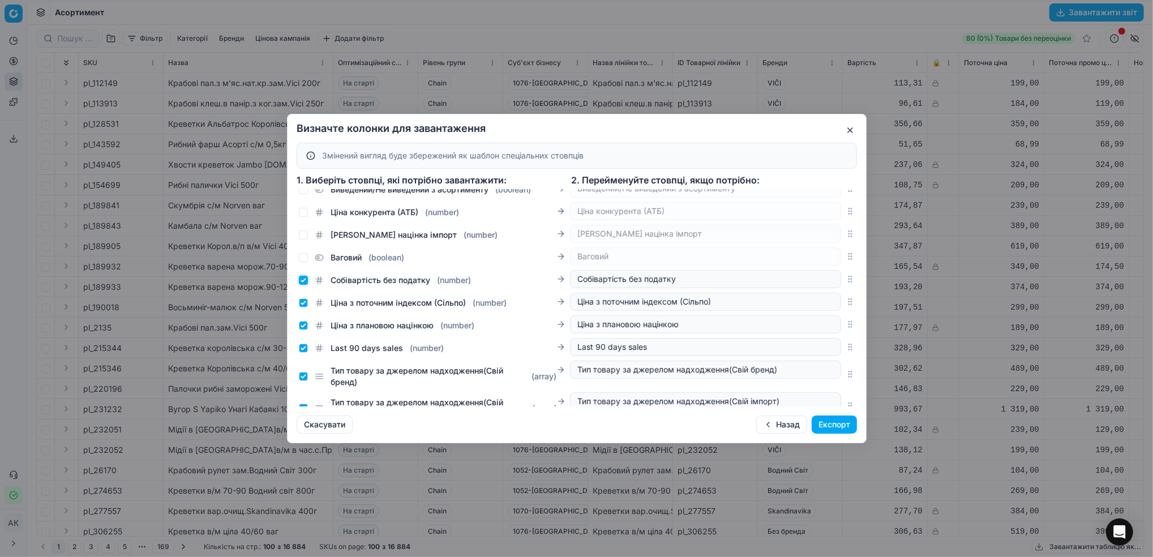
click at [304, 285] on input "Собівартість без податку ( number )" at bounding box center [303, 280] width 9 height 9
checkbox input "false"
click at [300, 307] on input "Ціна з поточним індексом (Сільпо) ( number )" at bounding box center [303, 302] width 9 height 9
checkbox input "false"
click at [303, 330] on input "Ціна з плановою націнкою ( number )" at bounding box center [303, 325] width 9 height 9
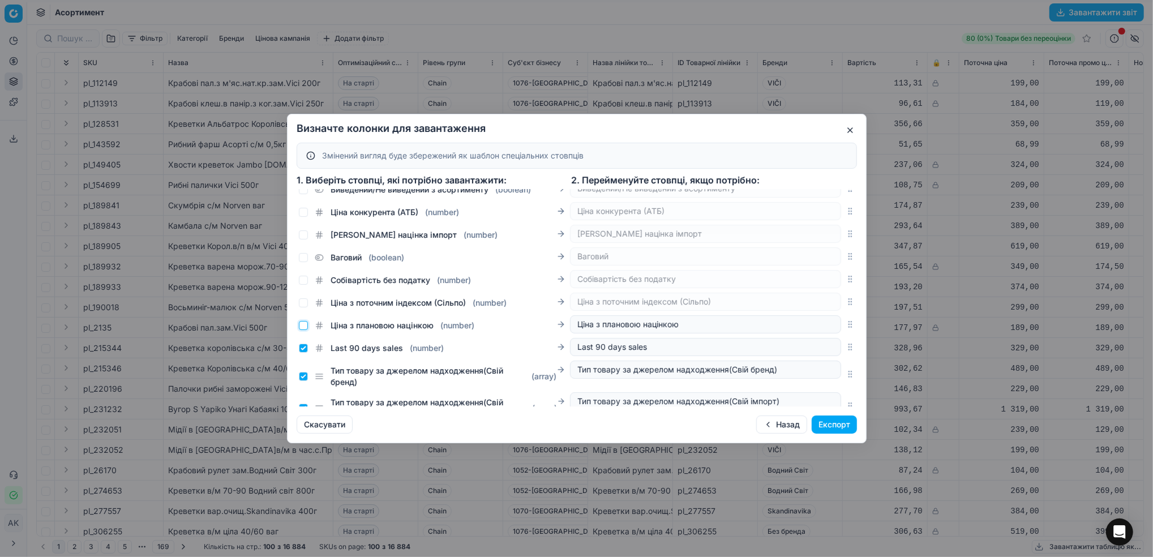
checkbox input "false"
click at [301, 353] on input "Last 90 days sales ( number )" at bounding box center [303, 348] width 9 height 9
checkbox input "false"
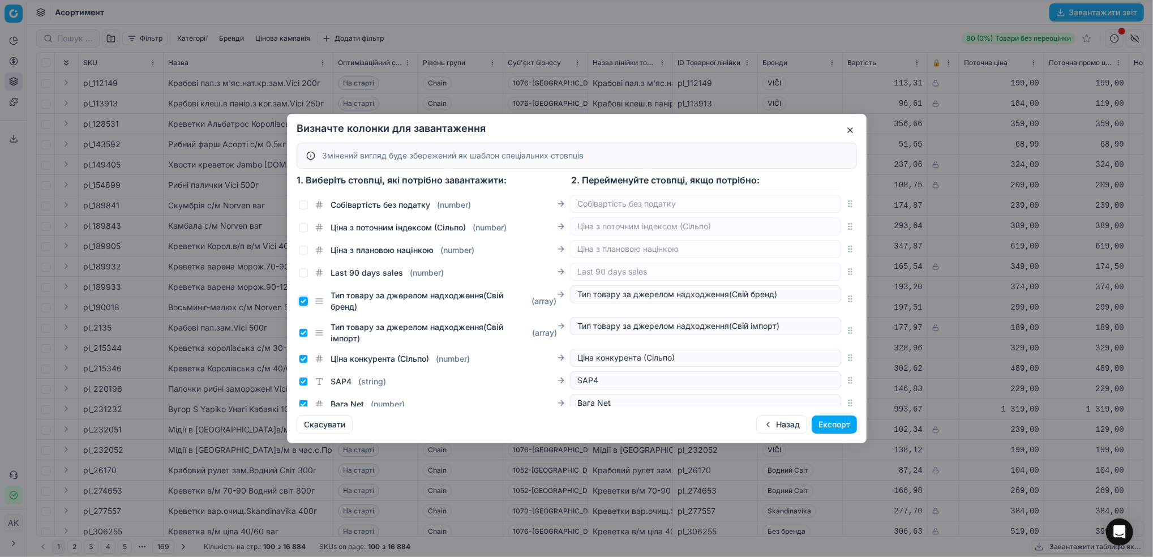
click at [303, 306] on input "Тип товару за джерелом надходження(Свій бренд) ( array )" at bounding box center [303, 301] width 9 height 9
checkbox input "false"
click at [302, 337] on input "Тип товару за джерелом надходження(Свій імпорт) ( array )" at bounding box center [303, 332] width 9 height 9
checkbox input "false"
click at [303, 363] on input "Ціна конкурента (Сільпо) ( number )" at bounding box center [303, 358] width 9 height 9
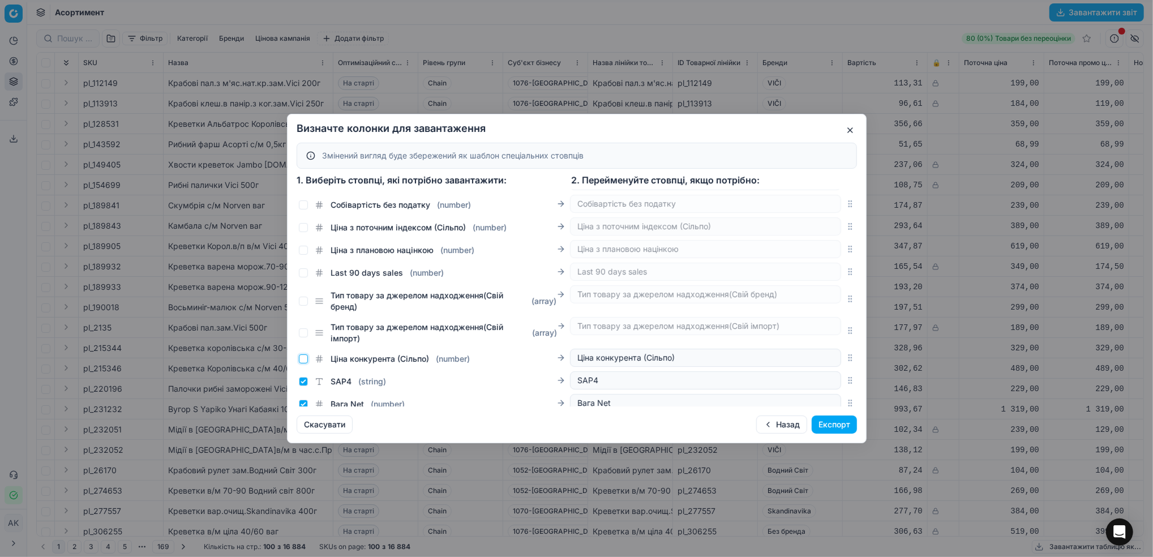
checkbox input "false"
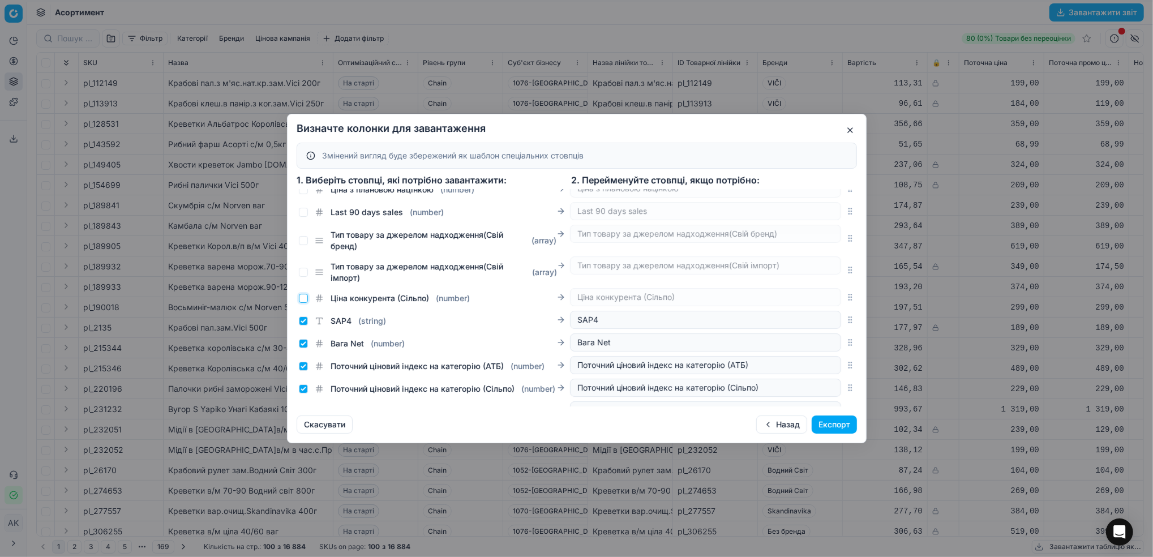
scroll to position [1887, 0]
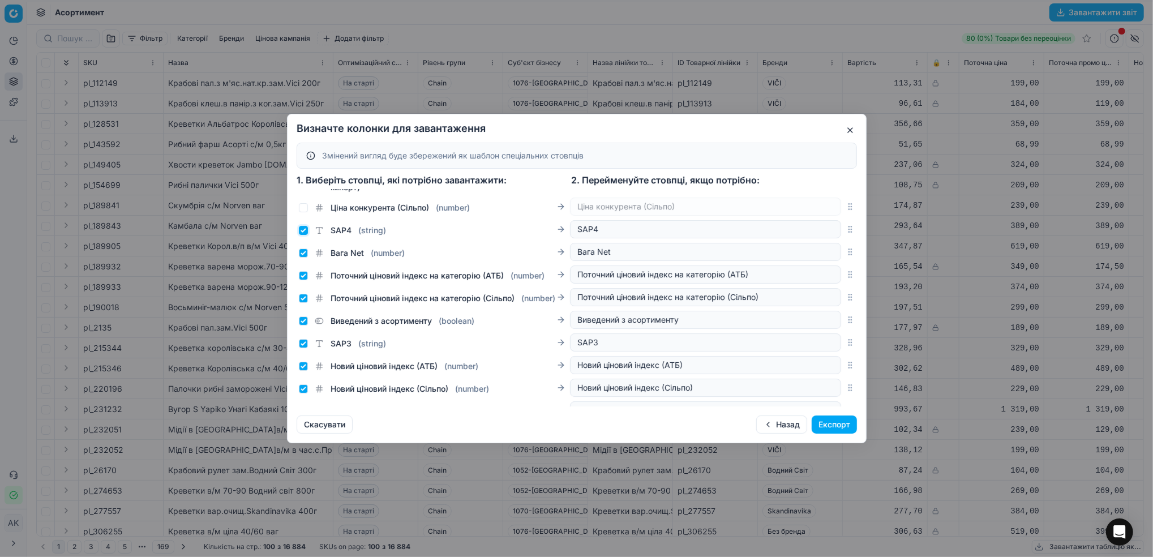
click at [302, 235] on input "SAP4 ( string )" at bounding box center [303, 230] width 9 height 9
checkbox input "false"
click at [303, 258] on input "Вага Net ( number )" at bounding box center [303, 253] width 9 height 9
checkbox input "false"
click at [302, 280] on input "Поточний ціновий індекс на категорію (АТБ) ( number )" at bounding box center [303, 275] width 9 height 9
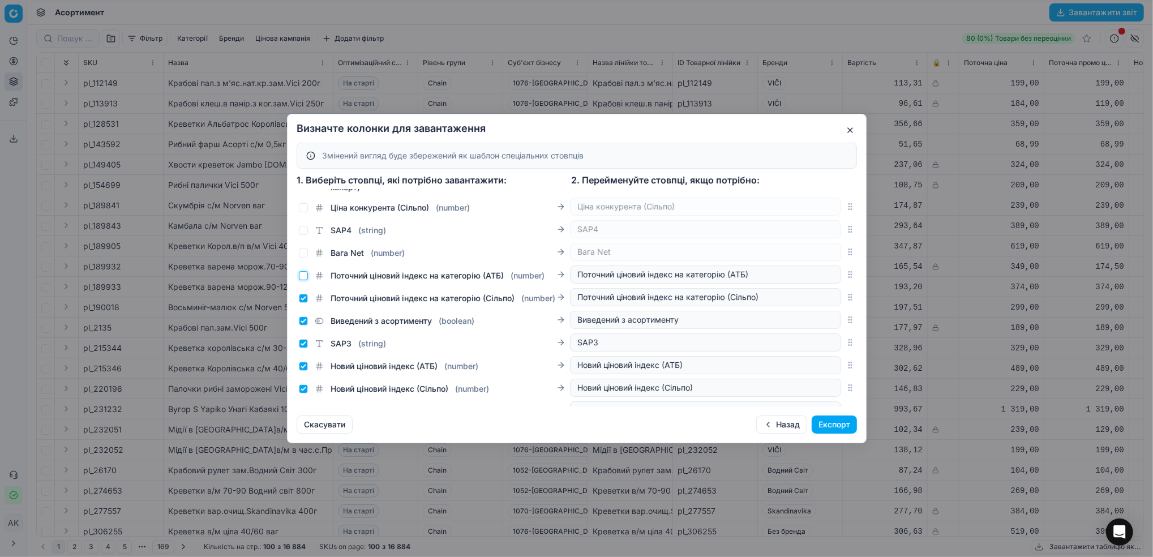
checkbox input "false"
click at [303, 303] on input "Поточний ціновий індекс на категорію (Сільпо) ( number )" at bounding box center [303, 298] width 9 height 9
checkbox input "false"
click at [305, 326] on input "Виведений з асортименту ( boolean )" at bounding box center [303, 320] width 9 height 9
checkbox input "false"
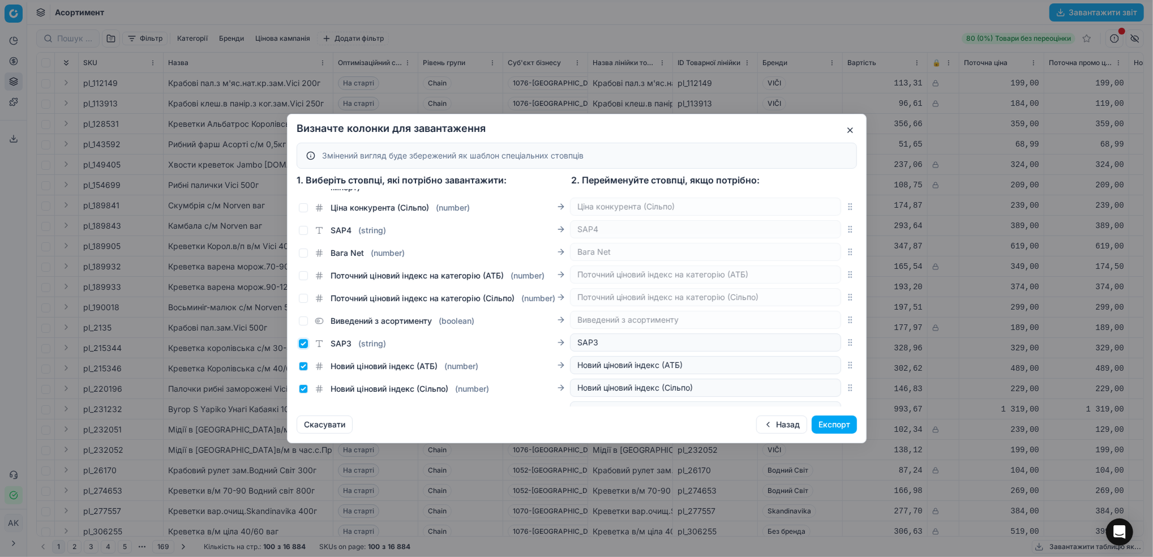
click at [305, 348] on input "SAP3 ( string )" at bounding box center [303, 343] width 9 height 9
checkbox input "false"
drag, startPoint x: 305, startPoint y: 385, endPoint x: 309, endPoint y: 377, distance: 8.6
click at [305, 371] on input "Новий ціновий індекс (АТБ) ( number )" at bounding box center [303, 366] width 9 height 9
checkbox input "false"
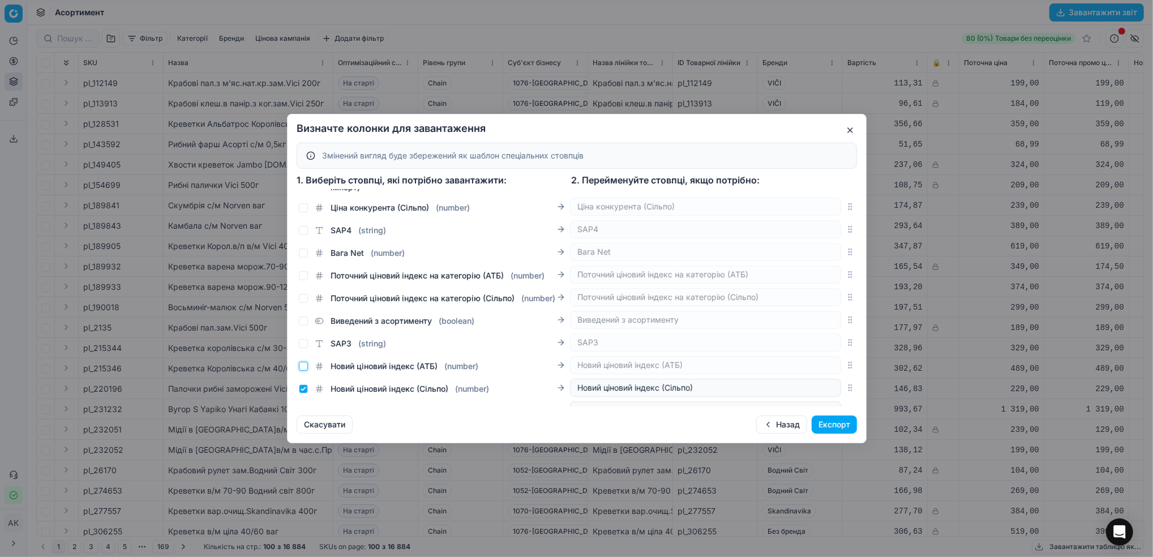
scroll to position [1962, 0]
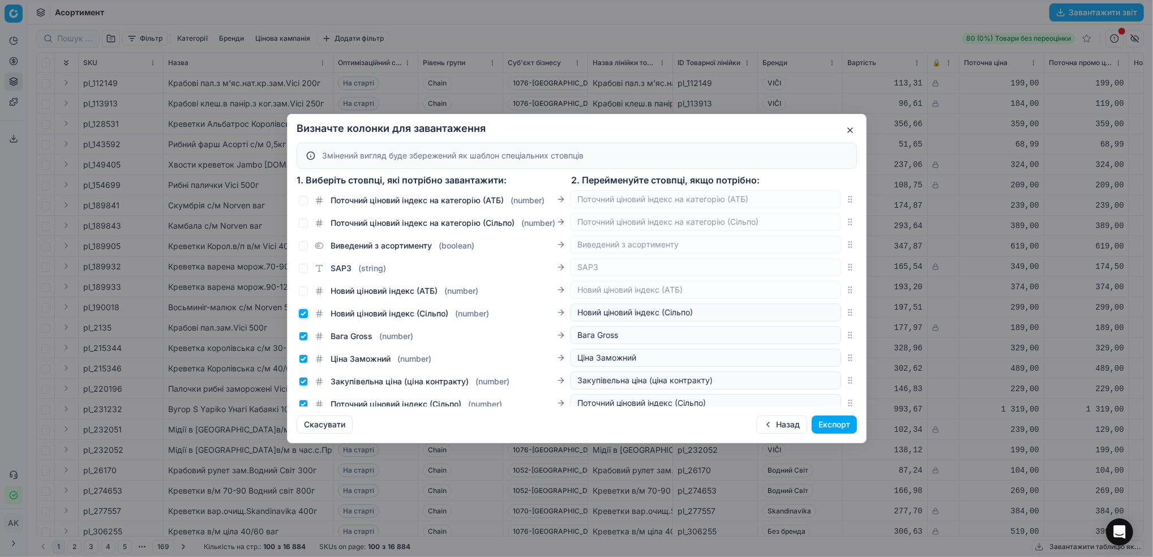
click at [301, 318] on input "Новий ціновий індекс (Сільпо) ( number )" at bounding box center [303, 313] width 9 height 9
checkbox input "false"
click at [308, 342] on div "Вага Gross ( number )" at bounding box center [356, 336] width 114 height 11
drag, startPoint x: 303, startPoint y: 354, endPoint x: 303, endPoint y: 360, distance: 5.7
click at [303, 341] on input "Вага Gross ( number )" at bounding box center [303, 336] width 9 height 9
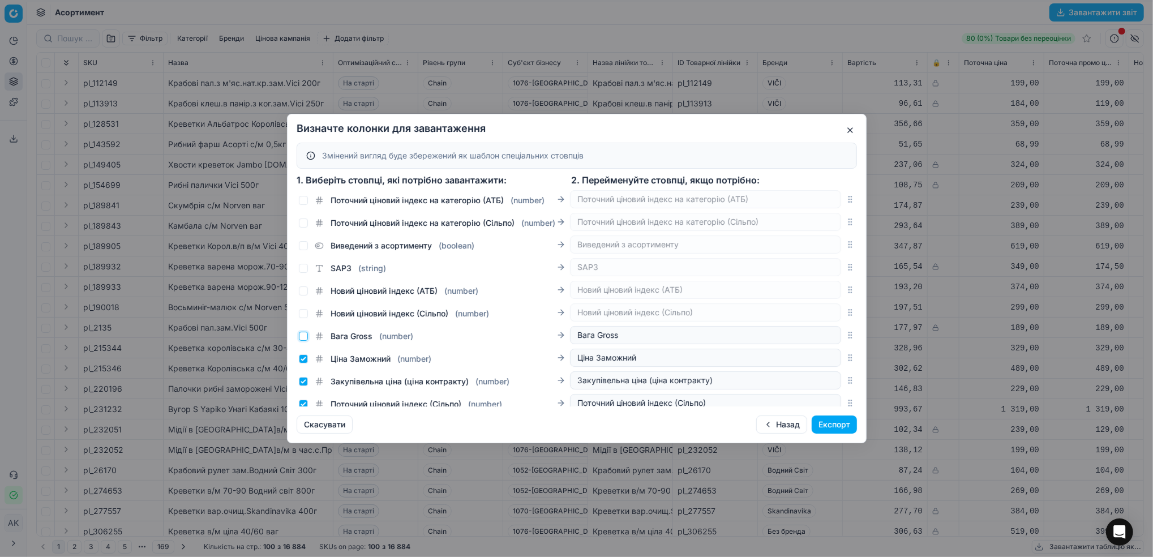
checkbox input "false"
click at [303, 363] on input "Ціна Заможний ( number )" at bounding box center [303, 358] width 9 height 9
checkbox input "false"
click at [307, 386] on input "Закупівельна ціна (ціна контракту) ( number )" at bounding box center [303, 381] width 9 height 9
checkbox input "false"
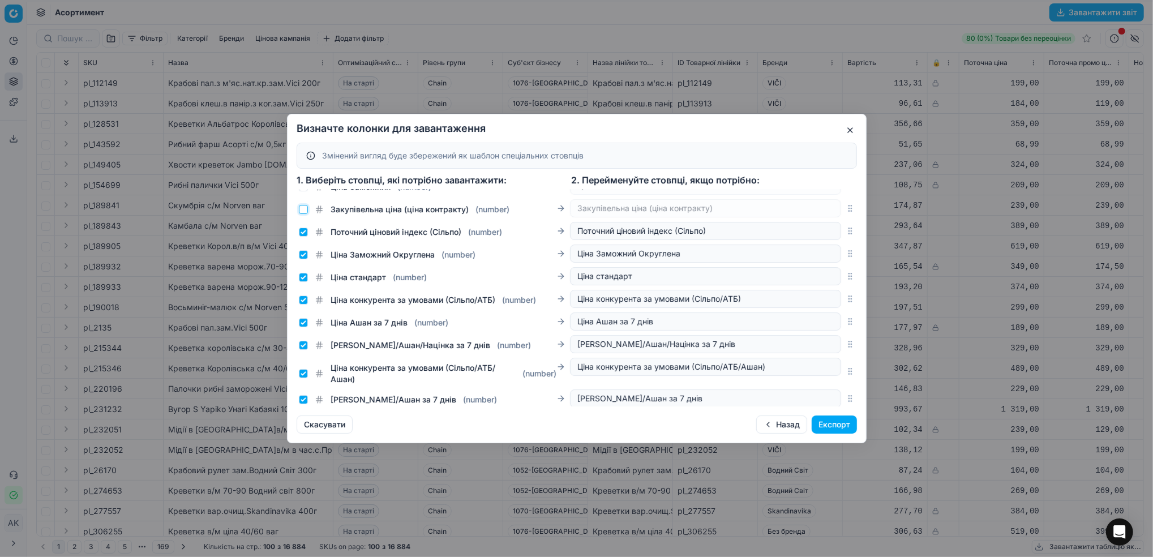
scroll to position [2113, 0]
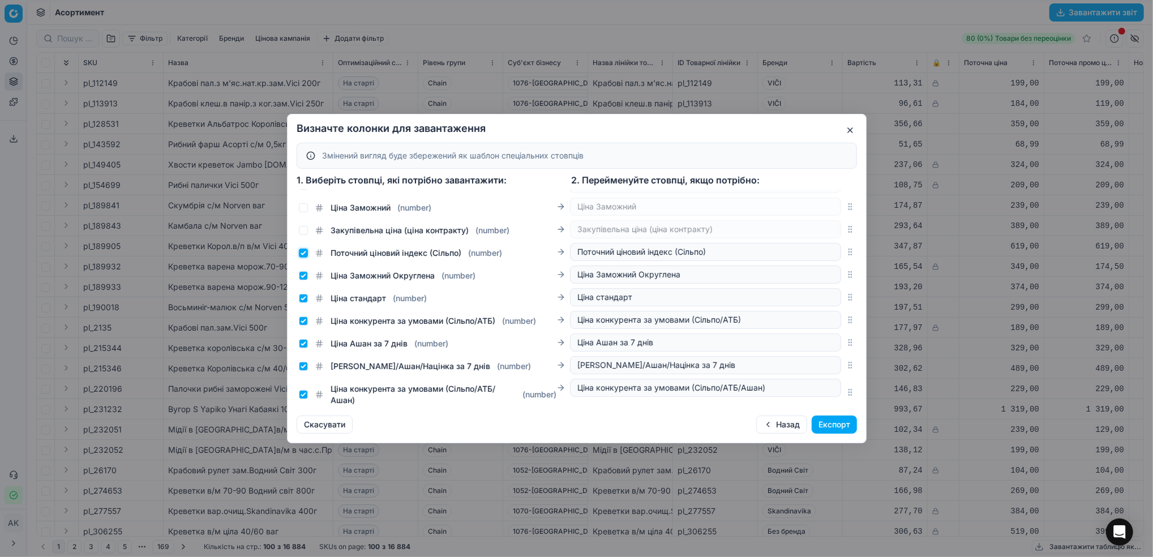
click at [302, 258] on input "Поточний ціновий індекс (Сільпо) ( number )" at bounding box center [303, 253] width 9 height 9
checkbox input "false"
click at [302, 280] on input "Ціна Заможний Округлена ( number )" at bounding box center [303, 275] width 9 height 9
checkbox input "false"
click at [305, 303] on input "Ціна стандарт ( number )" at bounding box center [303, 298] width 9 height 9
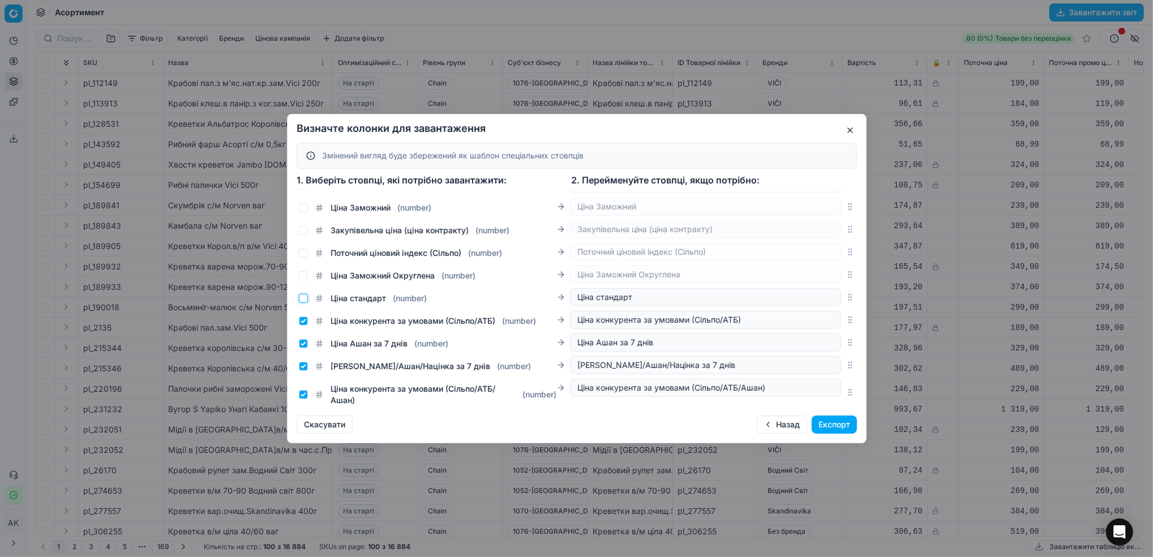
checkbox input "false"
click at [309, 327] on div "Ціна конкурента за умовами (Сільпо/АТБ) ( number )" at bounding box center [417, 320] width 237 height 11
click at [302, 326] on input "Ціна конкурента за умовами (Сільпо/АТБ) ( number )" at bounding box center [303, 320] width 9 height 9
checkbox input "false"
click at [302, 348] on input "Ціна Ашан за 7 днів ( number )" at bounding box center [303, 343] width 9 height 9
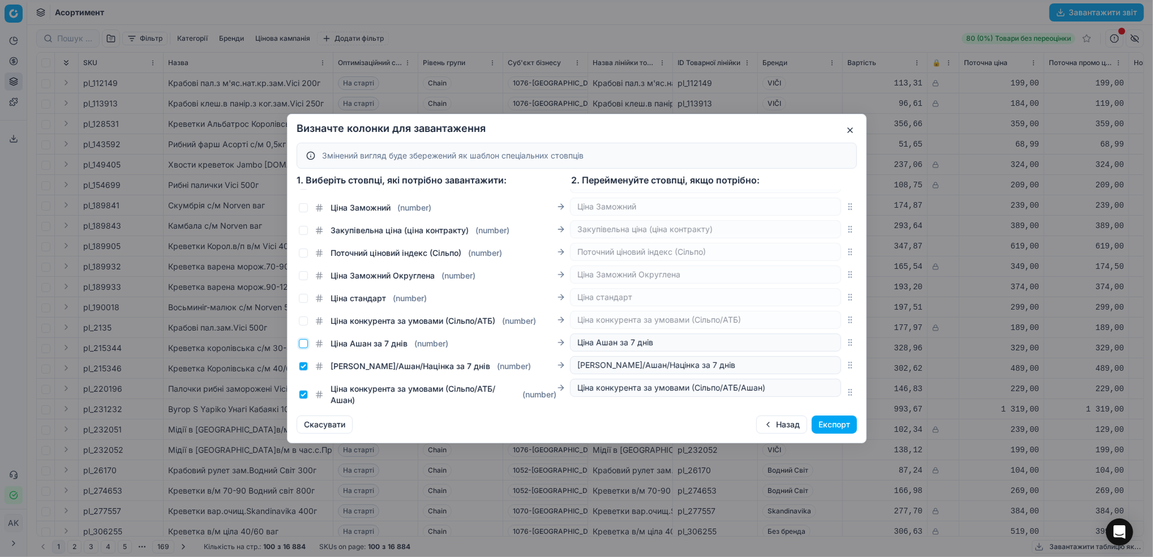
checkbox input "false"
click at [302, 371] on input "[PERSON_NAME]/Ашан/Націнка за 7 днів ( number )" at bounding box center [303, 366] width 9 height 9
checkbox input "false"
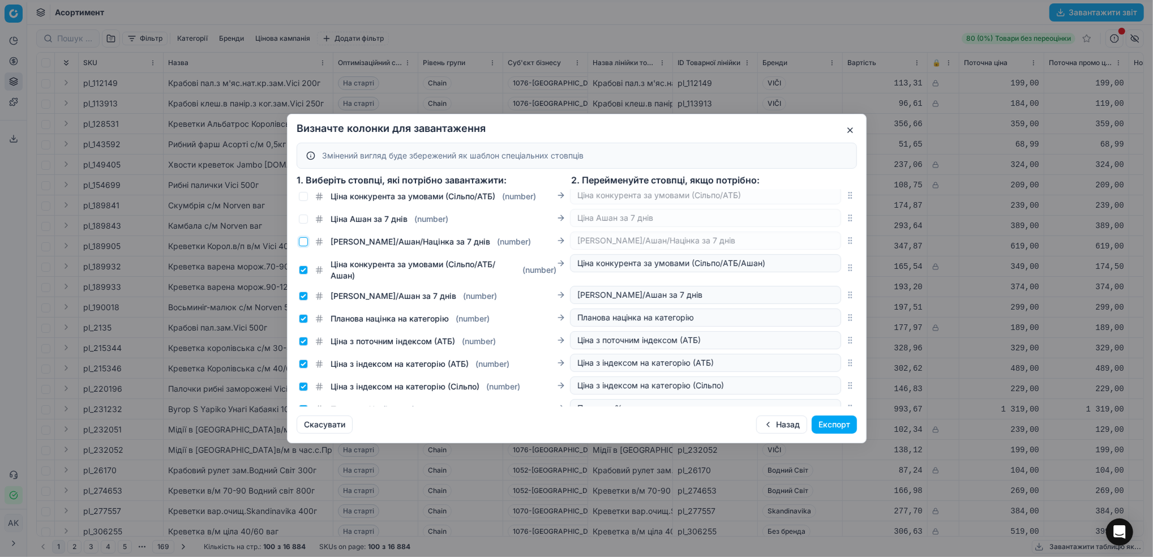
scroll to position [2265, 0]
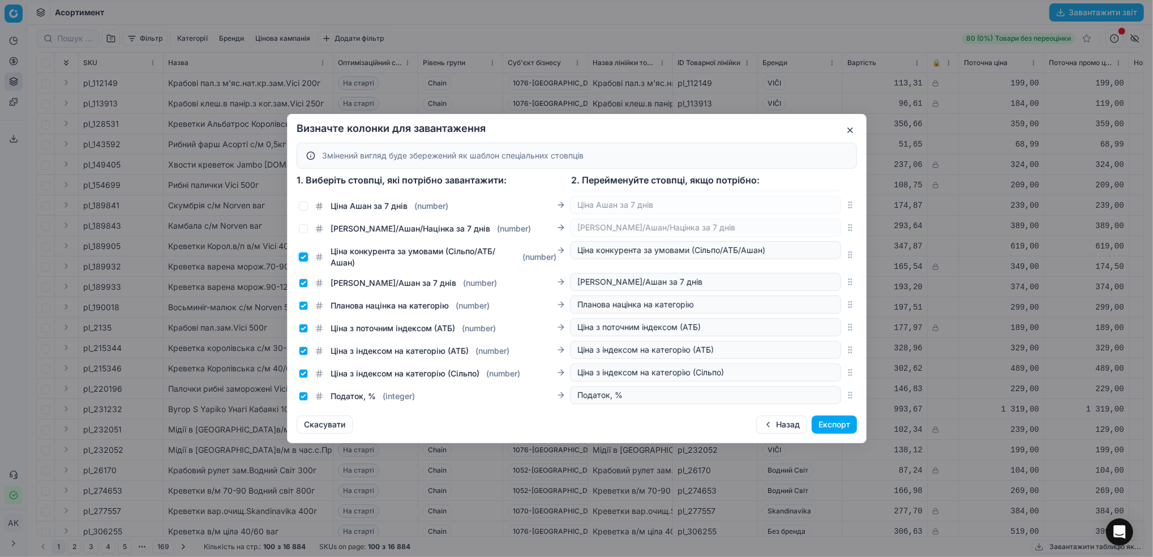
drag, startPoint x: 300, startPoint y: 264, endPoint x: 301, endPoint y: 275, distance: 10.3
click at [300, 262] on input "Ціна конкурента за умовами (Сільпо/АТБ/Ашан) ( number )" at bounding box center [303, 257] width 9 height 9
checkbox input "false"
drag, startPoint x: 302, startPoint y: 279, endPoint x: 302, endPoint y: 289, distance: 10.2
click at [303, 282] on div "[PERSON_NAME]/Ашан за 7 днів ( number )" at bounding box center [434, 281] width 271 height 16
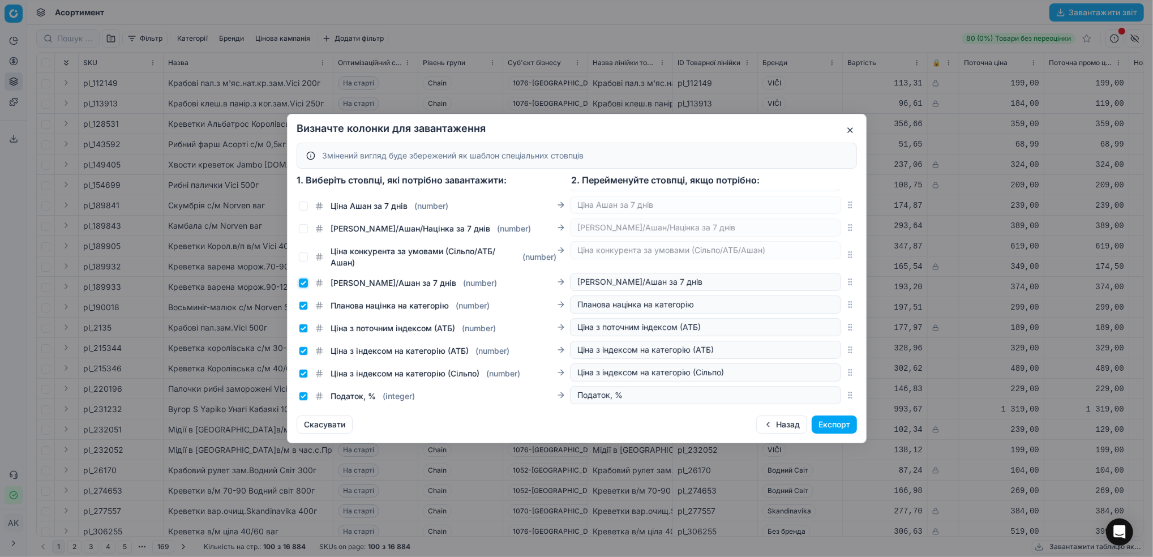
click at [302, 287] on input "[PERSON_NAME]/Ашан за 7 днів ( number )" at bounding box center [303, 283] width 9 height 9
checkbox input "false"
click at [306, 310] on input "Планова націнка на категорію ( number )" at bounding box center [303, 305] width 9 height 9
checkbox input "false"
click at [303, 333] on input "Ціна з поточним індексом (АТБ) ( number )" at bounding box center [303, 328] width 9 height 9
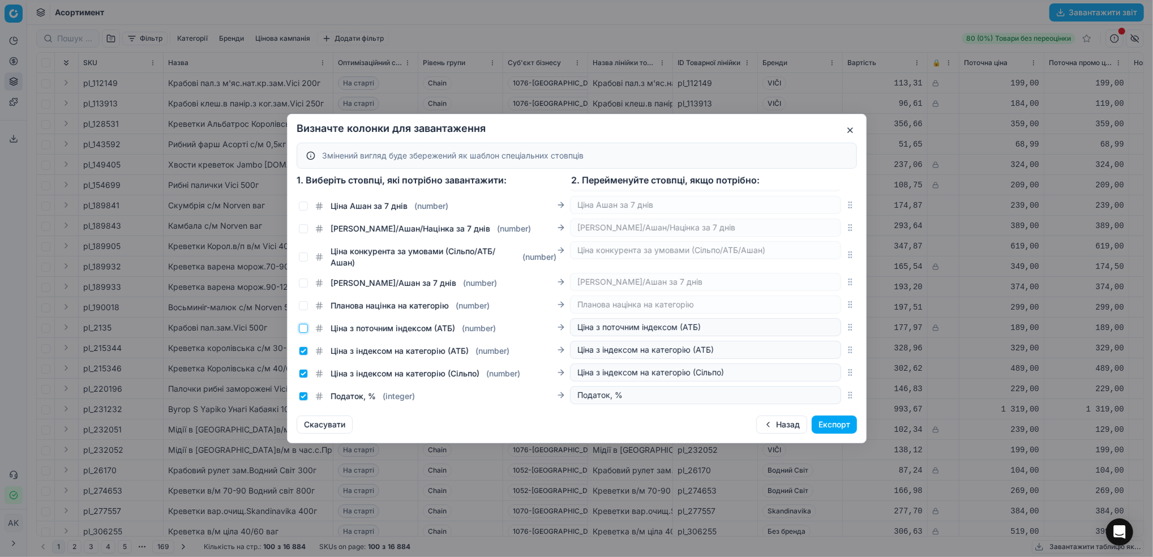
checkbox input "false"
click at [306, 354] on input "Ціна з індексом на категорію (АТБ) ( number )" at bounding box center [303, 350] width 9 height 9
checkbox input "false"
click at [302, 378] on input "Ціна з індексом на категорію (Сільпо) ( number )" at bounding box center [303, 373] width 9 height 9
checkbox input "false"
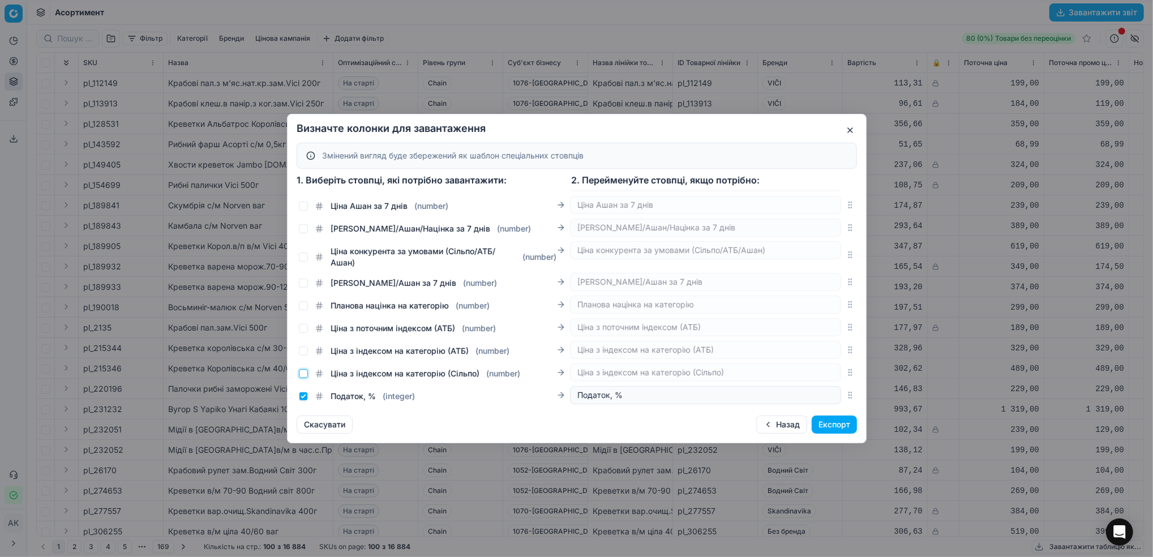
scroll to position [2269, 0]
click at [303, 398] on input "Податок, % ( integer )" at bounding box center [303, 396] width 9 height 9
checkbox input "false"
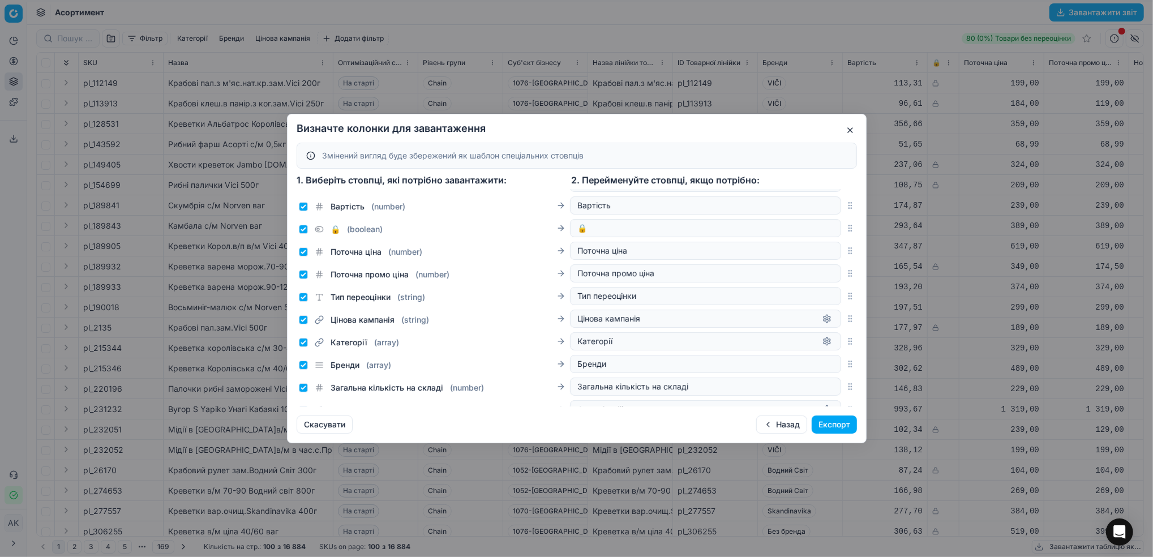
scroll to position [0, 0]
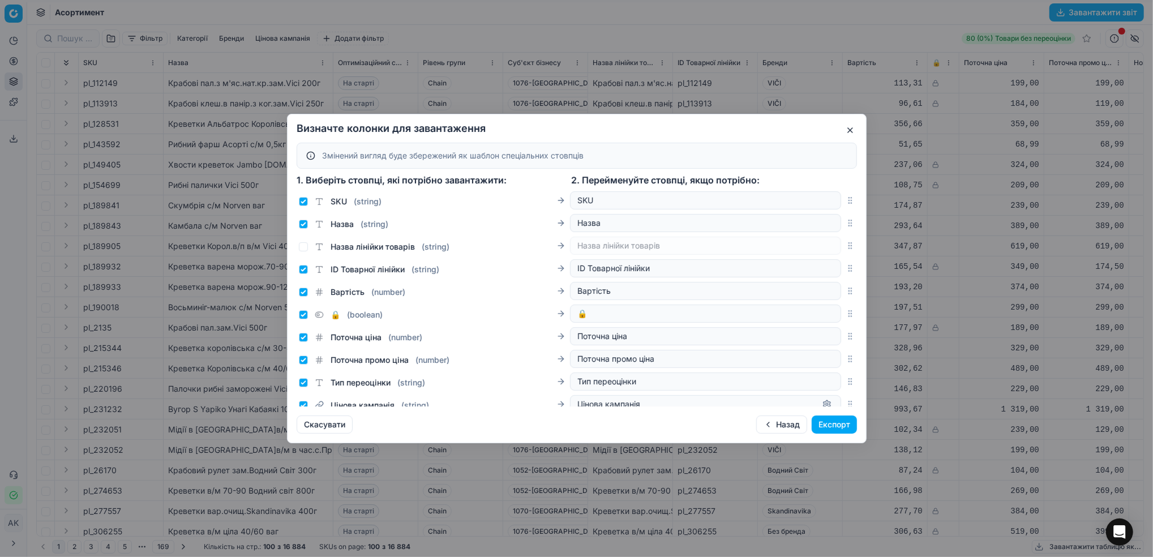
click at [845, 425] on button "Експорт" at bounding box center [834, 425] width 45 height 18
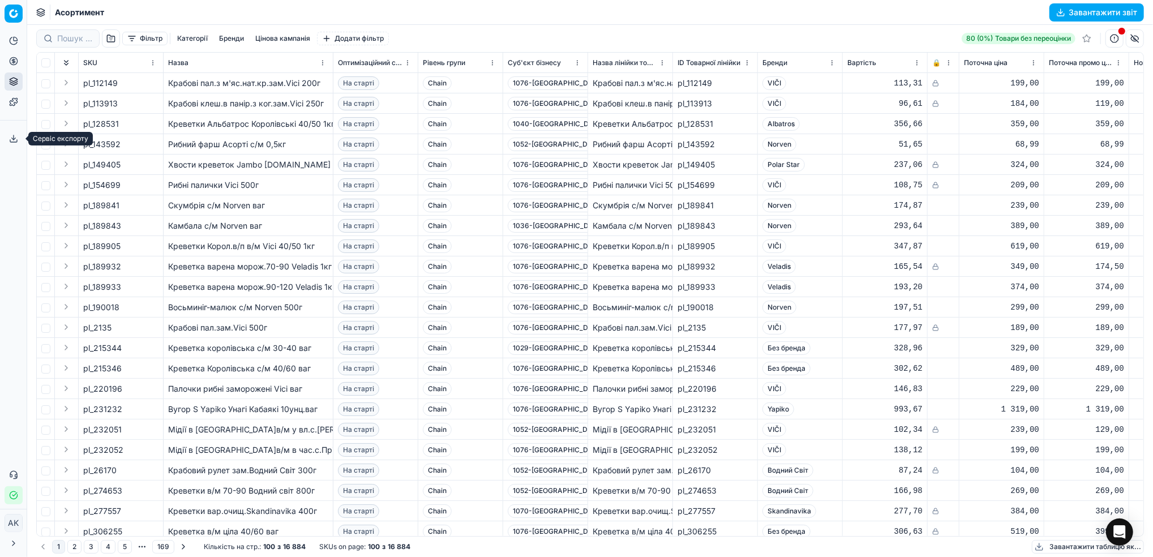
click at [12, 140] on icon at bounding box center [13, 138] width 9 height 9
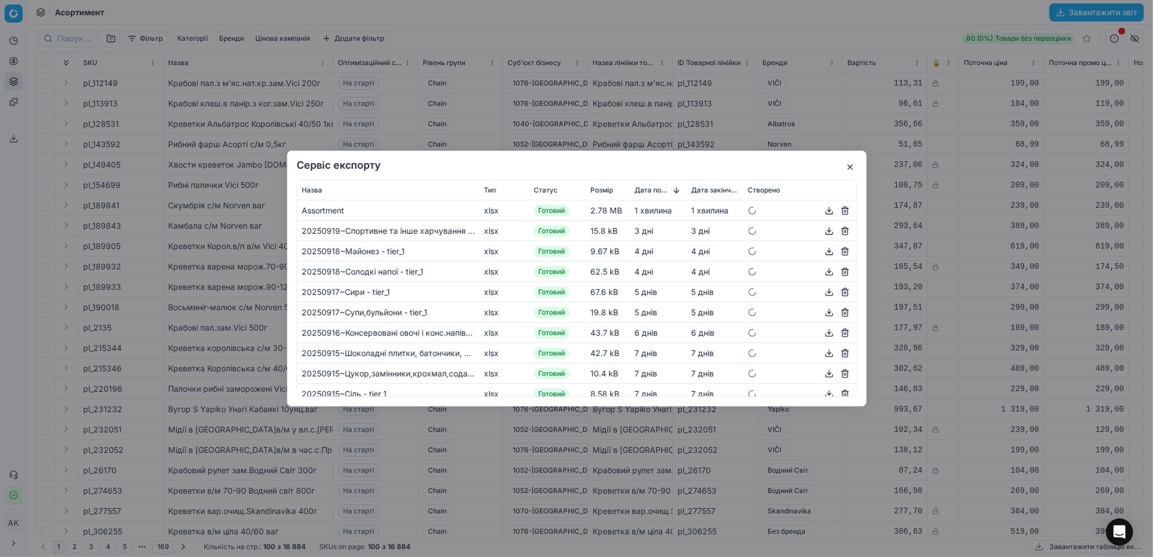
click at [823, 211] on button "button" at bounding box center [830, 211] width 14 height 14
